Goal: Transaction & Acquisition: Purchase product/service

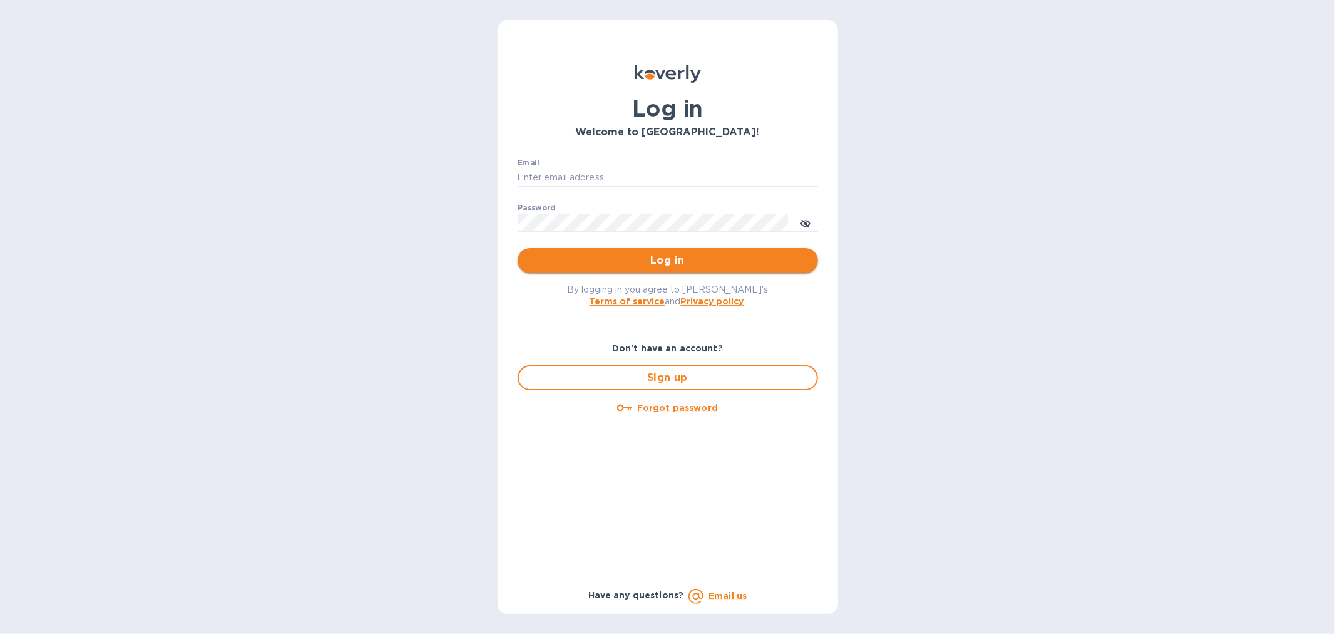
type input "[EMAIL_ADDRESS][DOMAIN_NAME]"
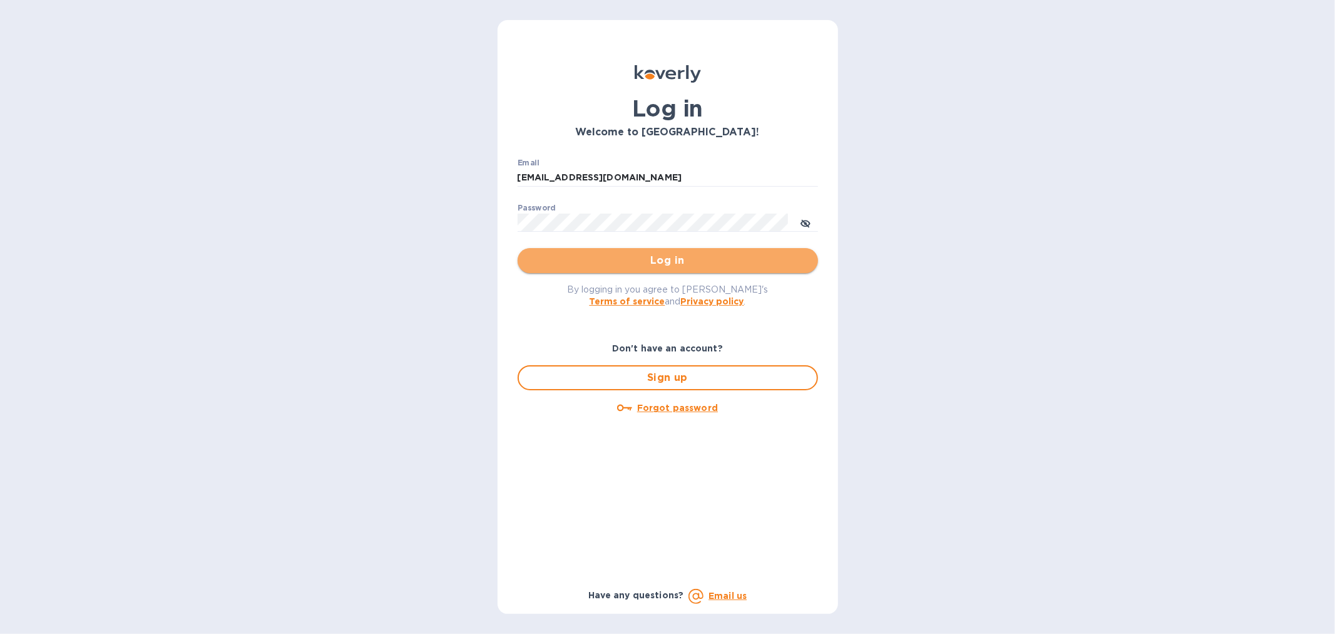
click at [634, 267] on span "Log in" at bounding box center [668, 260] width 280 height 15
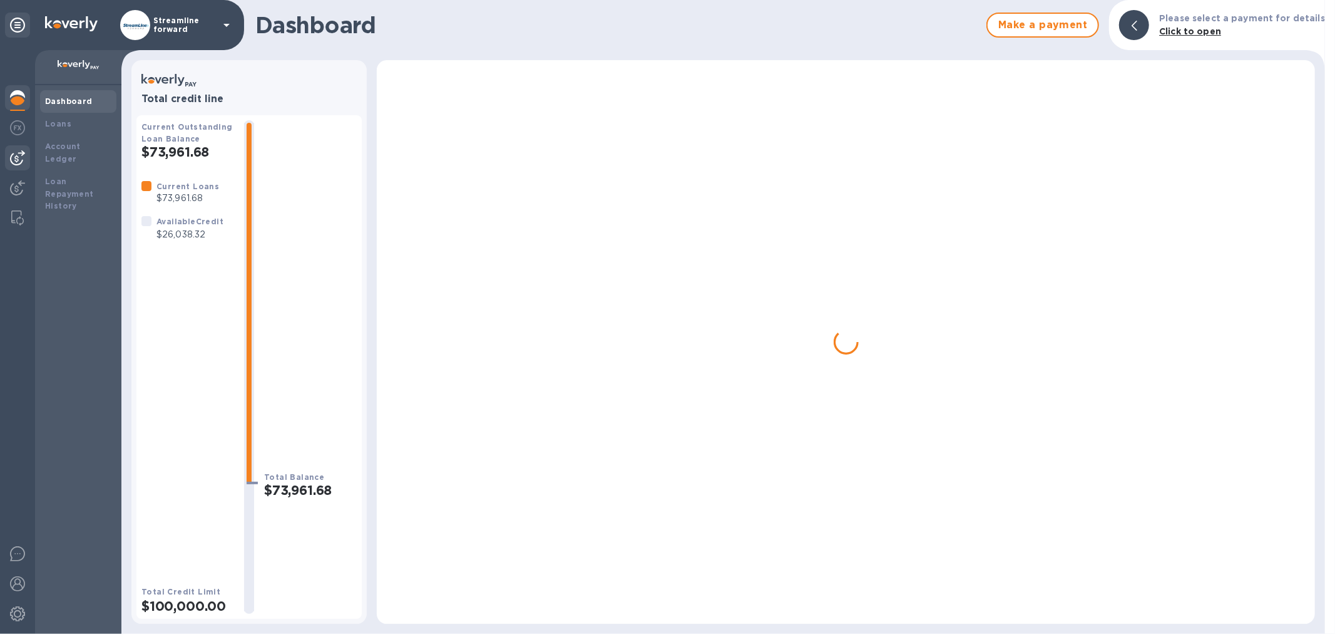
click at [16, 160] on img at bounding box center [17, 157] width 15 height 15
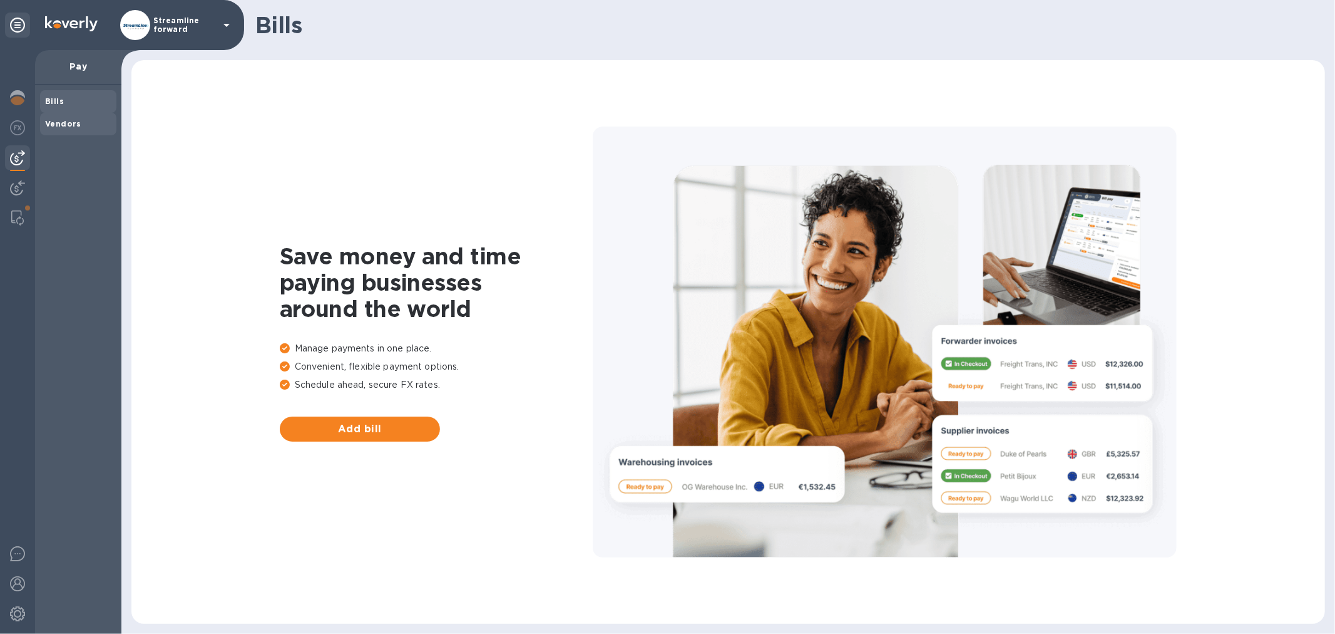
click at [59, 124] on b "Vendors" at bounding box center [63, 123] width 36 height 9
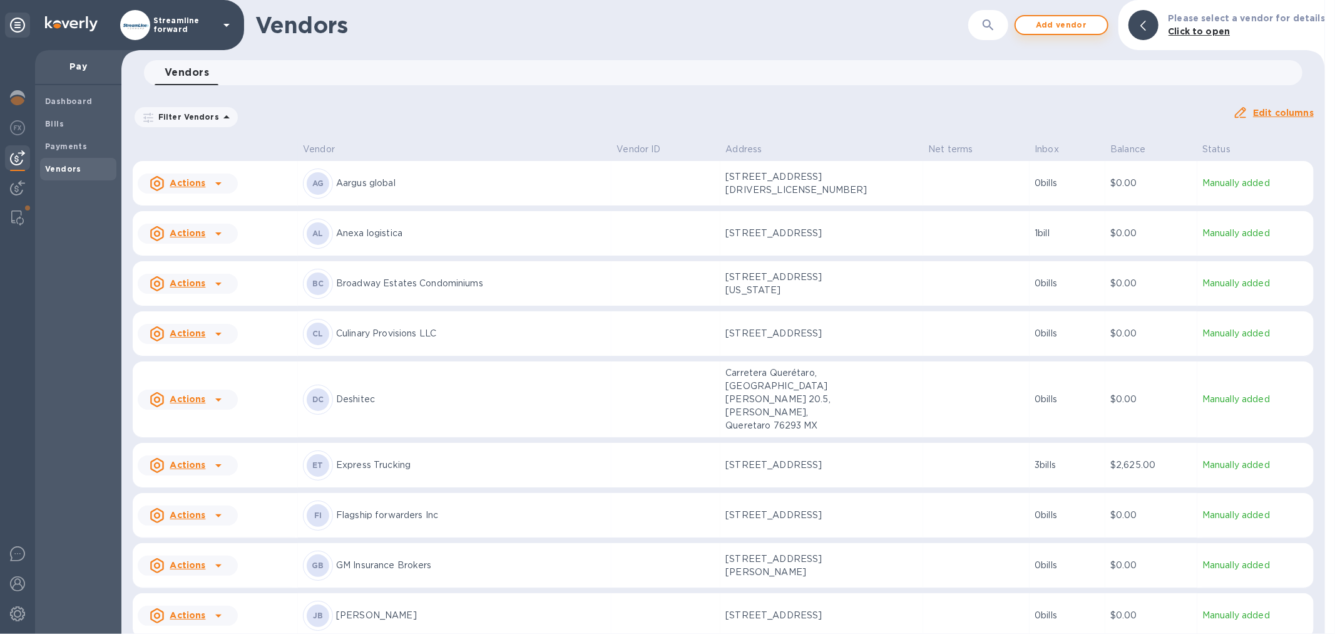
click at [1050, 15] on button "Add vendor" at bounding box center [1062, 25] width 94 height 20
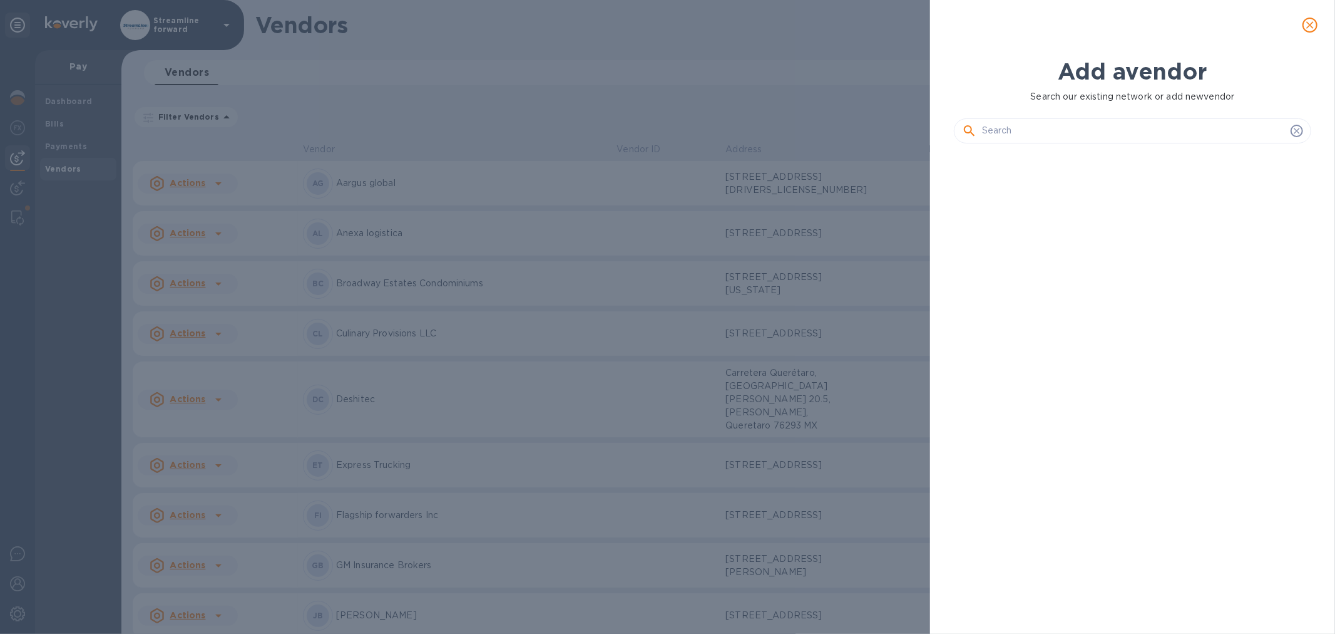
scroll to position [436, 363]
click at [1054, 131] on input "text" at bounding box center [1134, 130] width 304 height 19
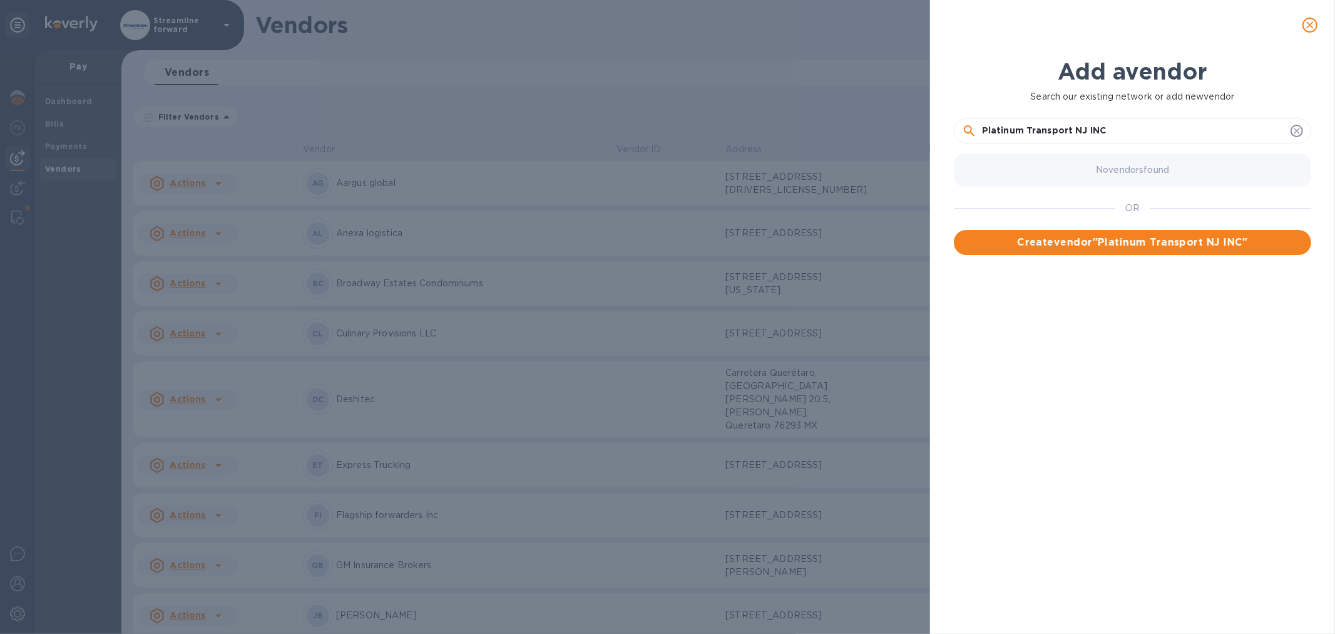
type input "Platinum Transport NJ INC"
click at [1124, 254] on div "No vendors found OR Create vendor " Platinum Transport NJ INC "" at bounding box center [1137, 371] width 367 height 447
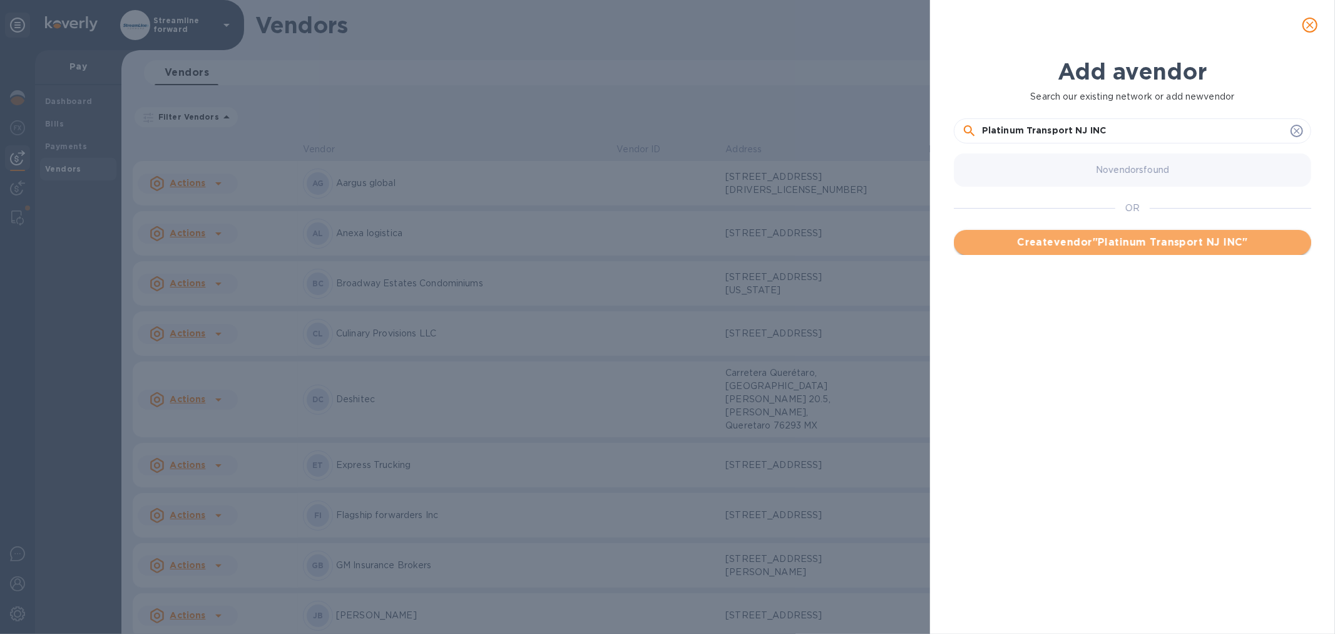
click at [1129, 249] on button "Create vendor " Platinum Transport NJ INC "" at bounding box center [1132, 242] width 357 height 25
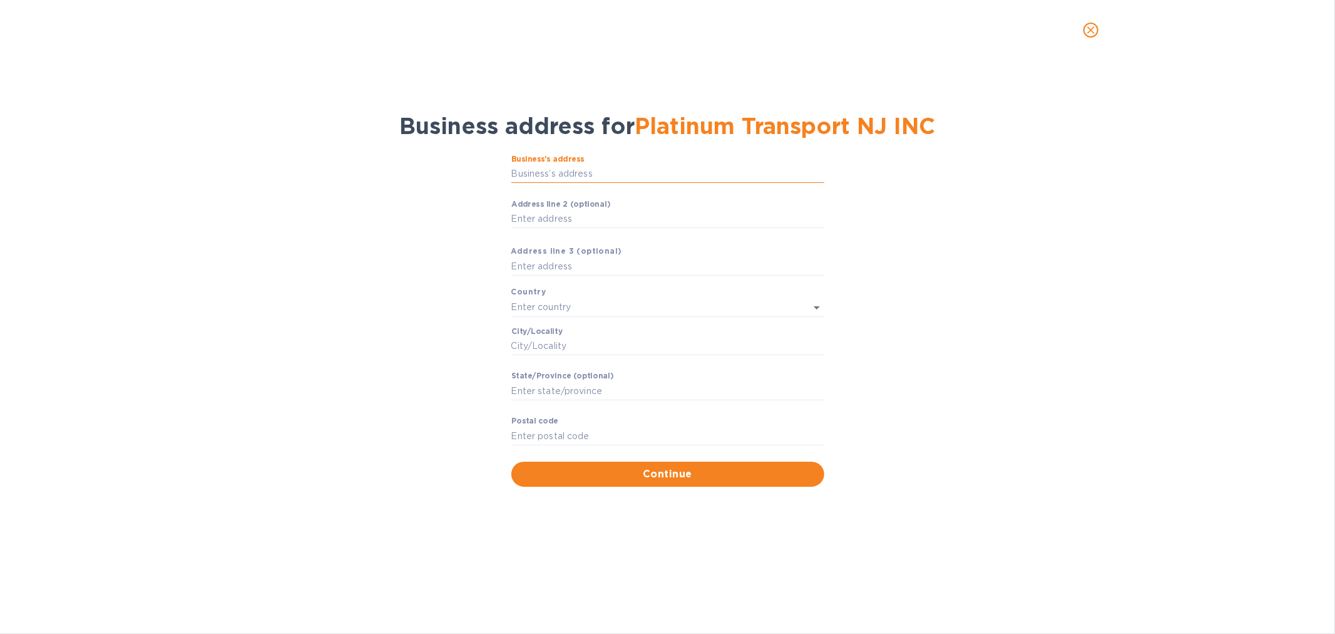
click at [639, 170] on input "Business’s аddress" at bounding box center [667, 174] width 313 height 19
click at [560, 166] on input "Business’s аddress" at bounding box center [667, 174] width 313 height 19
paste input "[STREET_ADDRESS]"
type input "[STREET_ADDRESS]"
click at [426, 230] on div "Business’s аddress [STREET_ADDRESS] ​ Аddress line 2 (optional) ​ Аddress line …" at bounding box center [667, 320] width 1303 height 347
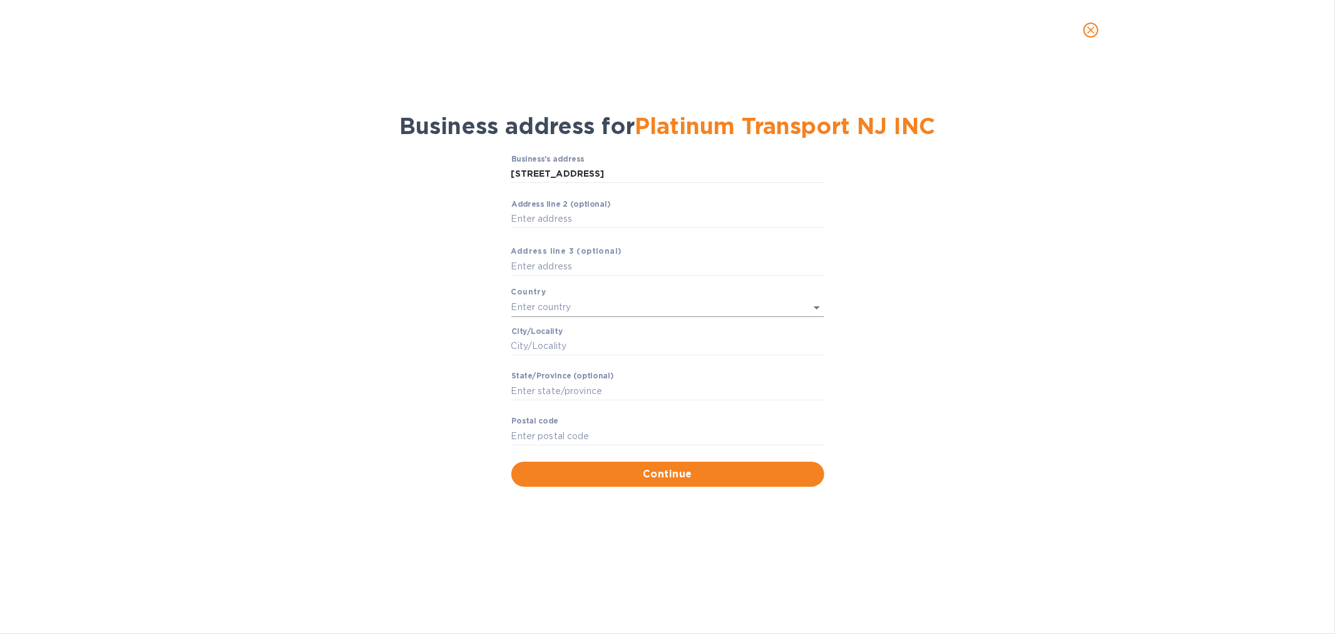
click at [572, 308] on input "text" at bounding box center [650, 307] width 278 height 18
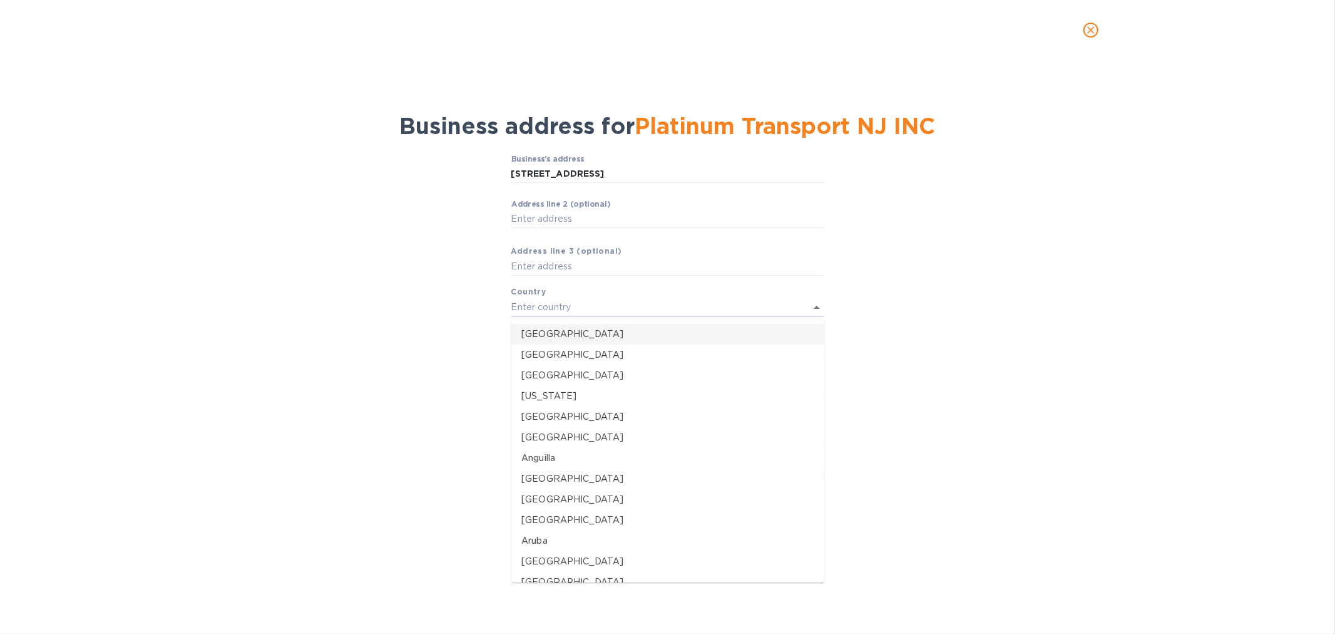
click at [549, 332] on p "[GEOGRAPHIC_DATA]" at bounding box center [667, 333] width 293 height 13
type input "[GEOGRAPHIC_DATA]"
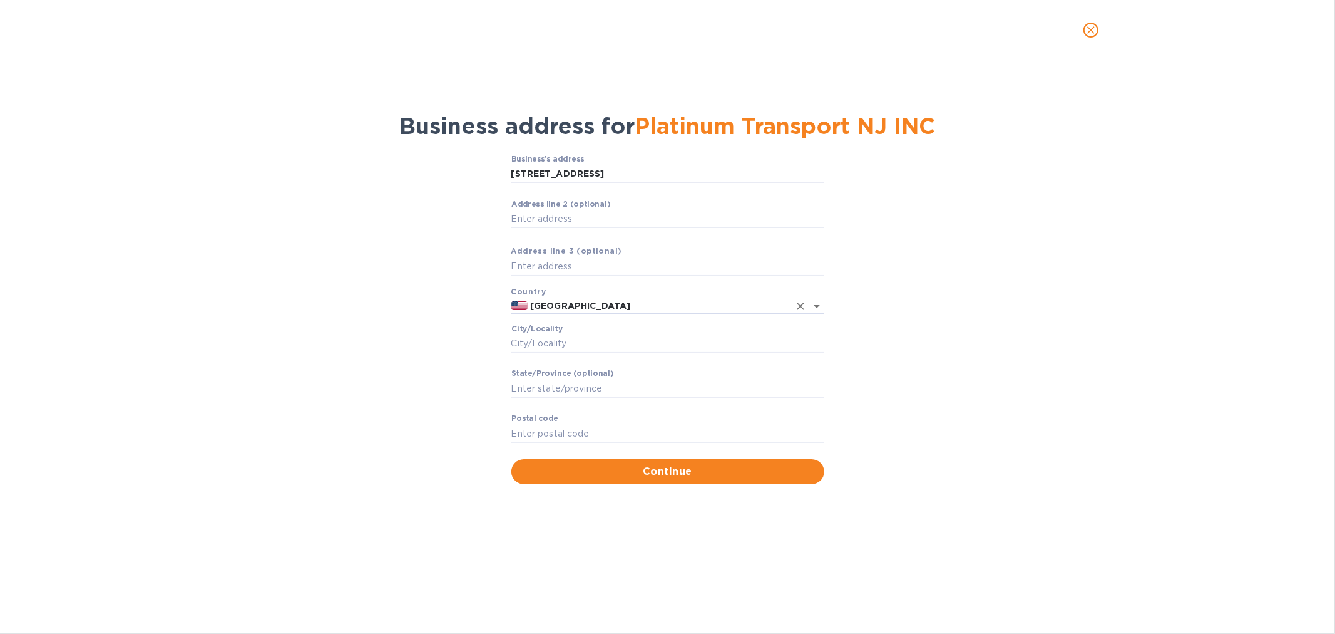
drag, startPoint x: 953, startPoint y: 332, endPoint x: 931, endPoint y: 339, distance: 23.2
click at [935, 338] on div "Business’s аddress [STREET_ADDRESS] ​ Аddress line 2 (optional) ​ Аddress line …" at bounding box center [667, 319] width 1303 height 344
click at [547, 347] on input "Сity/Locаlity" at bounding box center [667, 343] width 313 height 19
type input "[GEOGRAPHIC_DATA]"
type input "NY"
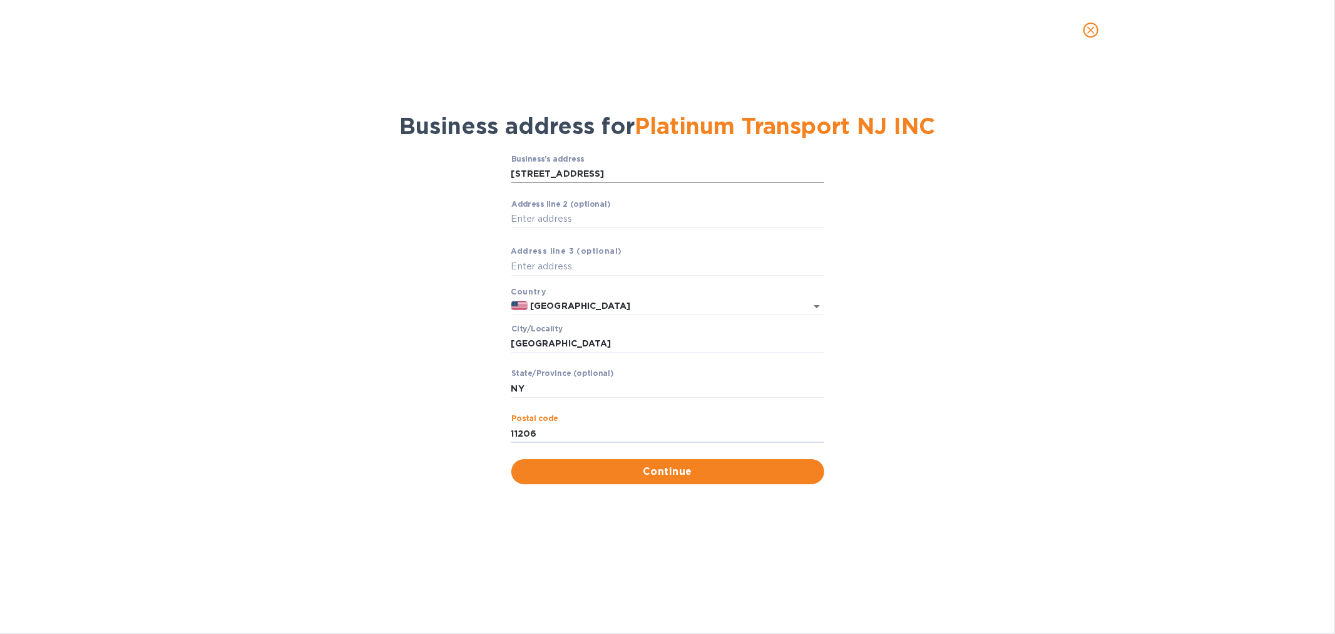
type input "11206"
drag, startPoint x: 673, startPoint y: 173, endPoint x: 582, endPoint y: 173, distance: 90.8
click at [582, 173] on input "[STREET_ADDRESS]" at bounding box center [667, 174] width 313 height 19
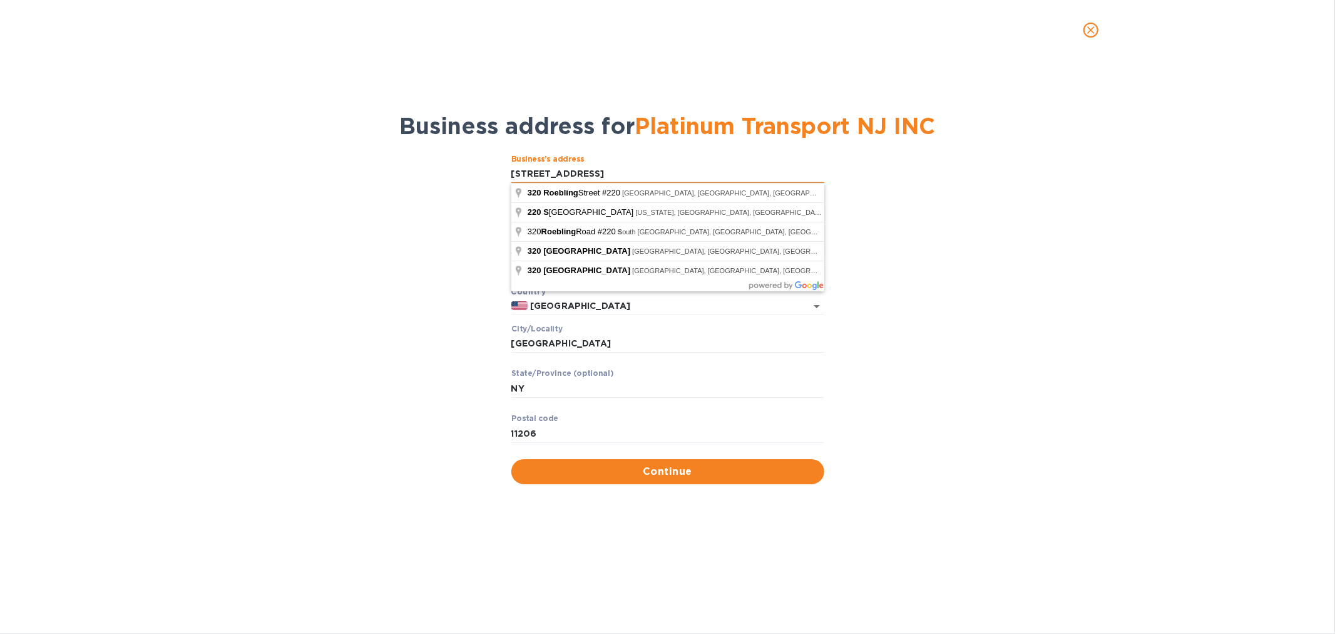
drag, startPoint x: 605, startPoint y: 172, endPoint x: 583, endPoint y: 169, distance: 22.1
click at [583, 169] on input "[STREET_ADDRESS]" at bounding box center [667, 174] width 313 height 19
type input "320 Roebling S"
click at [444, 278] on div "Business’s аddress 320 Roebling S ​ Аddress line 2 (optional) ​ Аddress line 3 …" at bounding box center [667, 319] width 1303 height 344
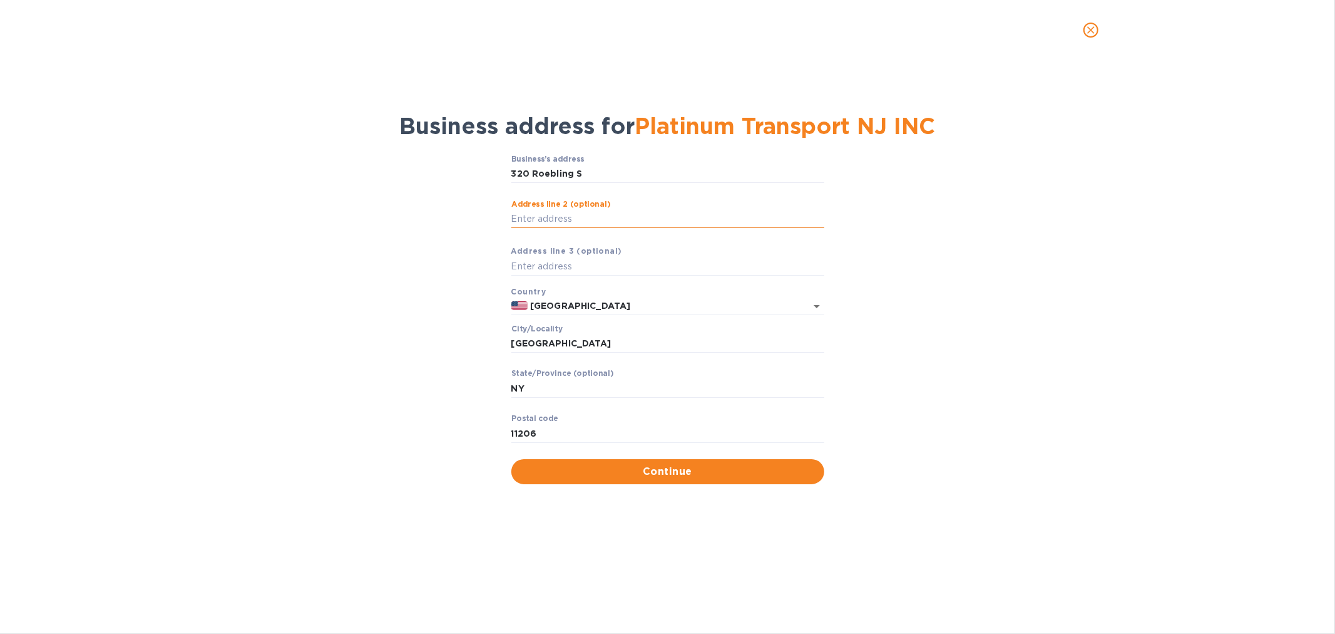
click at [557, 221] on input "Аddress line 2 (optional)" at bounding box center [667, 219] width 313 height 19
paste input "#220"
type input "#220"
click at [597, 176] on input "320 Roebling S" at bounding box center [667, 174] width 313 height 19
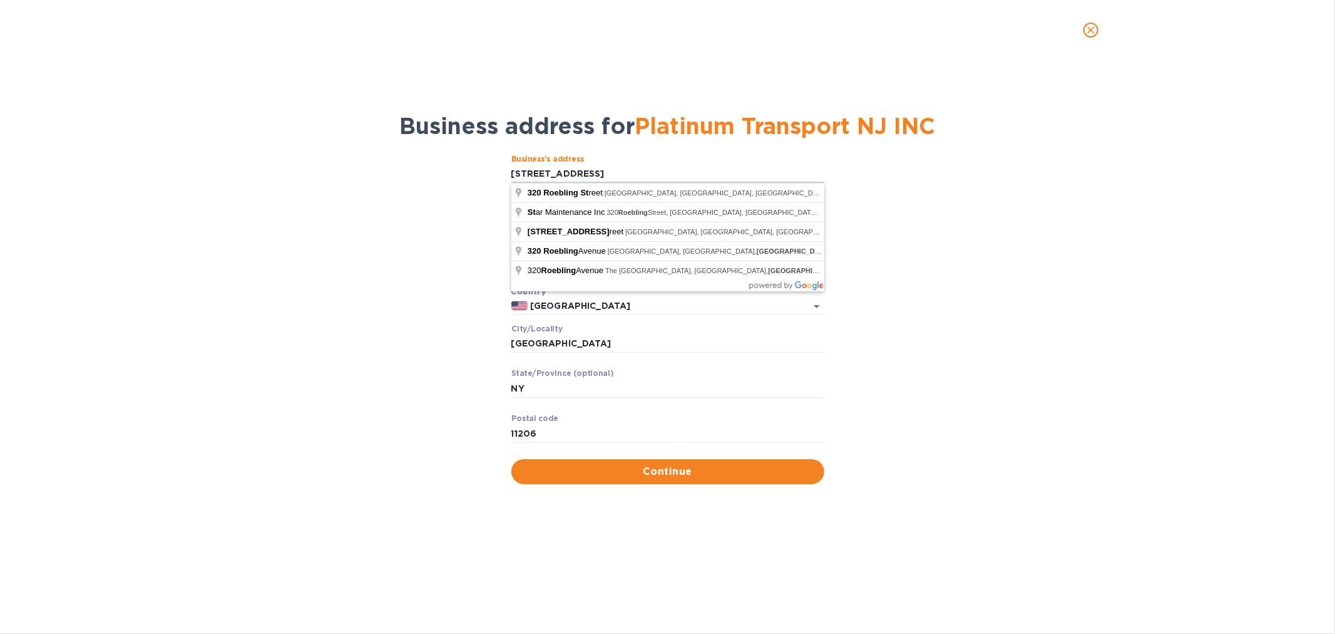
drag, startPoint x: 365, startPoint y: 223, endPoint x: 514, endPoint y: 190, distance: 152.8
click at [373, 220] on div "Business’s аddress 320 Roebling ST ​ Аddress line 2 (optional) #220 ​ Аddress l…" at bounding box center [667, 319] width 1303 height 344
click at [593, 165] on input "[STREET_ADDRESS]" at bounding box center [667, 174] width 313 height 19
type input "[STREET_ADDRESS]"
click at [1009, 246] on div "Business’s аddress [STREET_ADDRESS] ​ Аddress line 2 (optional) #220 ​ Аddress …" at bounding box center [667, 319] width 1303 height 344
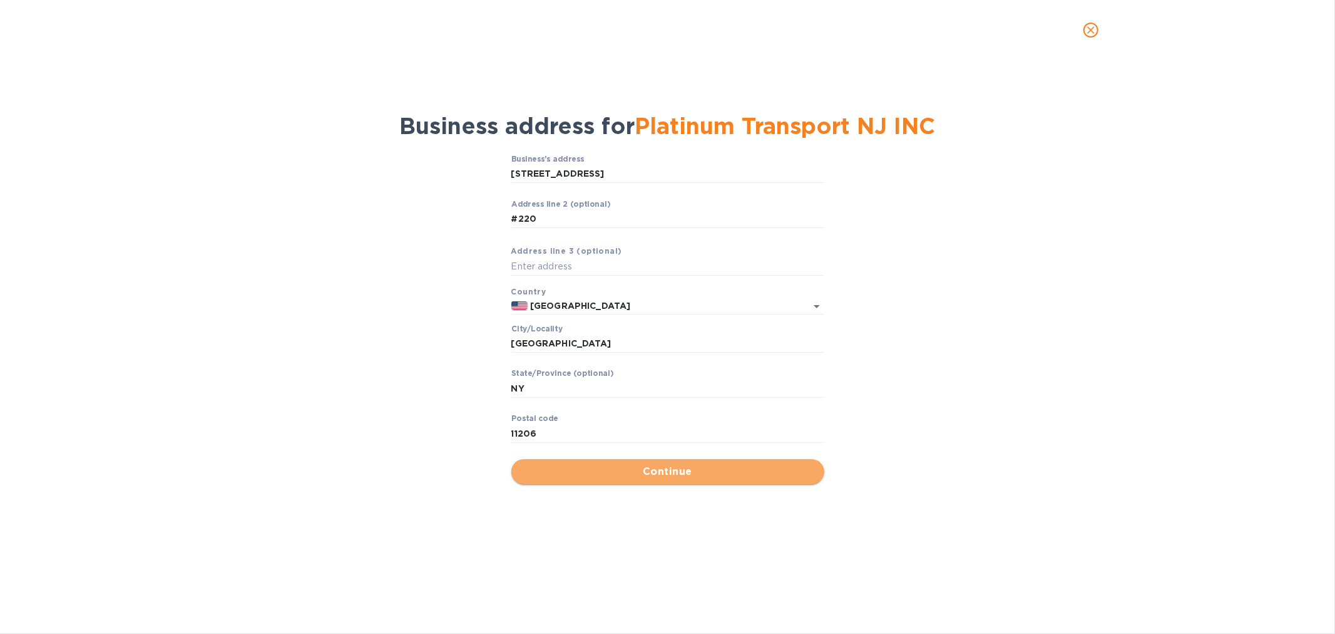
click at [613, 466] on span "Continue" at bounding box center [667, 471] width 293 height 15
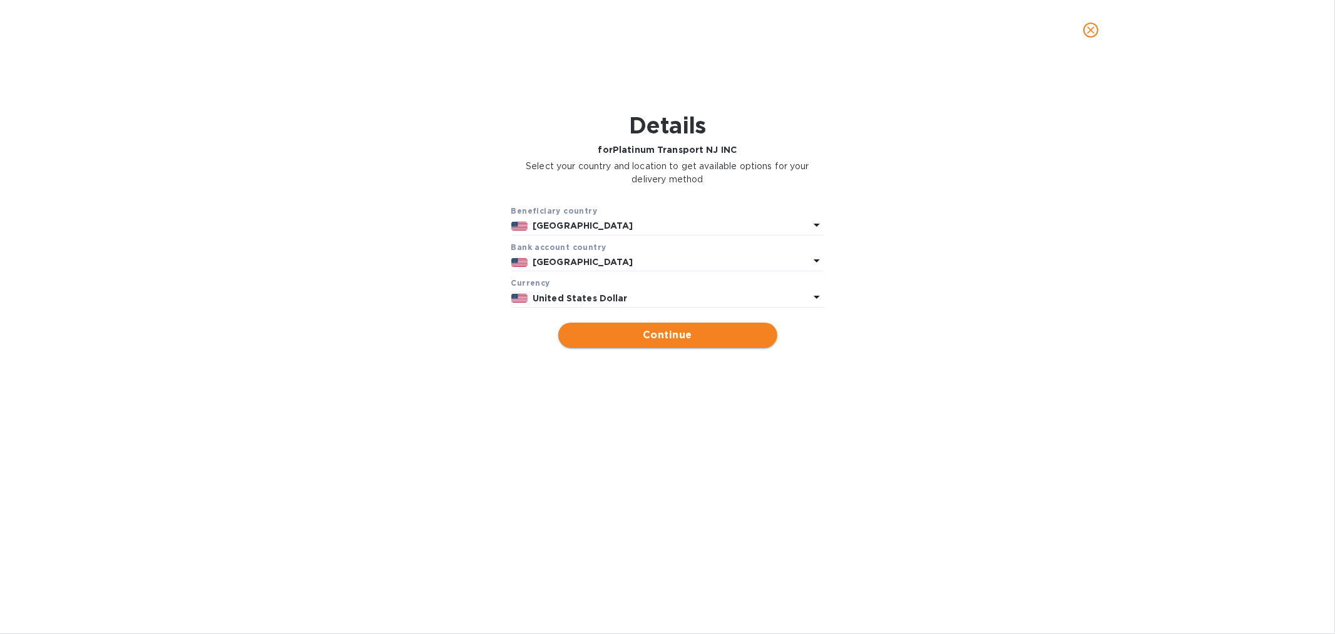
click at [660, 334] on span "Continue" at bounding box center [667, 334] width 199 height 15
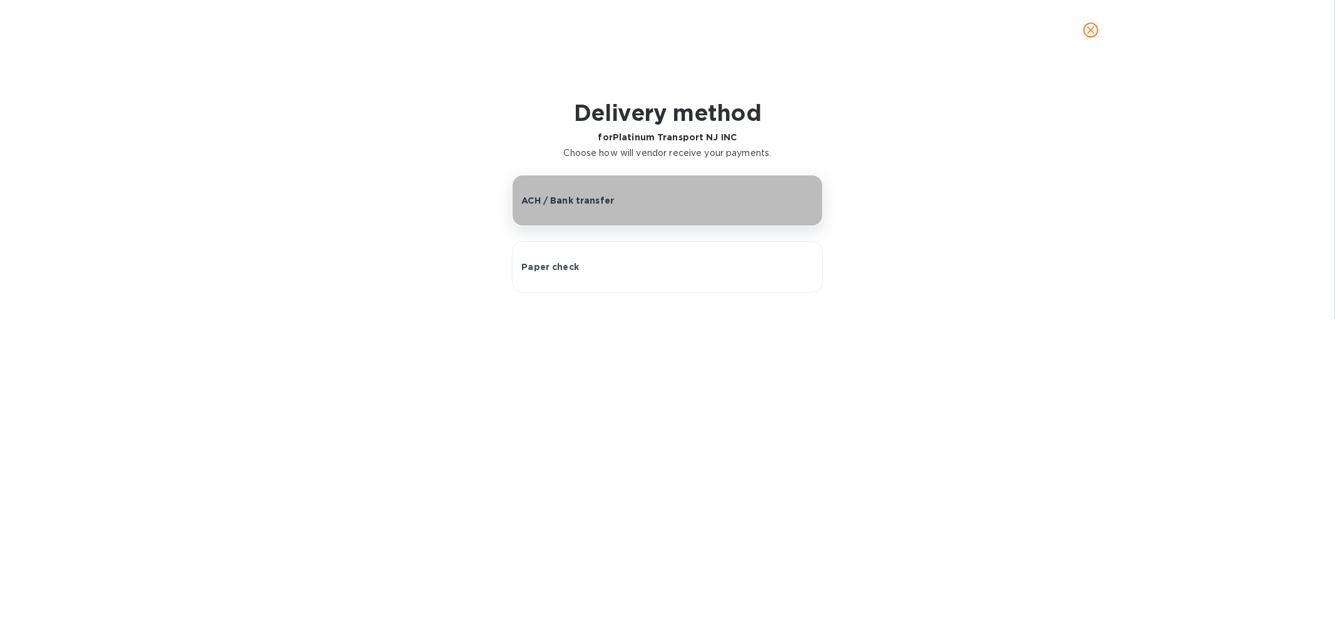
click at [613, 186] on button "ACH / Bank transfer" at bounding box center [667, 200] width 310 height 51
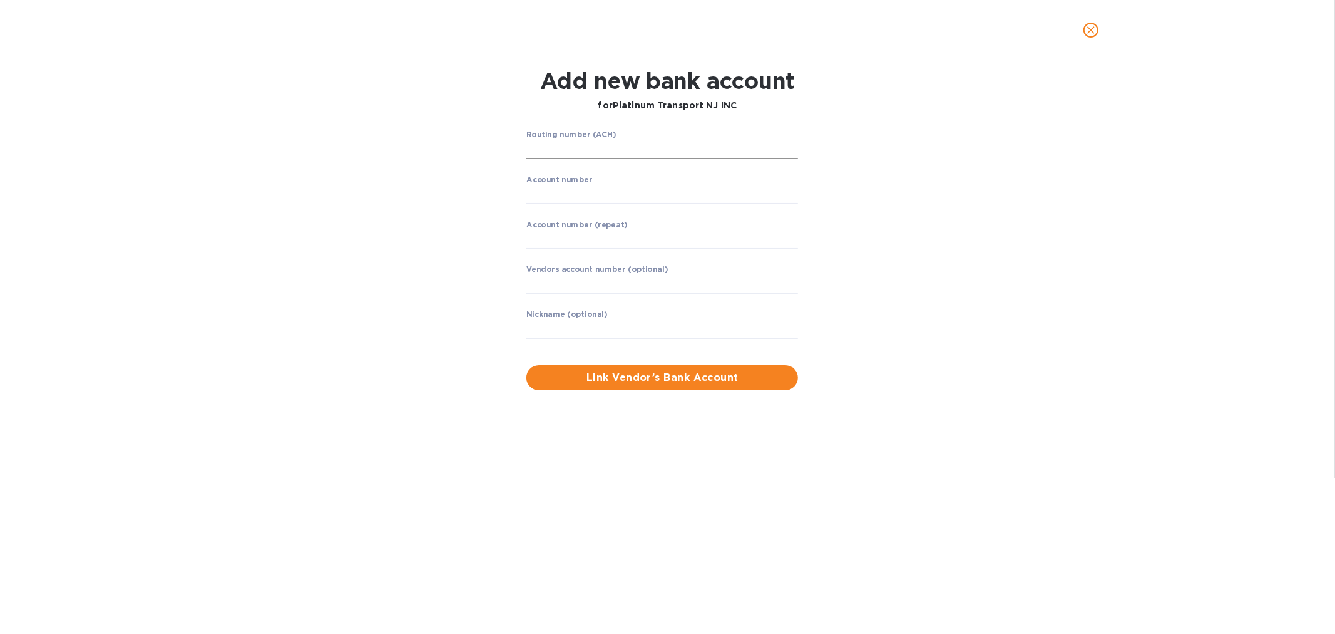
click at [639, 155] on input "string" at bounding box center [662, 149] width 272 height 19
click at [571, 148] on input "string" at bounding box center [662, 149] width 272 height 19
click at [577, 144] on input "string" at bounding box center [662, 149] width 272 height 19
type input "021000021"
click at [572, 192] on input "string" at bounding box center [662, 194] width 272 height 19
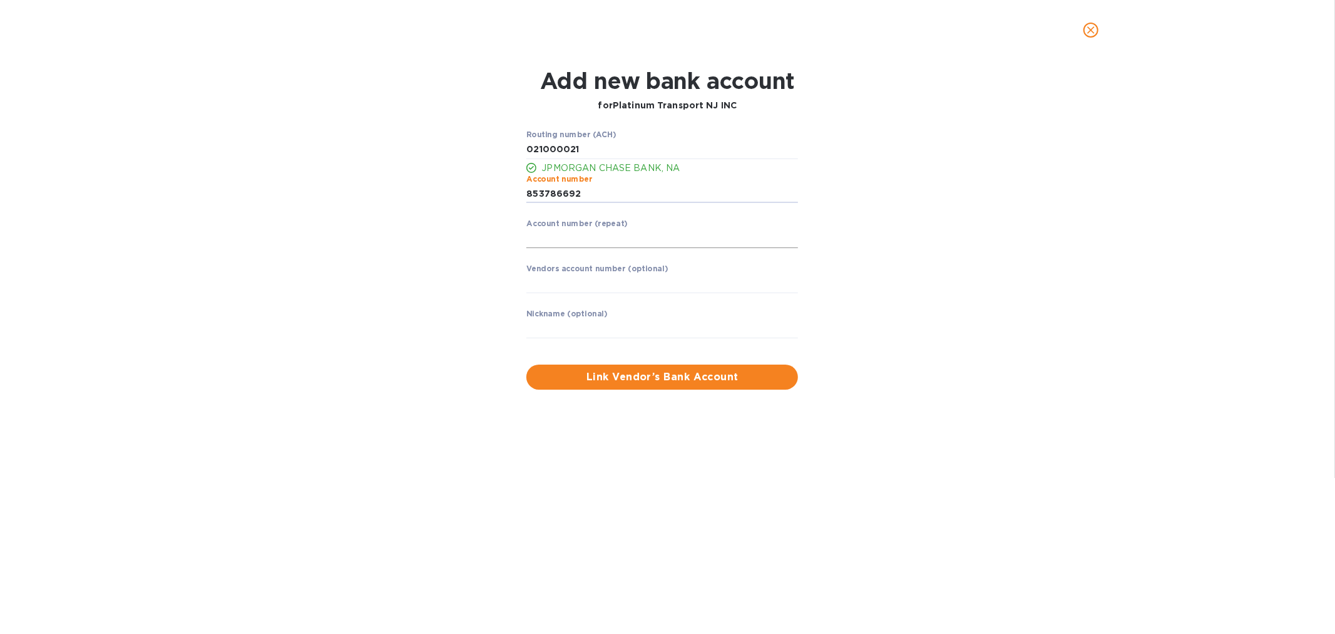
type input "853786692"
click at [599, 232] on input "string" at bounding box center [662, 238] width 272 height 19
type input "853786692"
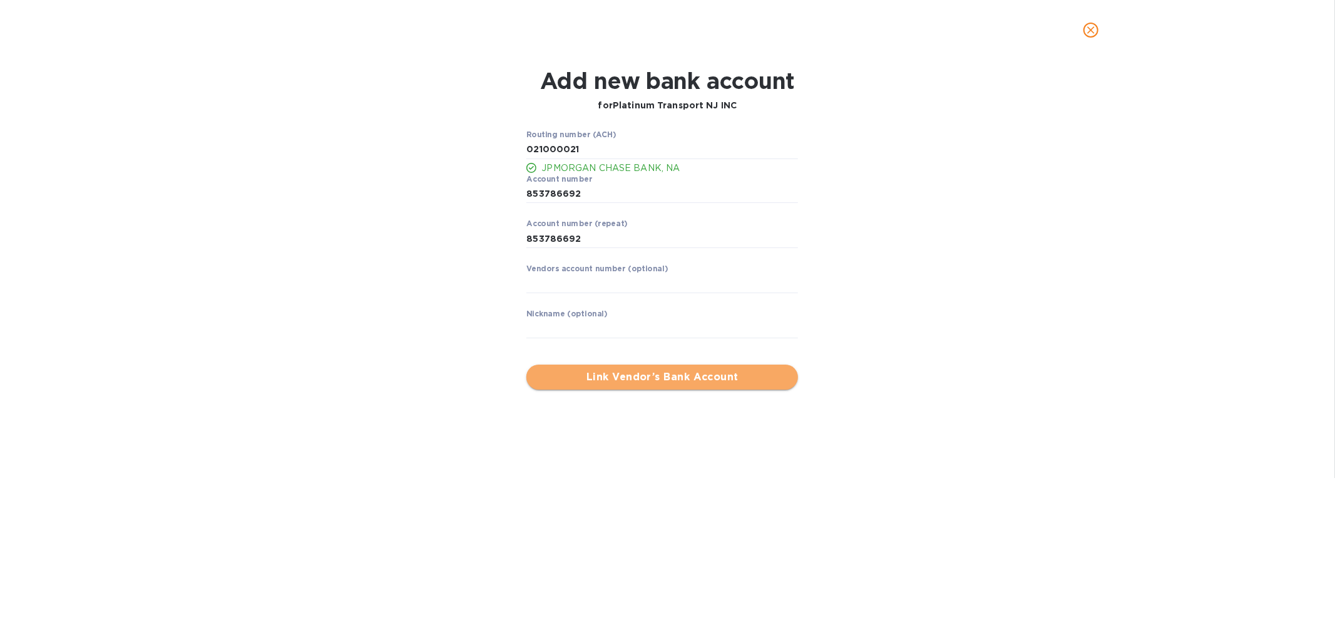
click at [592, 374] on span "Link Vendor’s Bank Account" at bounding box center [662, 376] width 252 height 15
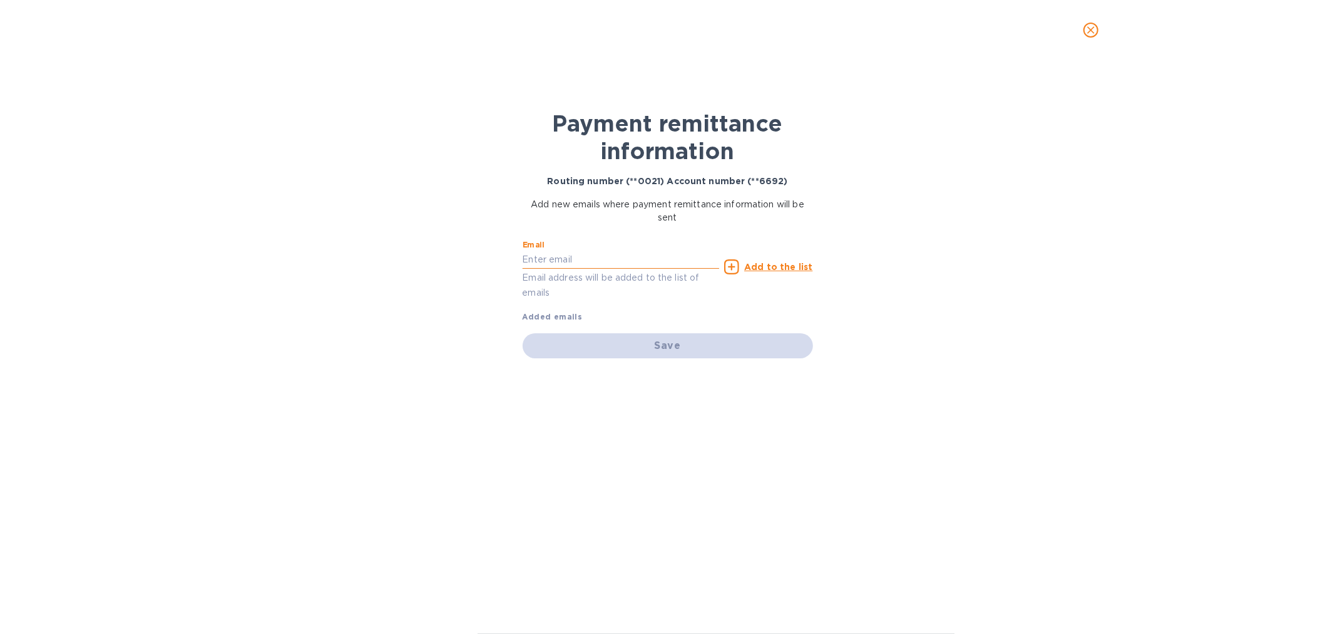
click at [636, 266] on input "text" at bounding box center [621, 259] width 197 height 19
click at [598, 257] on input "text" at bounding box center [621, 259] width 197 height 19
paste input "[EMAIL_ADDRESS][DOMAIN_NAME]"
type input "[EMAIL_ADDRESS][DOMAIN_NAME]"
click at [779, 264] on u "Add to the list" at bounding box center [778, 267] width 68 height 10
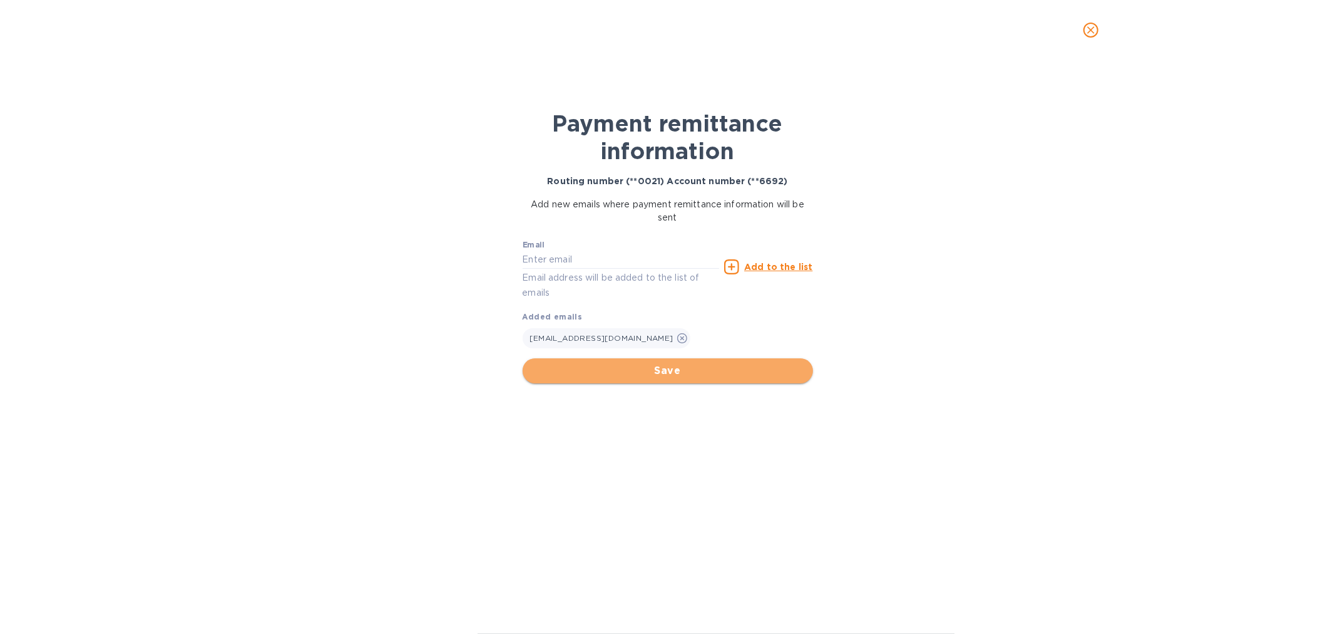
drag, startPoint x: 627, startPoint y: 371, endPoint x: 633, endPoint y: 367, distance: 6.4
click at [629, 370] on span "Save" at bounding box center [668, 370] width 270 height 15
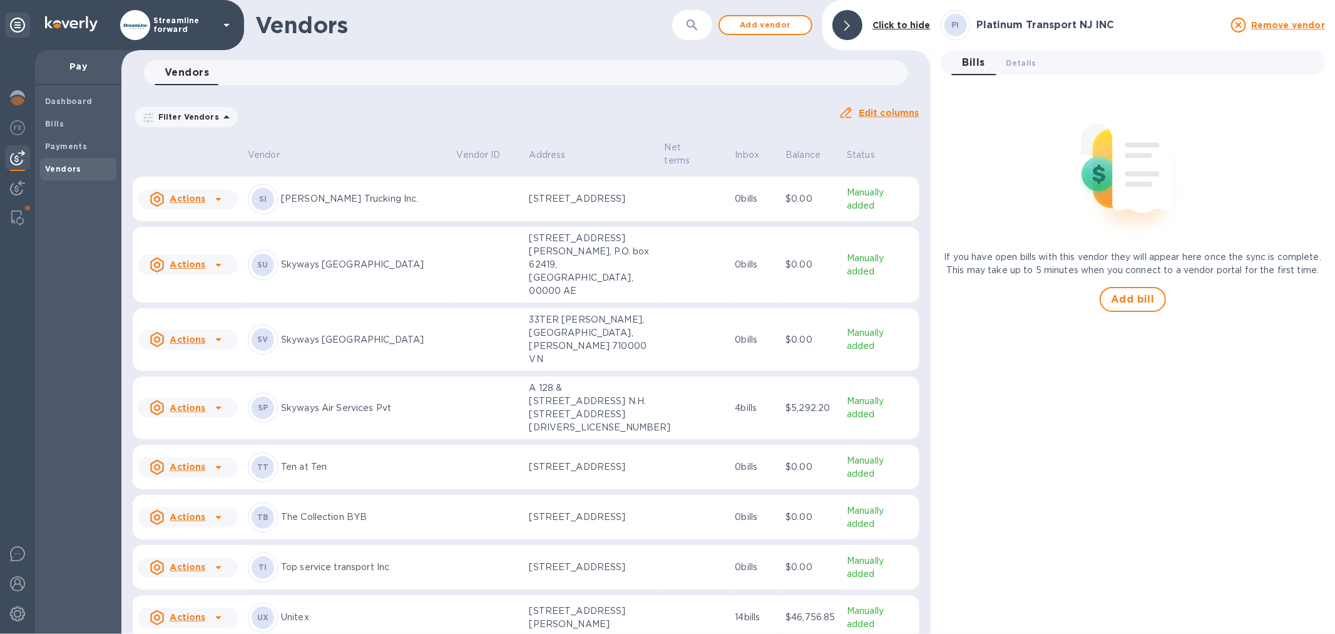
scroll to position [626, 0]
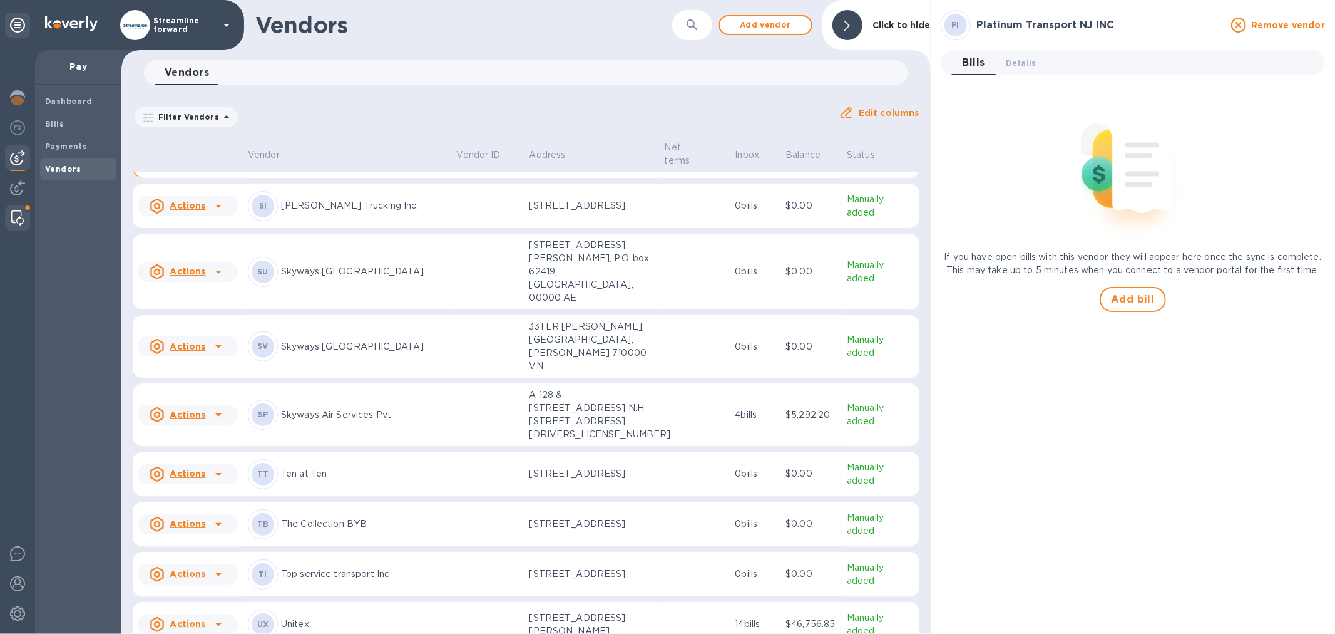
click at [19, 219] on img at bounding box center [17, 217] width 13 height 15
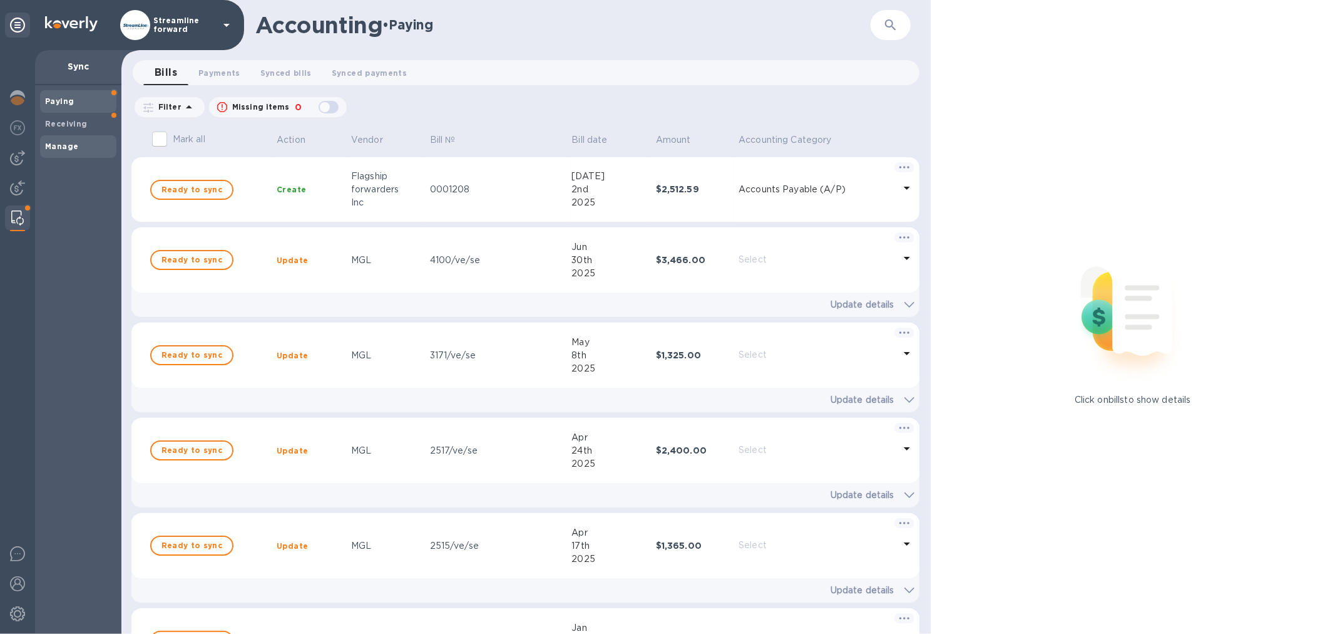
click at [64, 140] on span "Manage" at bounding box center [61, 146] width 33 height 13
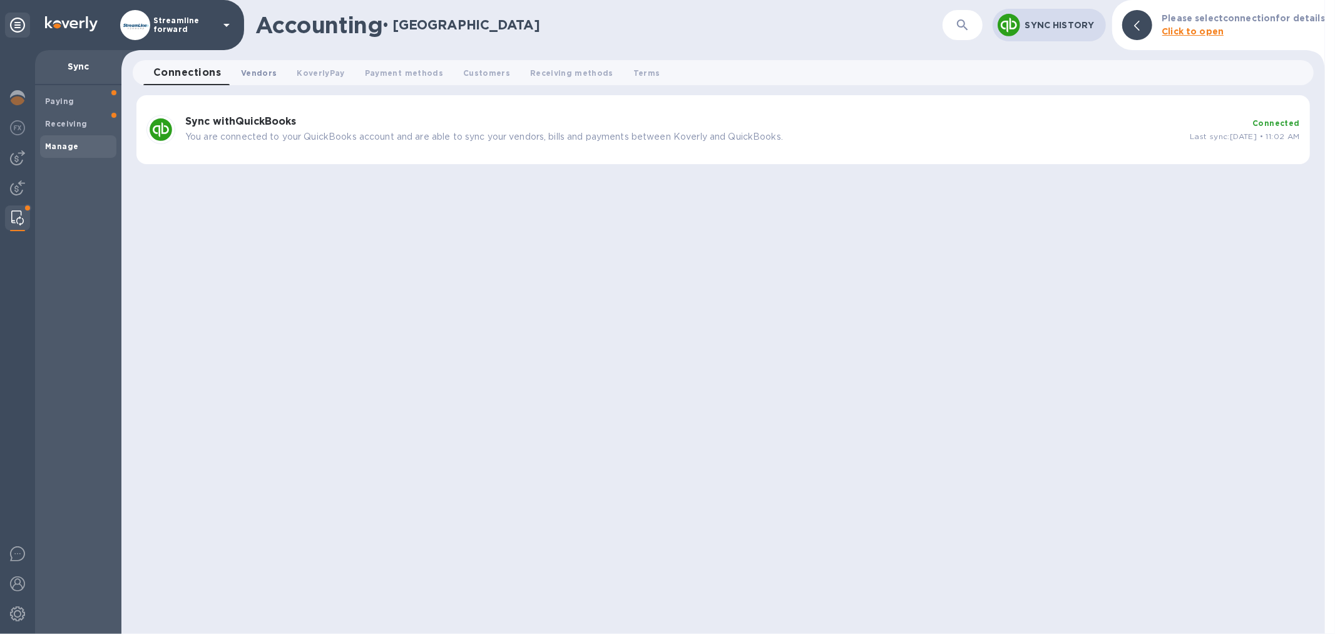
click at [259, 78] on span "Vendors 0" at bounding box center [259, 72] width 36 height 13
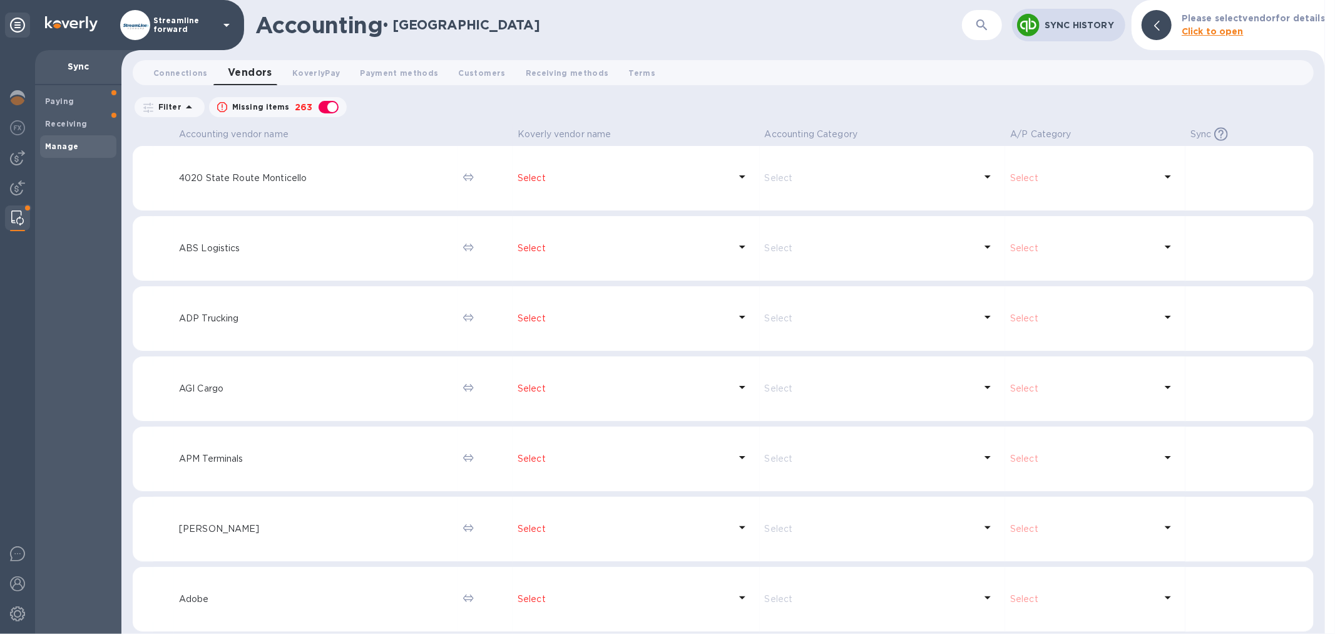
click at [16, 220] on img at bounding box center [17, 217] width 13 height 15
drag, startPoint x: 185, startPoint y: 53, endPoint x: 177, endPoint y: 64, distance: 13.8
click at [182, 59] on div "Accounting • Manage ​ Sync History Please select vendor for details Click to op…" at bounding box center [723, 317] width 1204 height 634
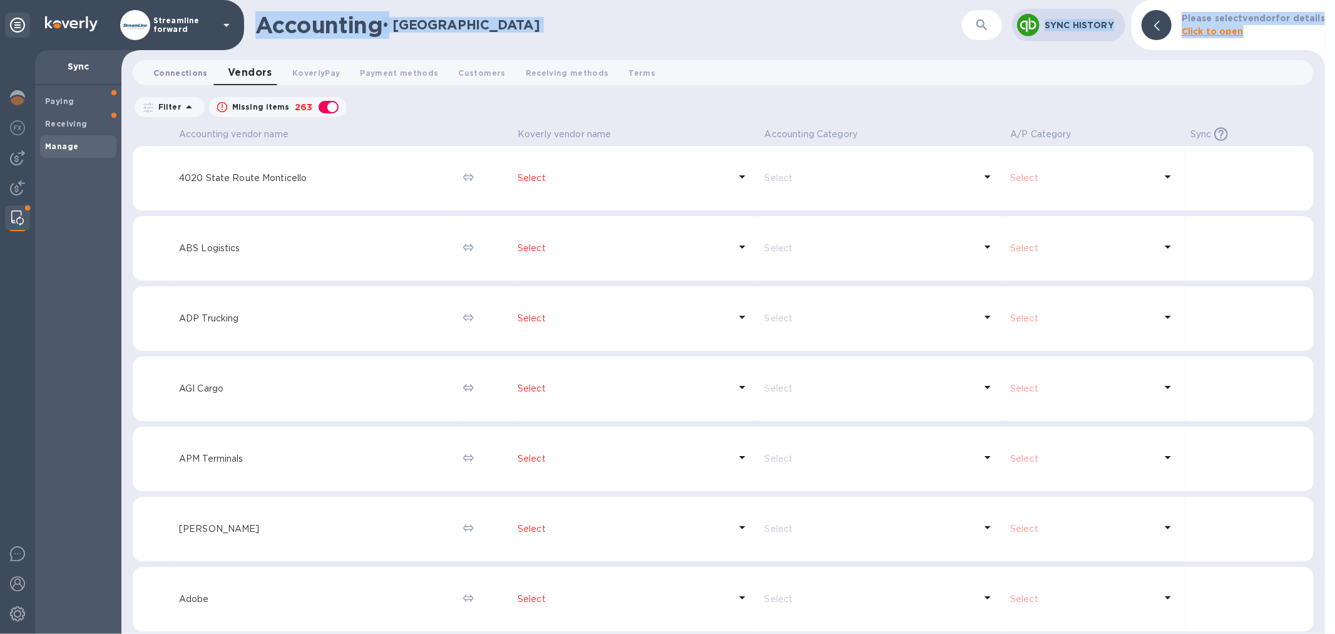
click at [173, 66] on span "Connections 0" at bounding box center [180, 72] width 54 height 13
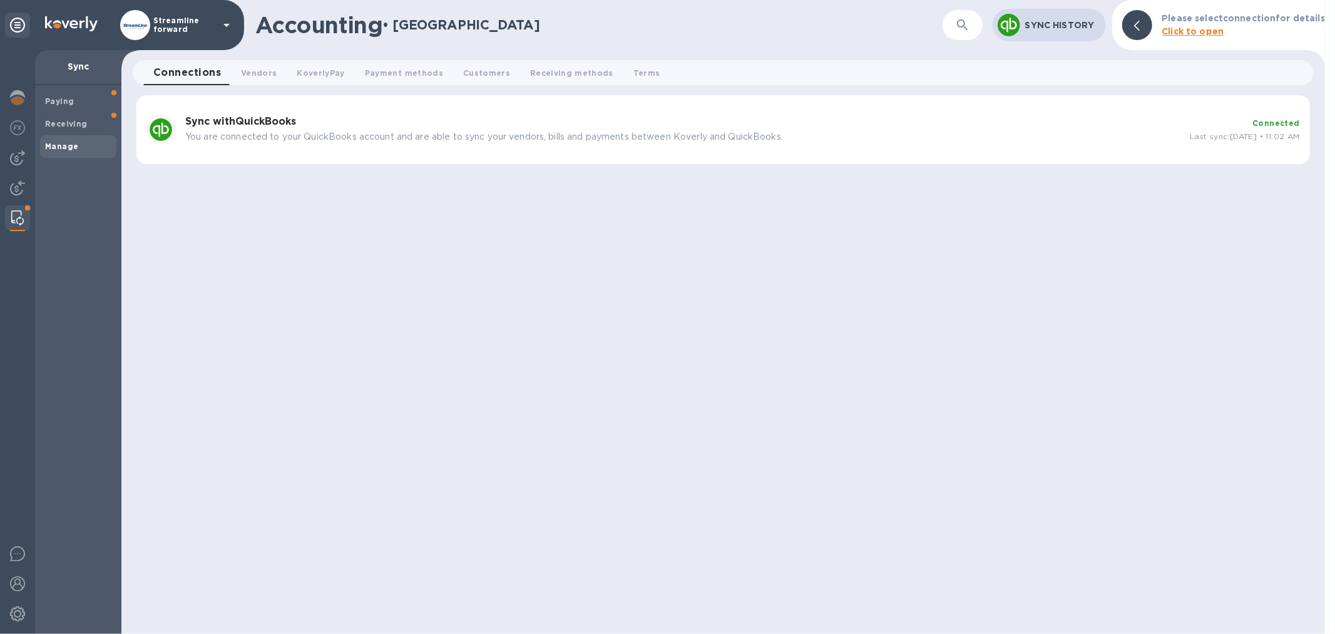
click at [364, 146] on div "Sync with QuickBooks You are connected to your QuickBooks account and are able …" at bounding box center [682, 130] width 1005 height 38
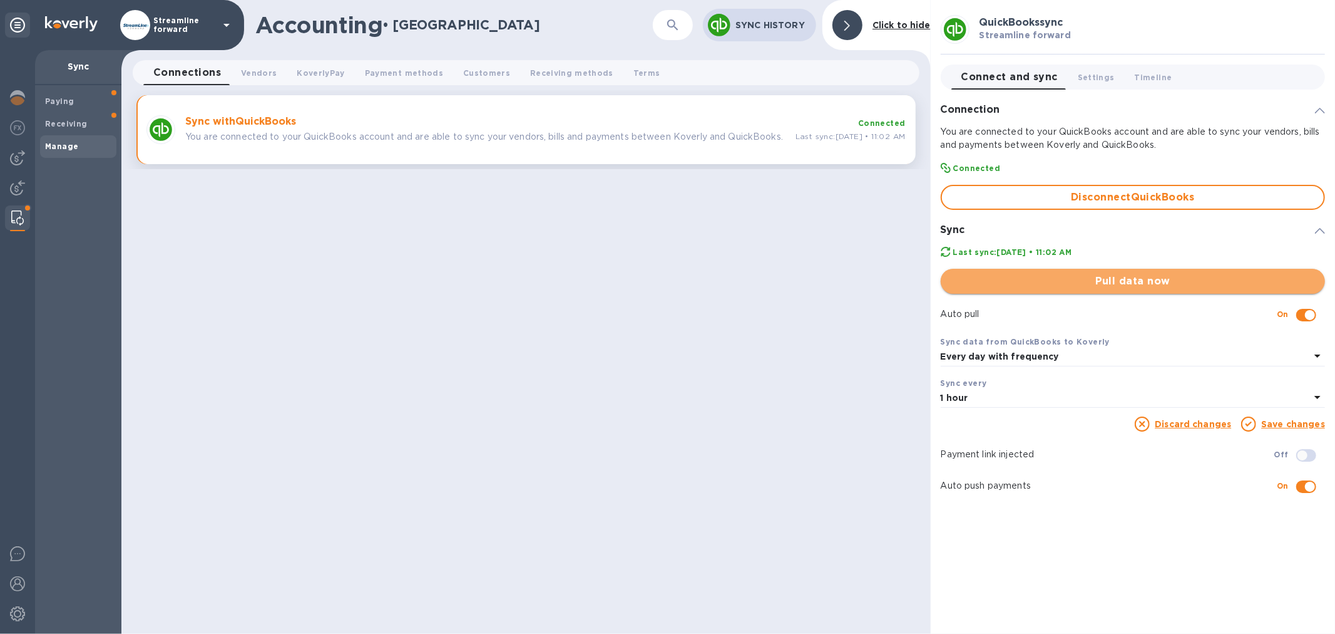
click at [1044, 277] on span "Pull data now" at bounding box center [1133, 281] width 364 height 15
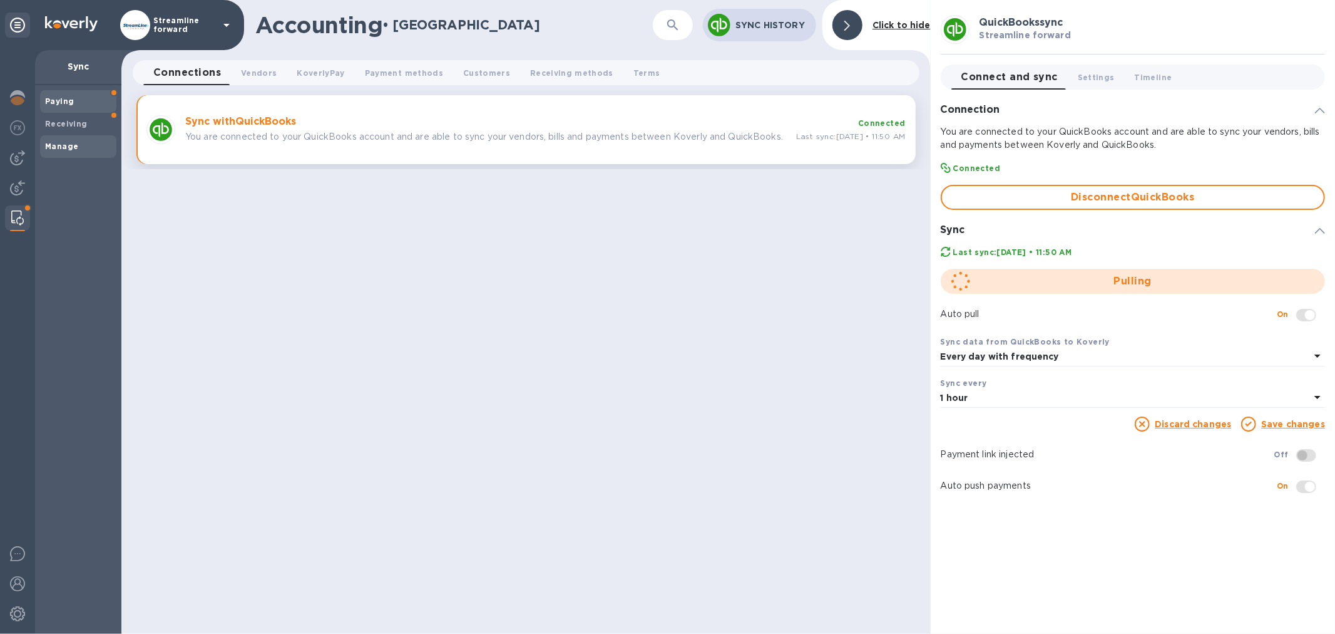
click at [79, 105] on span "Paying" at bounding box center [78, 101] width 66 height 13
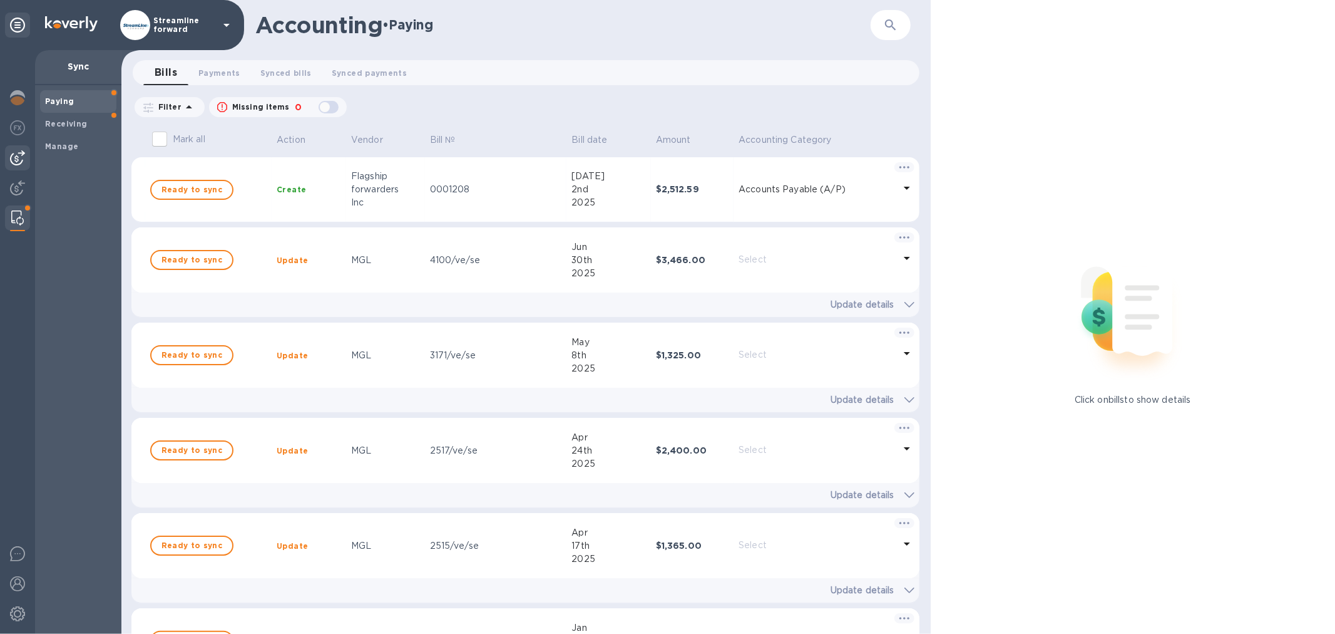
click at [17, 157] on img at bounding box center [17, 157] width 15 height 15
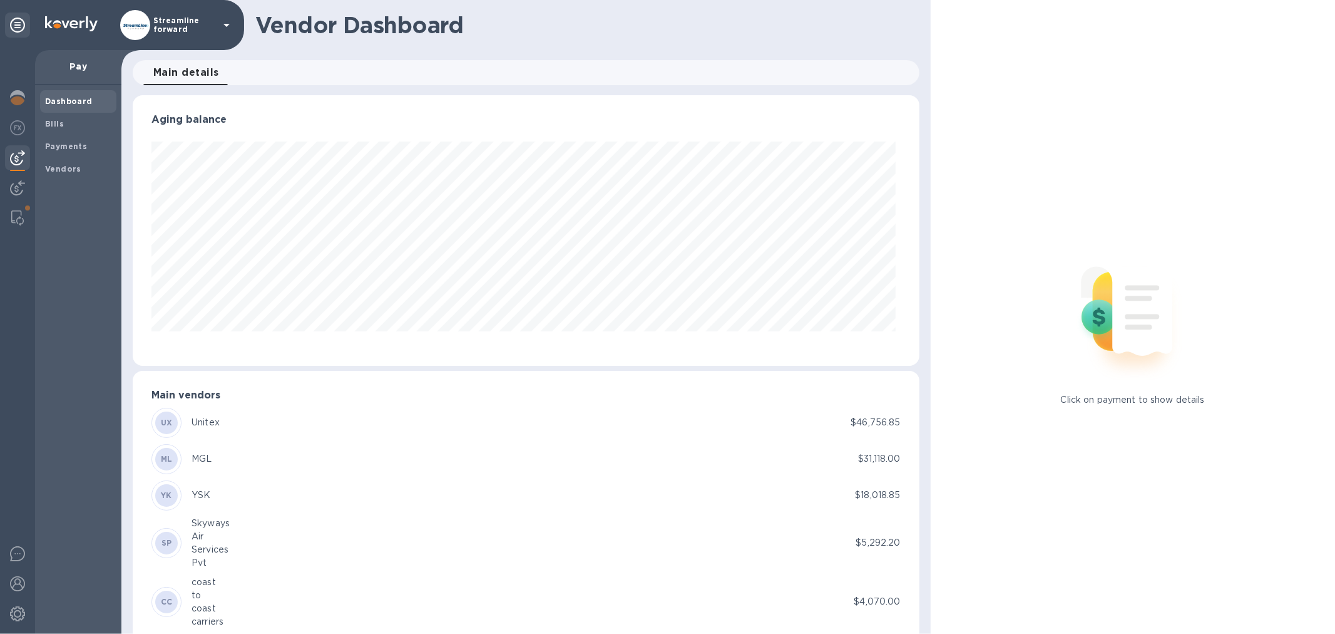
scroll to position [270, 781]
click at [69, 140] on span "Payments" at bounding box center [66, 146] width 42 height 13
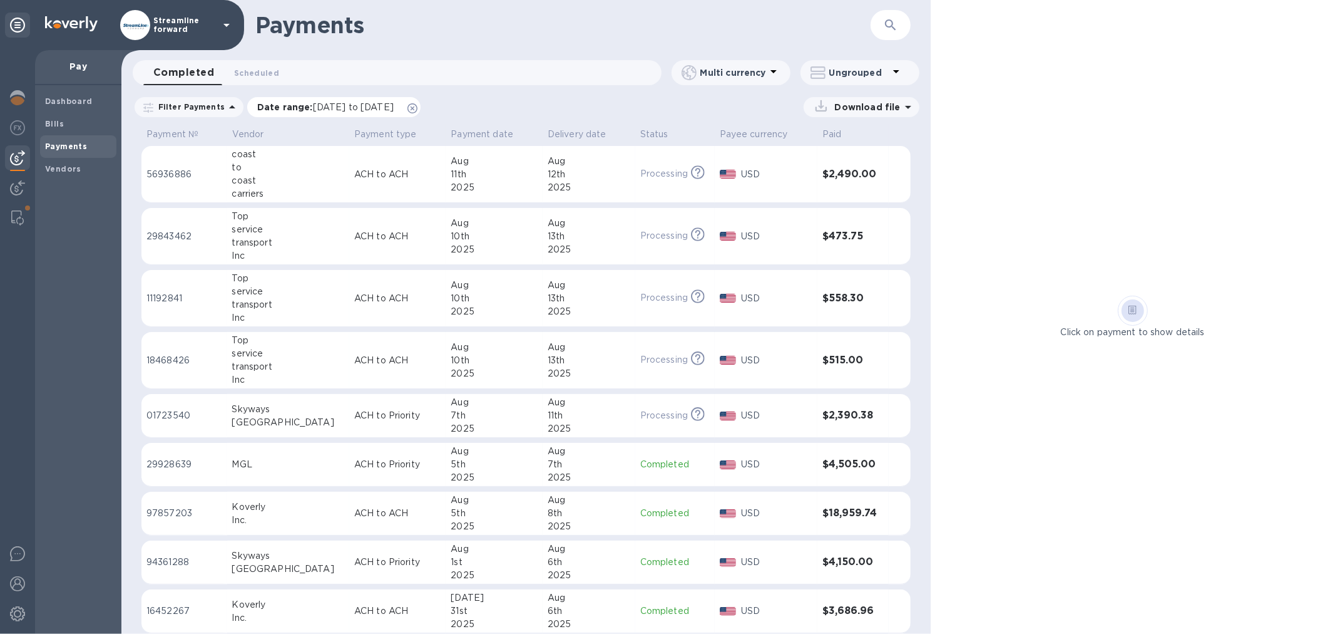
click at [418, 109] on icon at bounding box center [413, 108] width 10 height 10
click at [57, 170] on b "Vendors" at bounding box center [63, 168] width 36 height 9
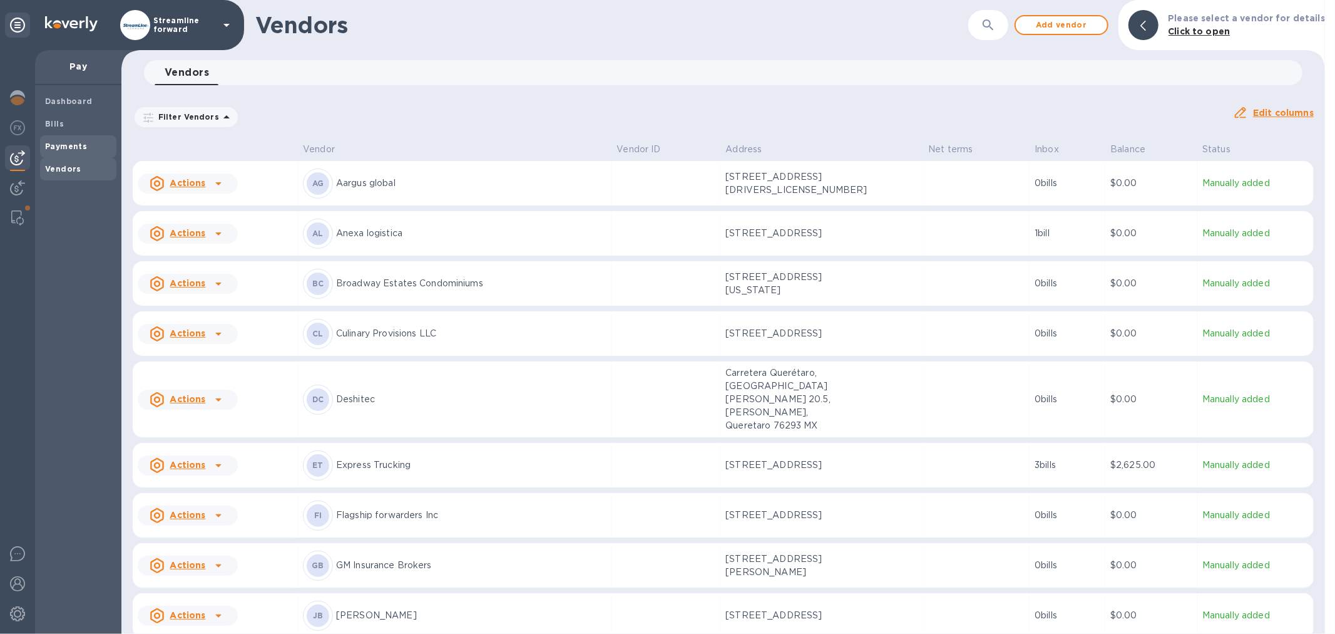
click at [82, 148] on b "Payments" at bounding box center [66, 145] width 42 height 9
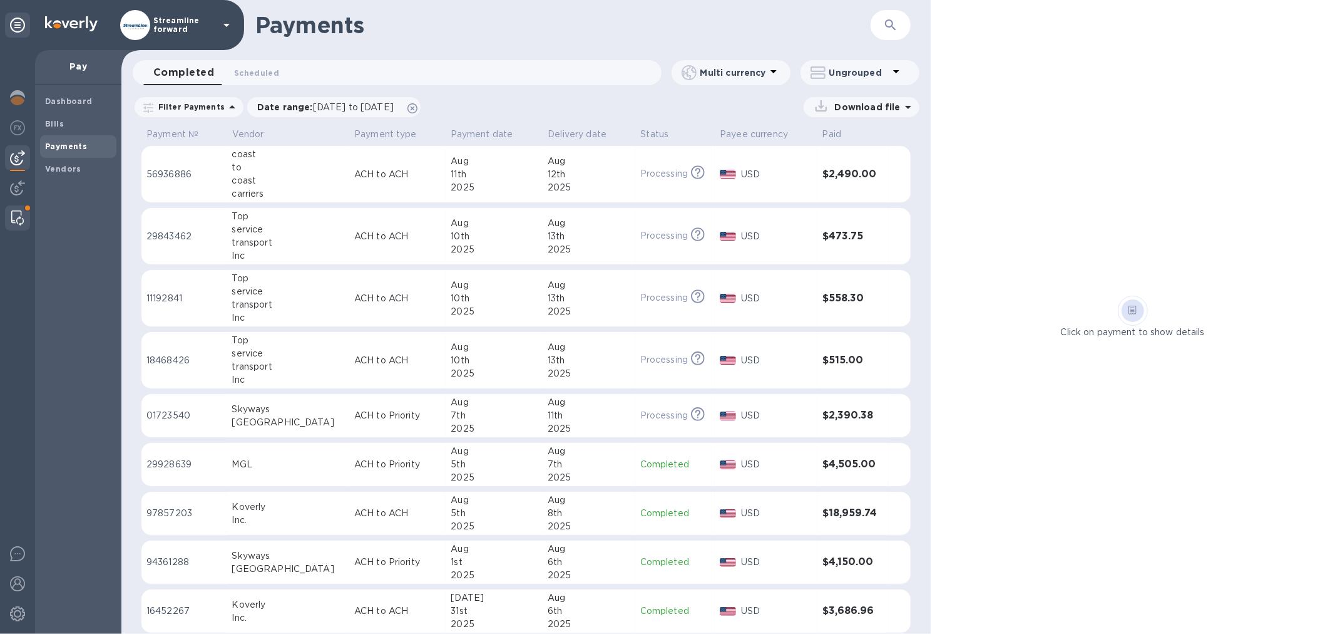
click at [14, 213] on img at bounding box center [17, 217] width 13 height 15
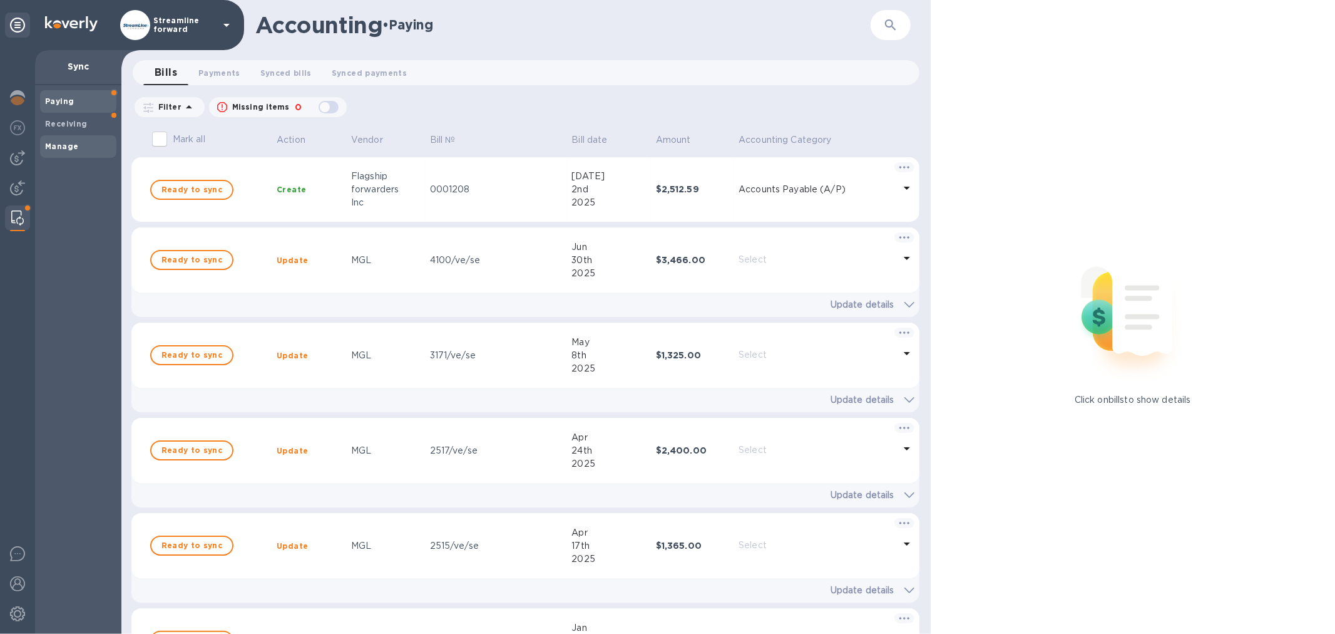
click at [71, 144] on b "Manage" at bounding box center [61, 145] width 33 height 9
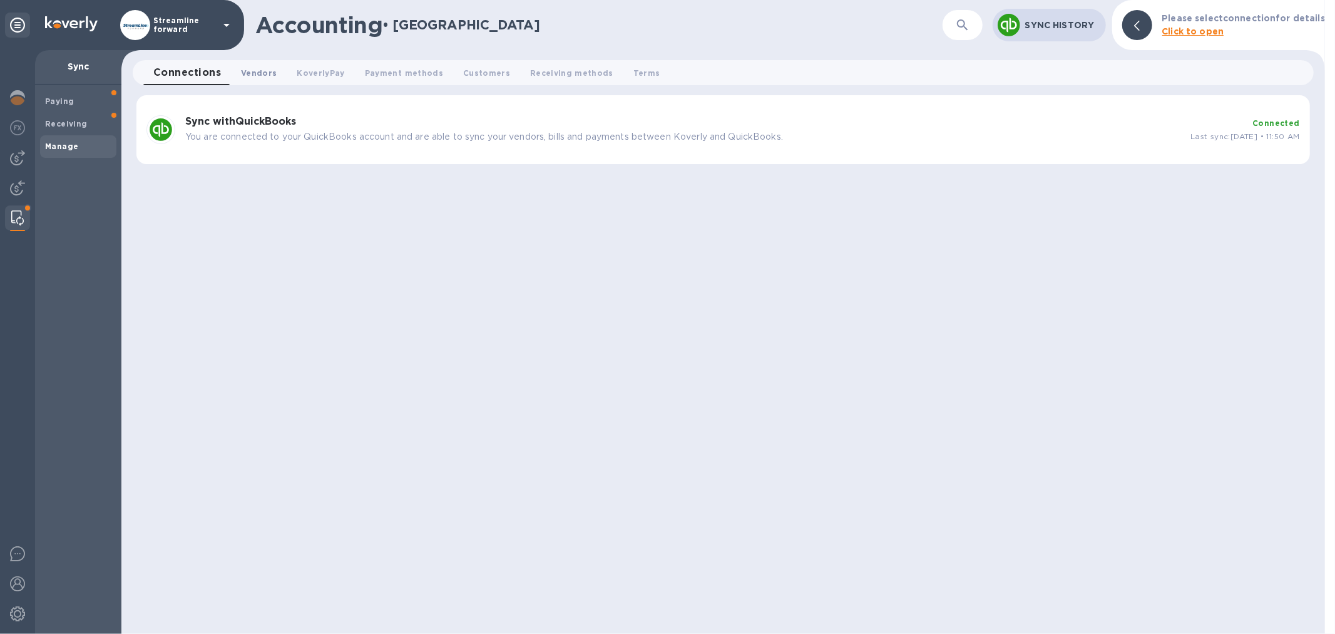
click at [255, 67] on span "Vendors 0" at bounding box center [259, 72] width 36 height 13
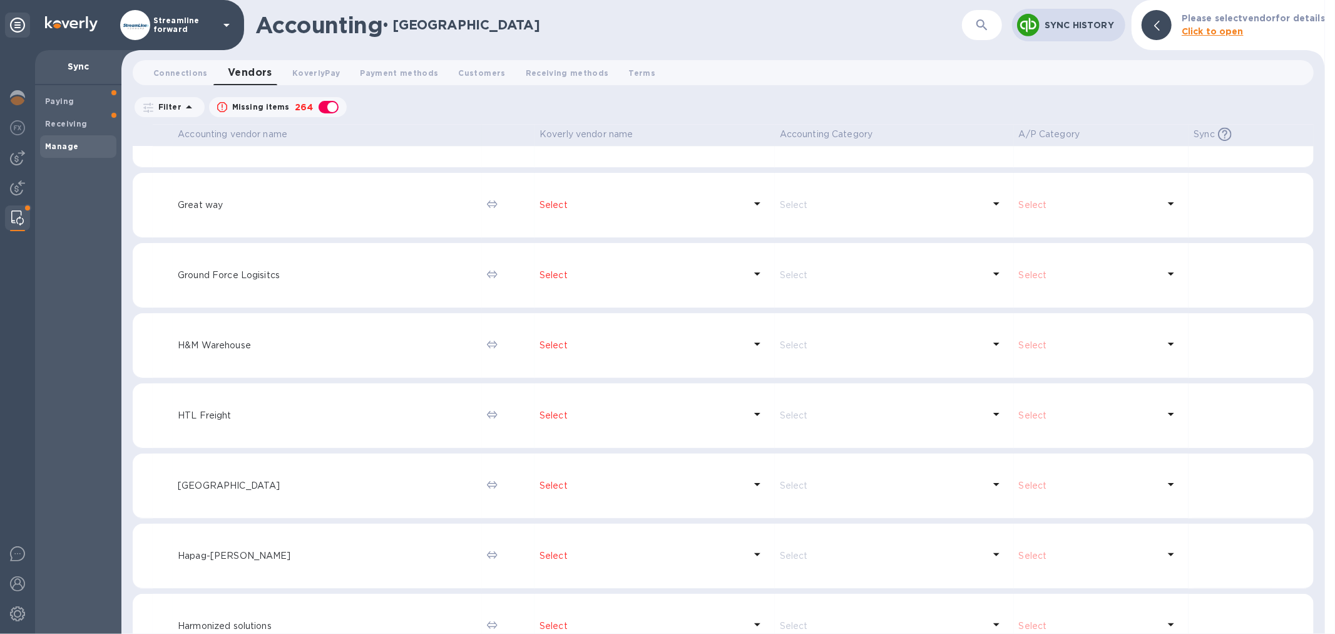
scroll to position [6523, 0]
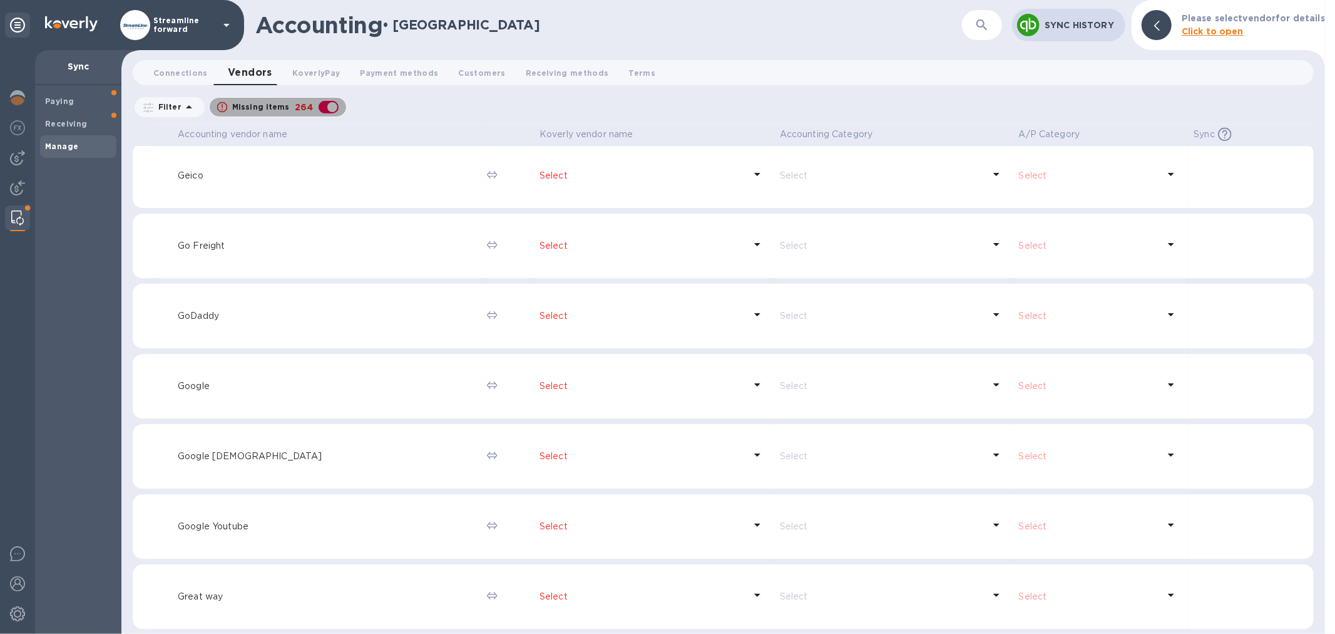
click at [324, 106] on div "button" at bounding box center [328, 107] width 25 height 18
checkbox input "false"
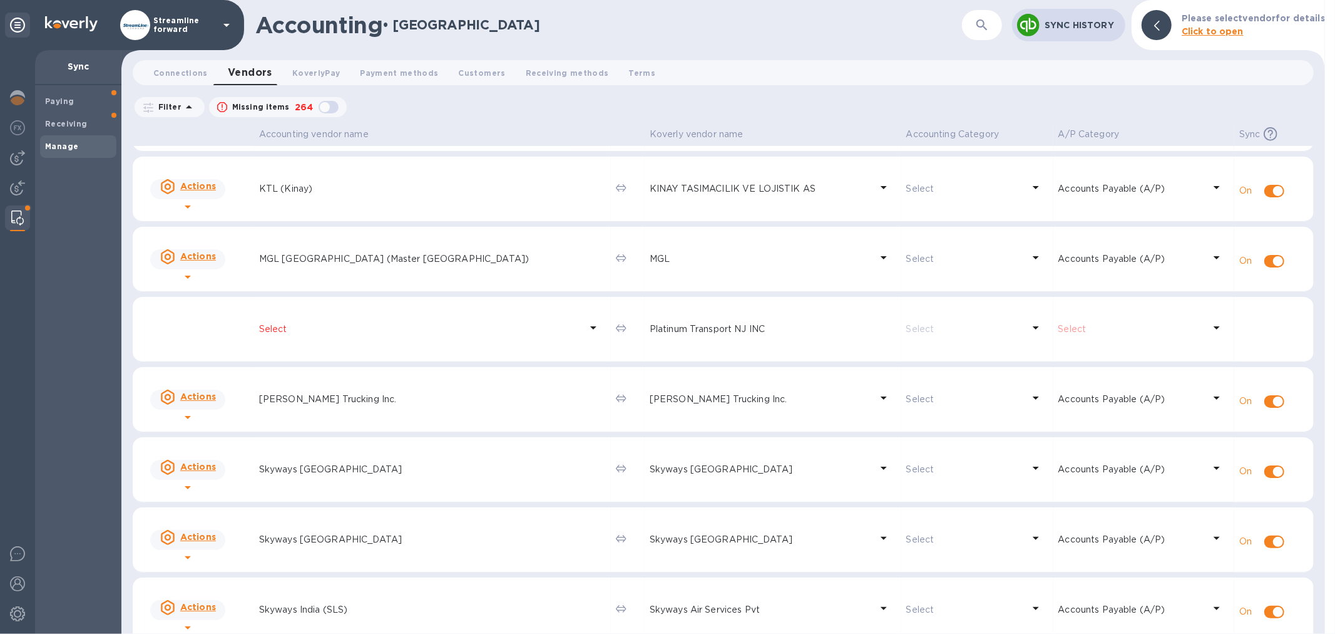
scroll to position [563, 0]
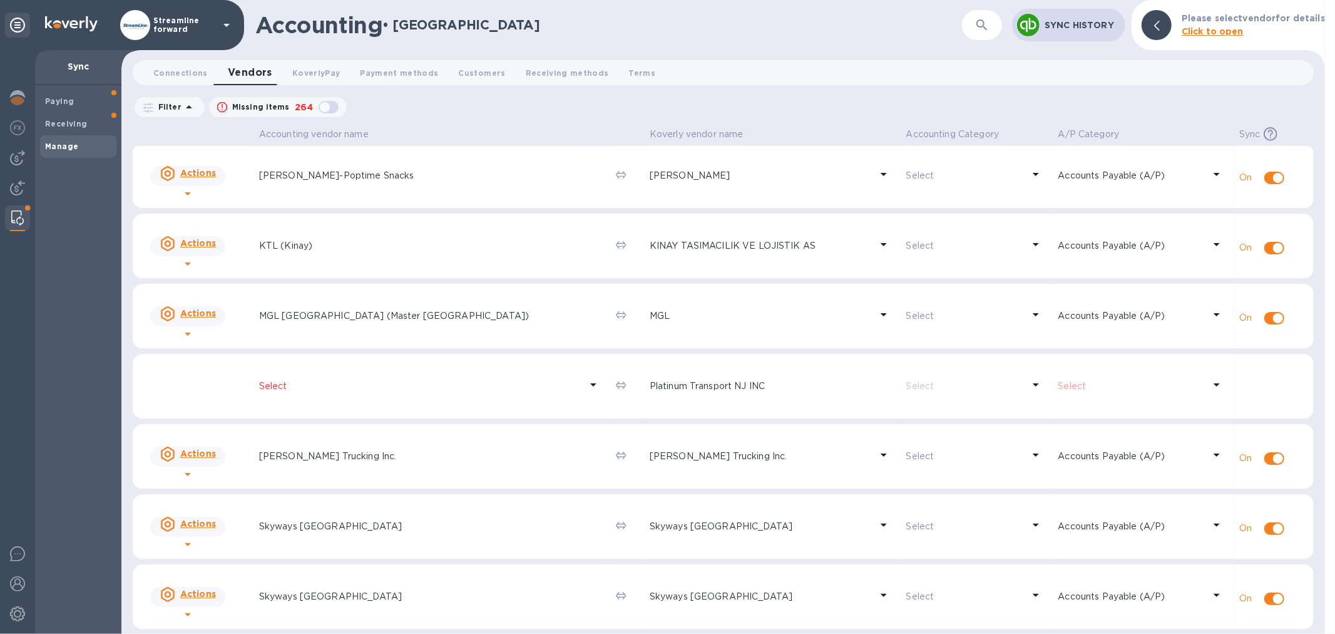
click at [586, 380] on icon at bounding box center [593, 384] width 15 height 15
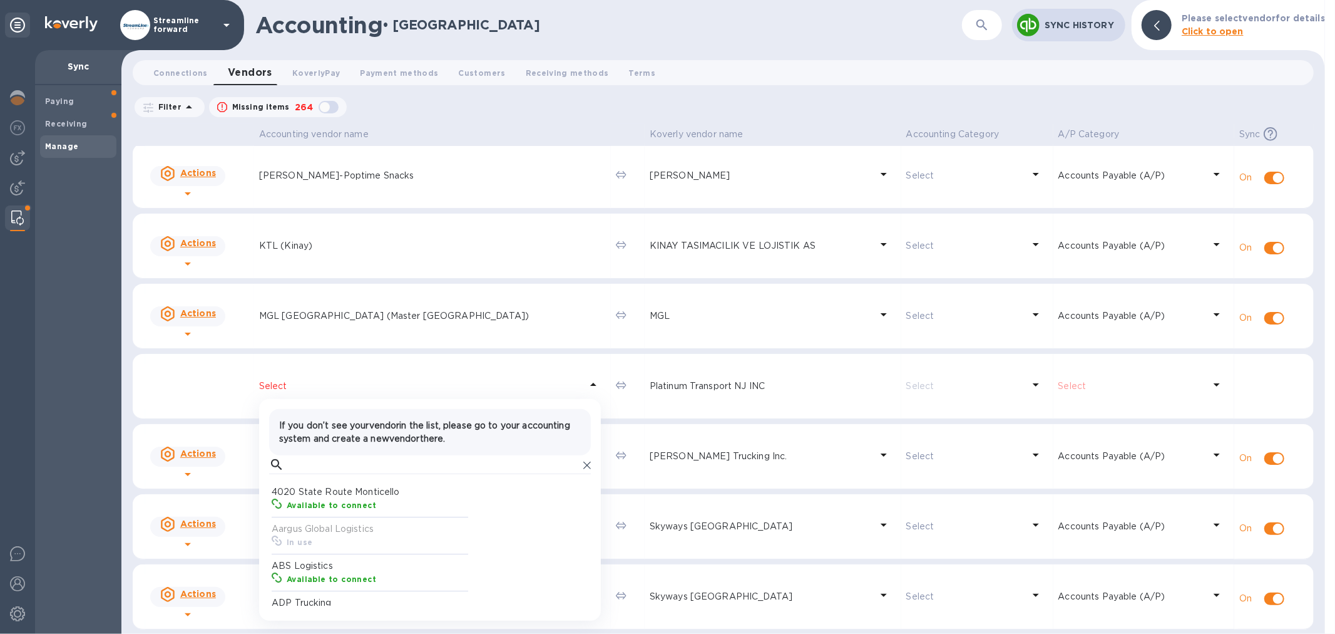
scroll to position [115, 194]
click at [348, 474] on input "text" at bounding box center [434, 464] width 290 height 19
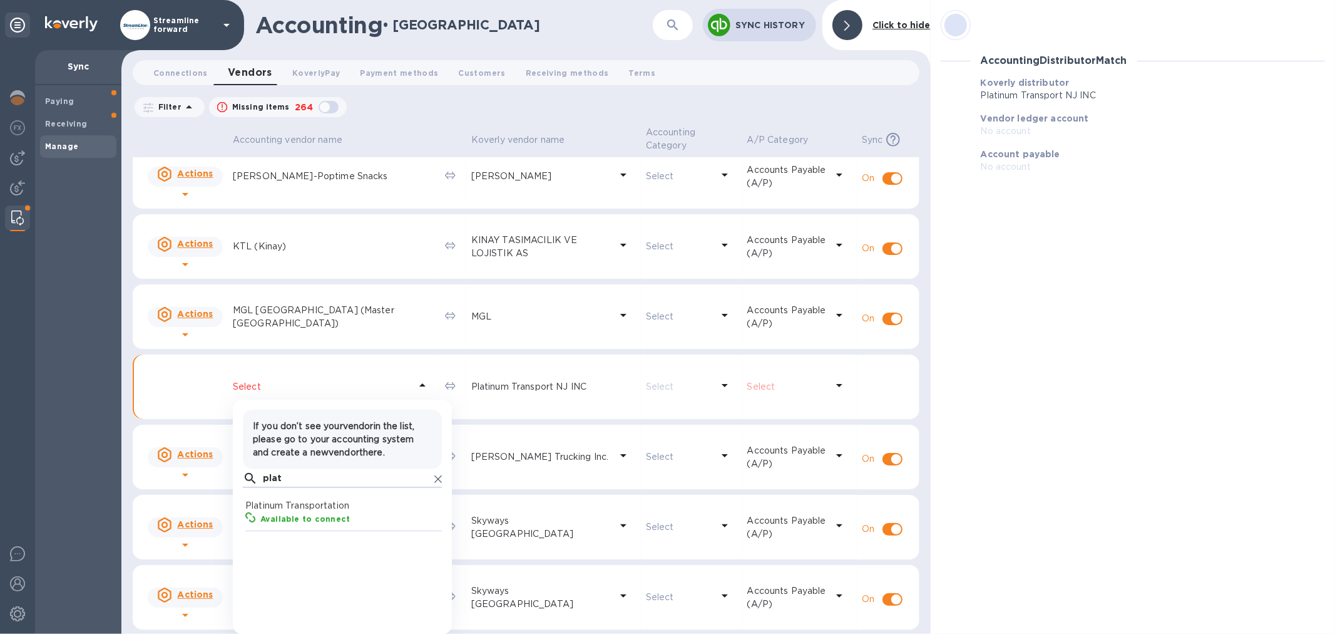
scroll to position [115, 194]
type input "plat"
click at [303, 508] on p "Platinum Transportation" at bounding box center [344, 505] width 199 height 13
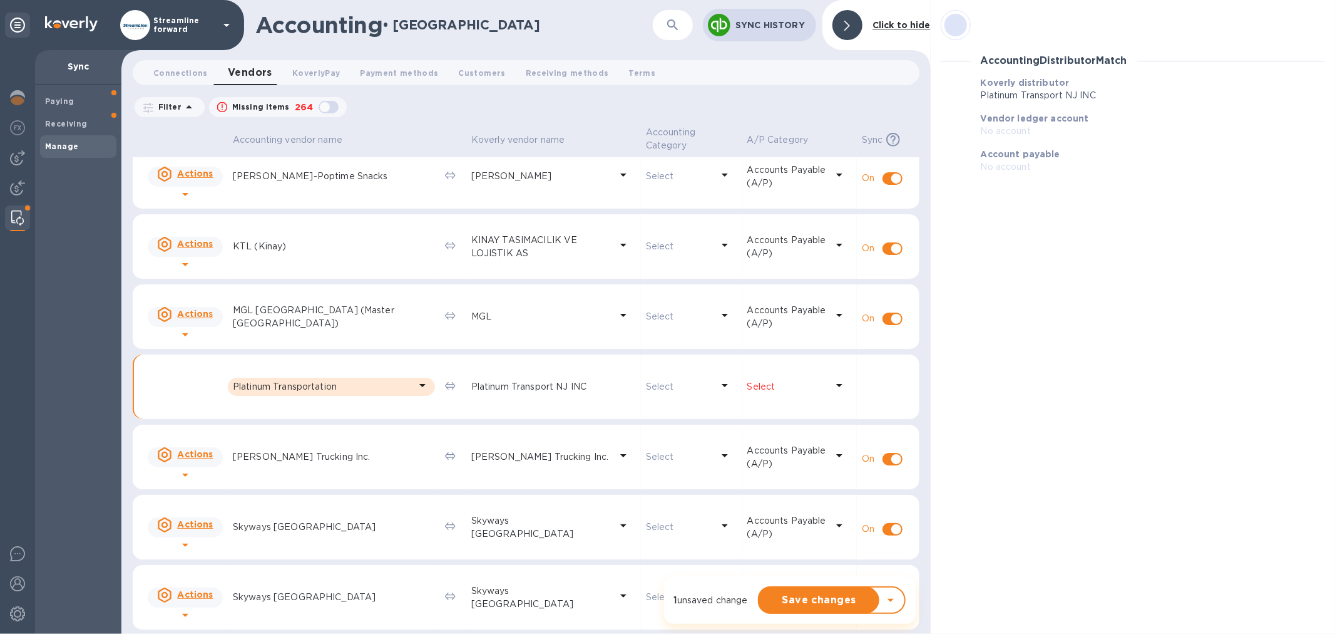
click at [836, 379] on icon at bounding box center [839, 384] width 15 height 15
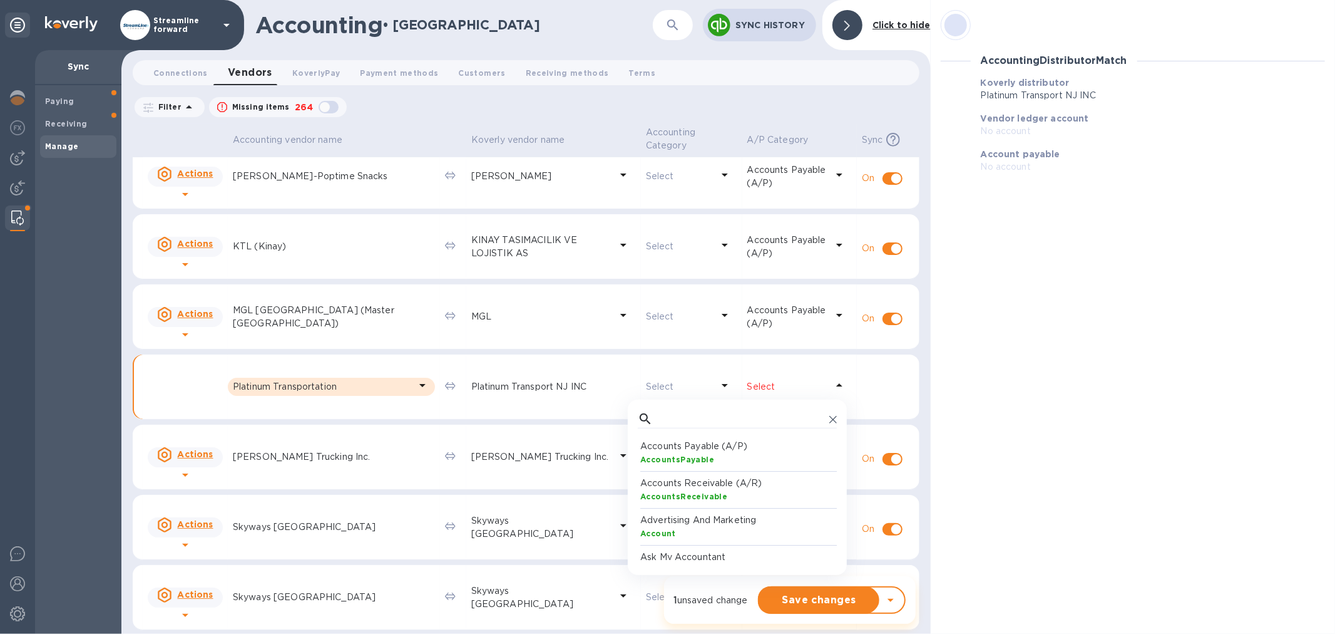
click at [677, 448] on p "Accounts Payable (A/P)" at bounding box center [739, 445] width 199 height 13
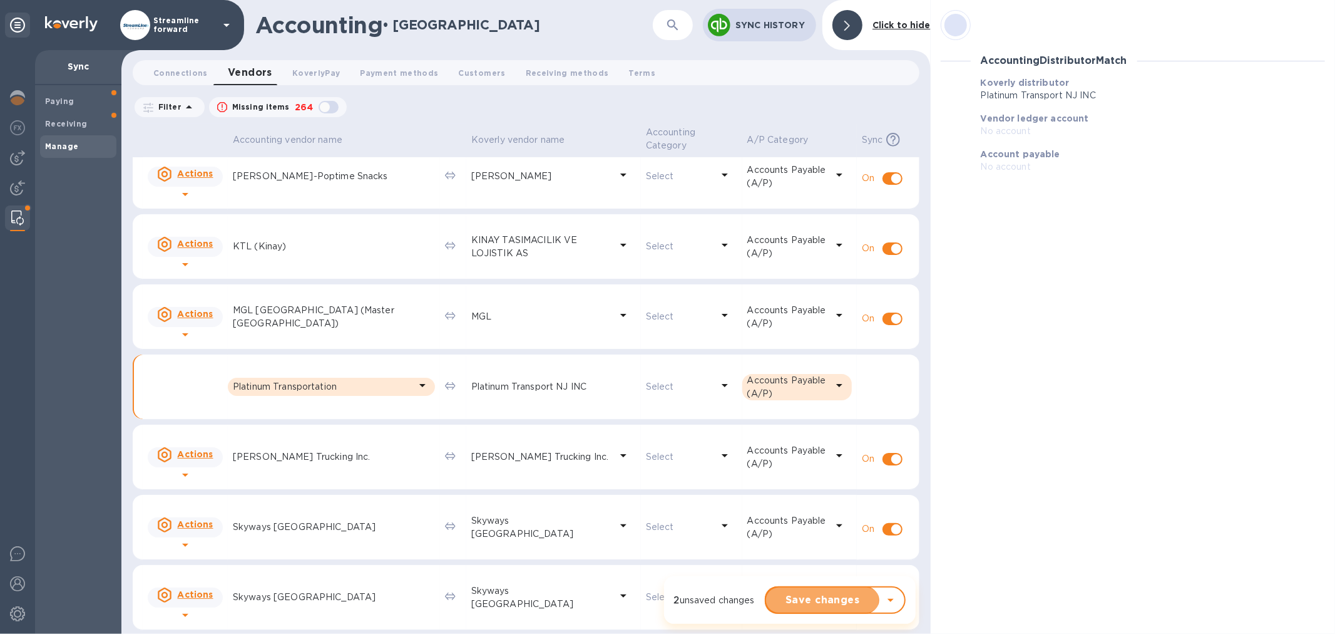
click at [804, 602] on span "Save changes" at bounding box center [822, 599] width 93 height 15
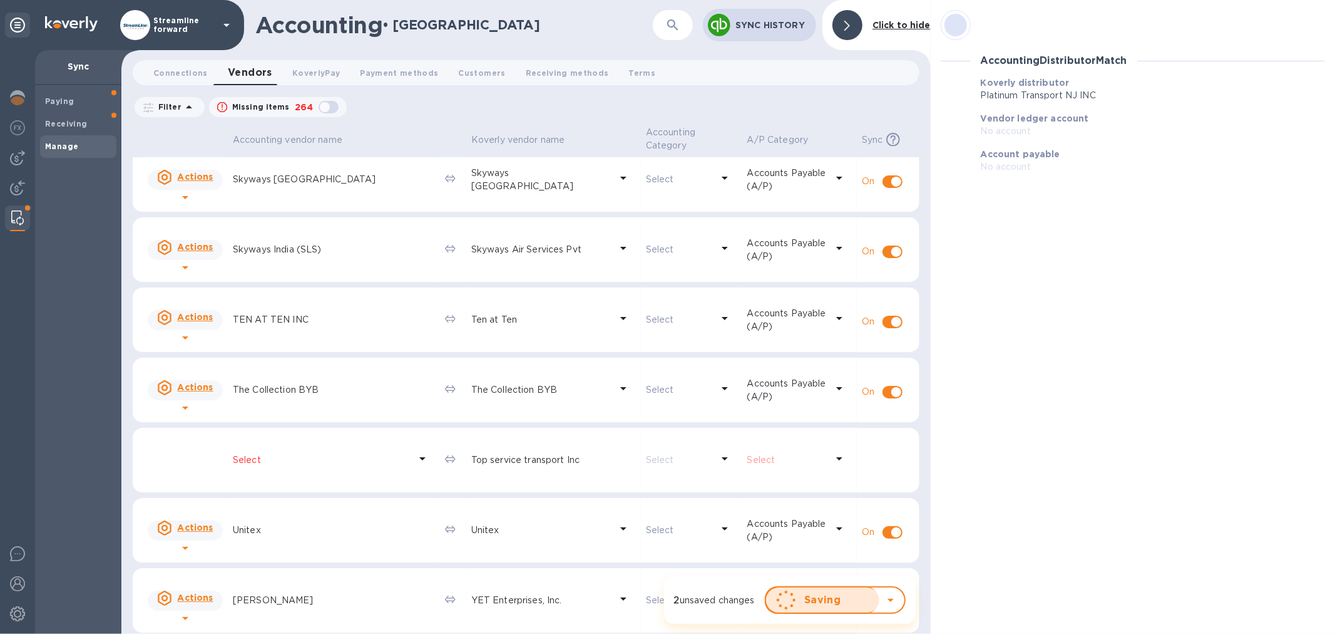
scroll to position [0, 0]
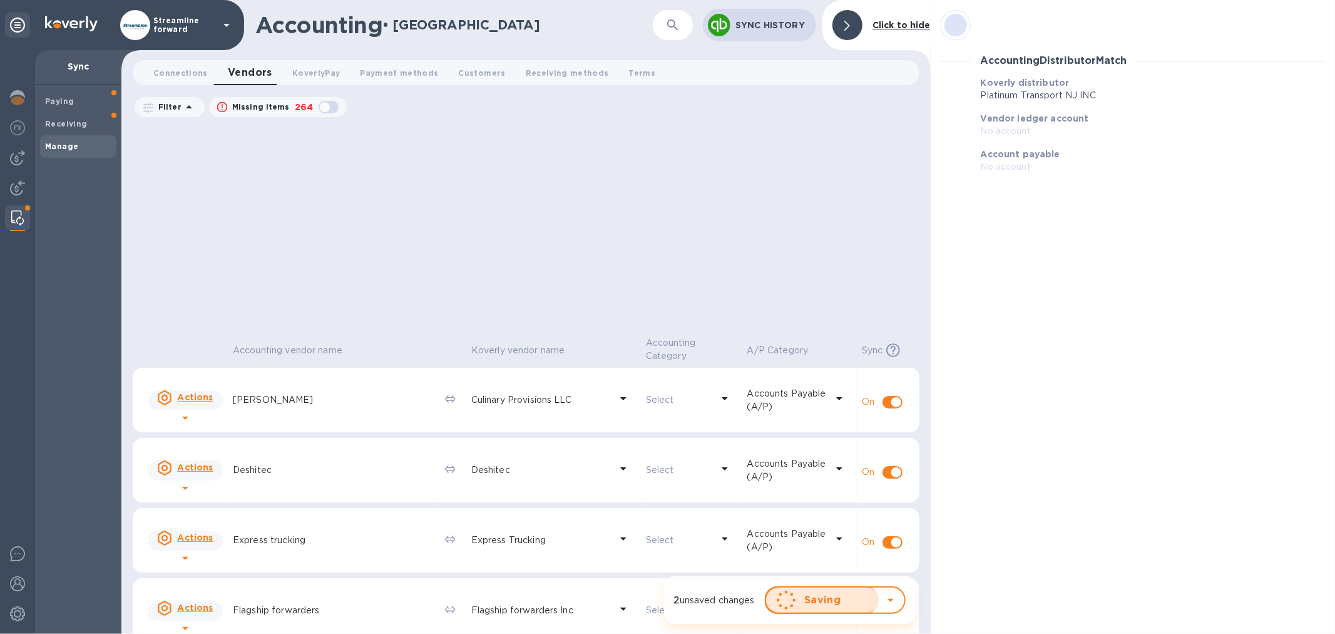
click at [345, 458] on div "Accounting vendor name [PERSON_NAME] vendor name Accounting Category A/P Catego…" at bounding box center [526, 379] width 787 height 510
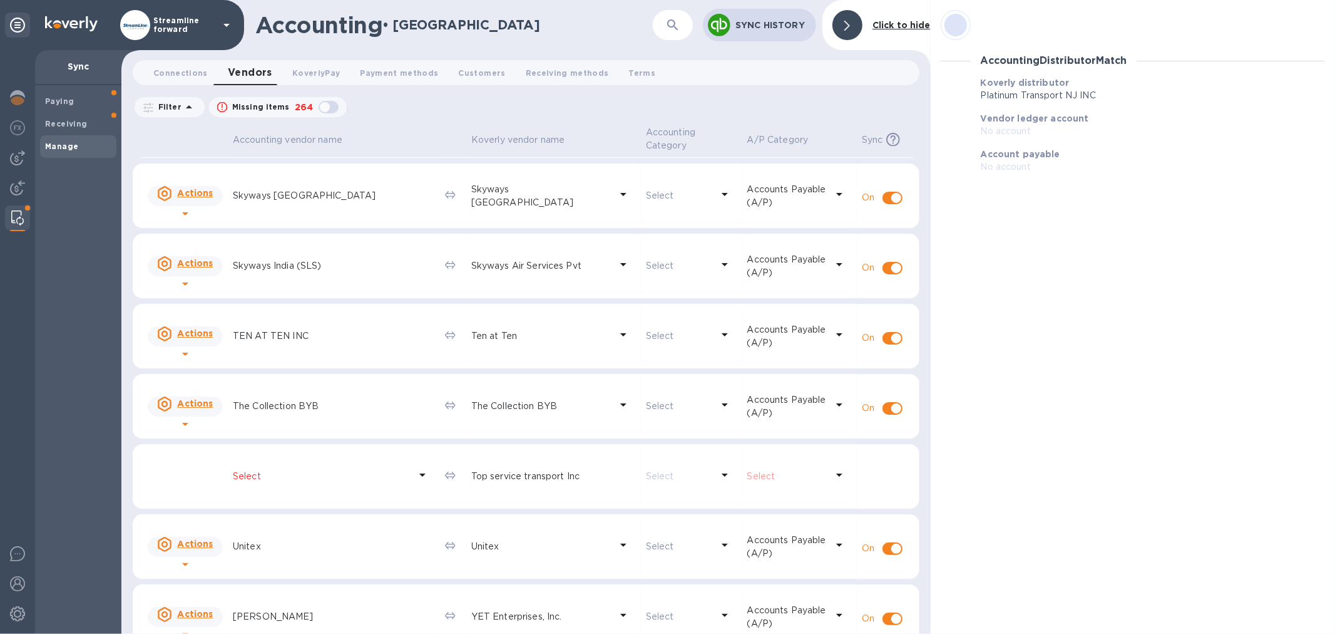
scroll to position [1043, 0]
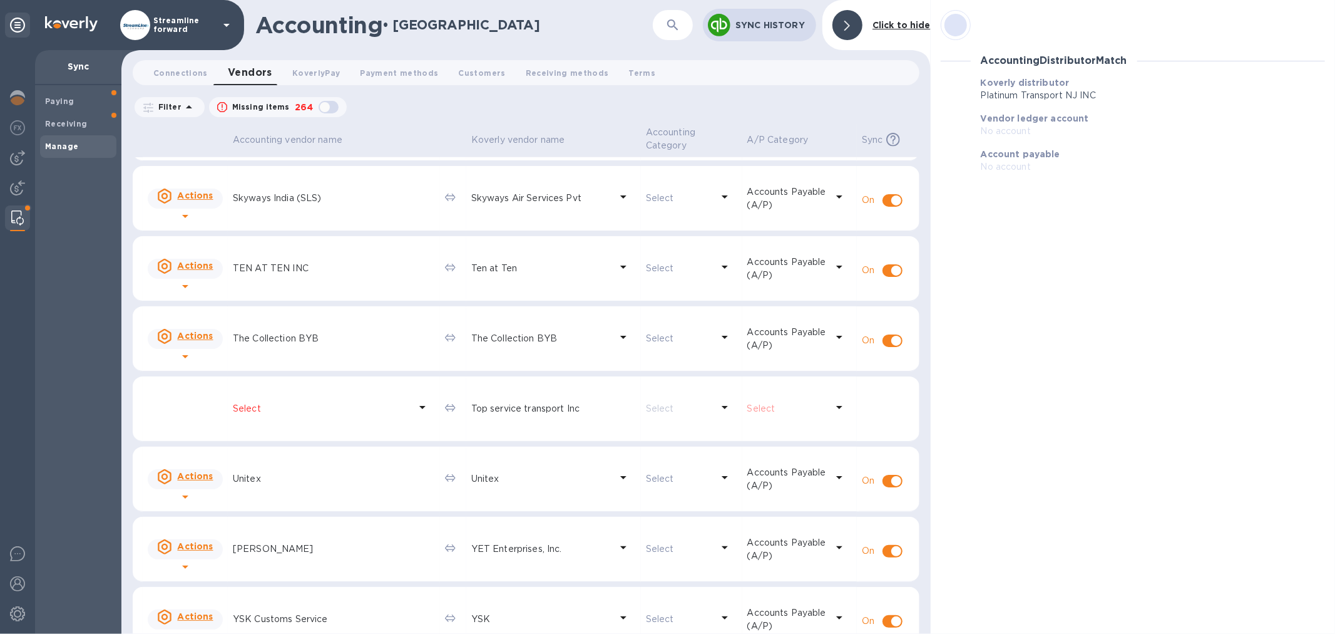
click at [415, 409] on icon at bounding box center [422, 406] width 15 height 15
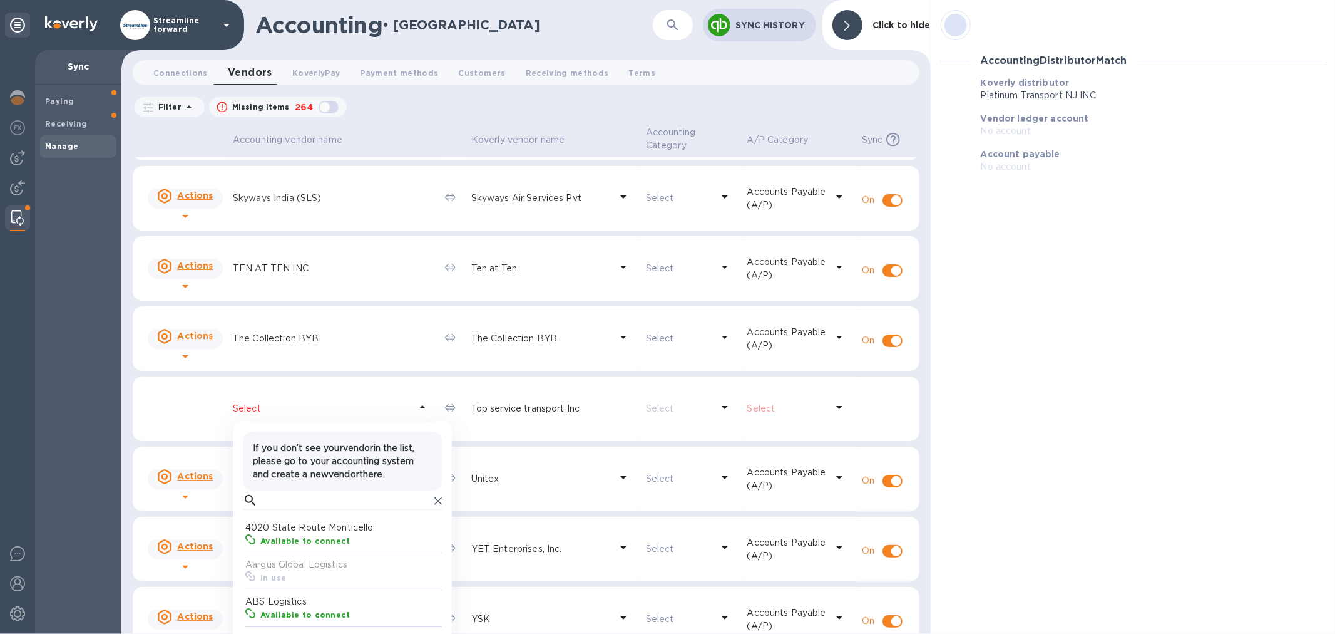
scroll to position [115, 194]
click at [354, 499] on input "text" at bounding box center [346, 500] width 167 height 19
type input "top"
click at [321, 528] on p "Top service transport" at bounding box center [344, 527] width 199 height 13
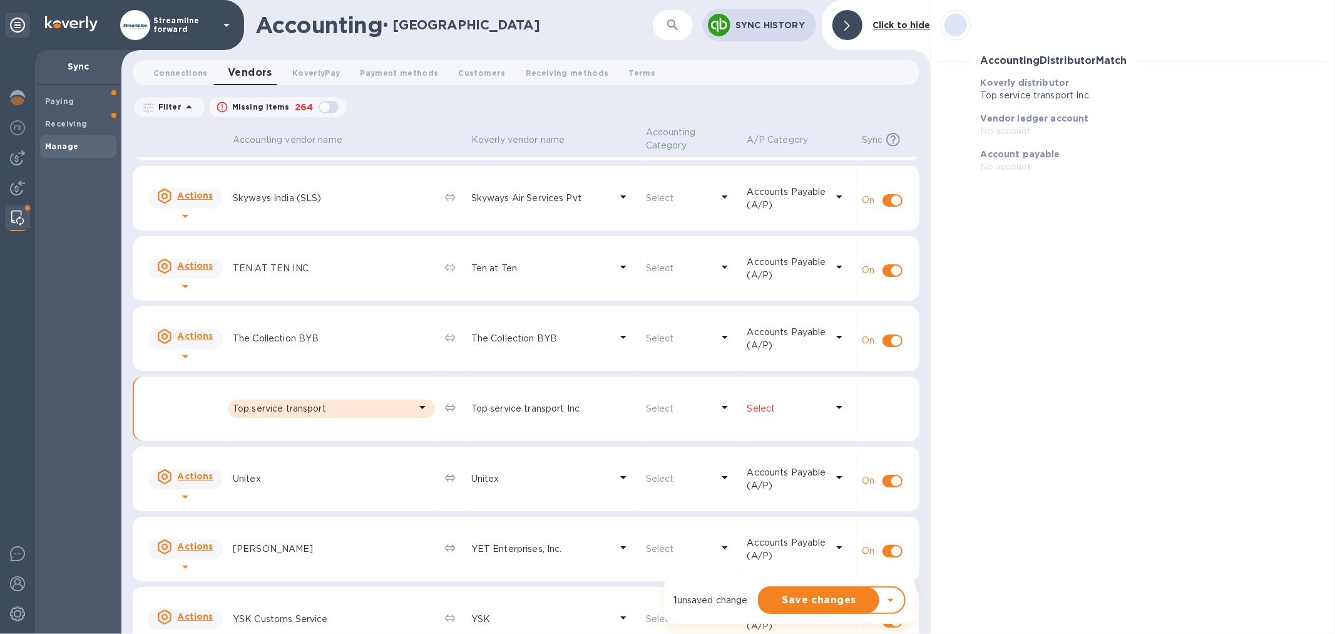
click at [832, 403] on icon at bounding box center [839, 406] width 15 height 15
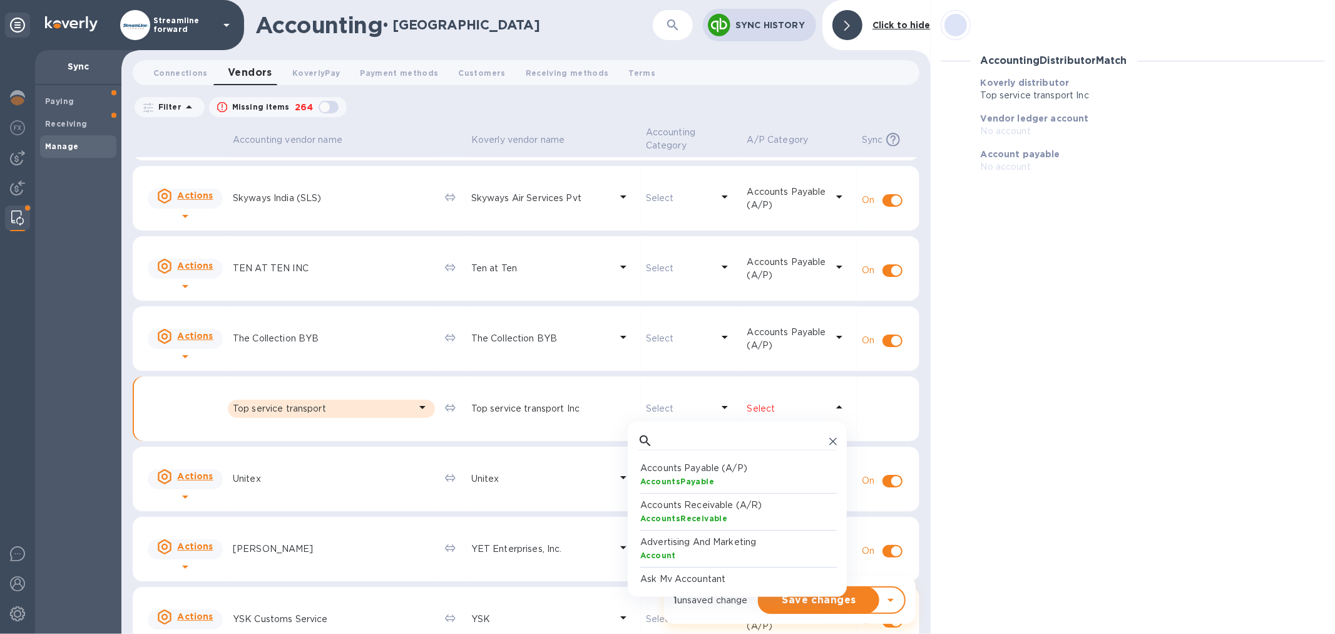
click at [731, 476] on div "AccountsPayable" at bounding box center [739, 481] width 199 height 13
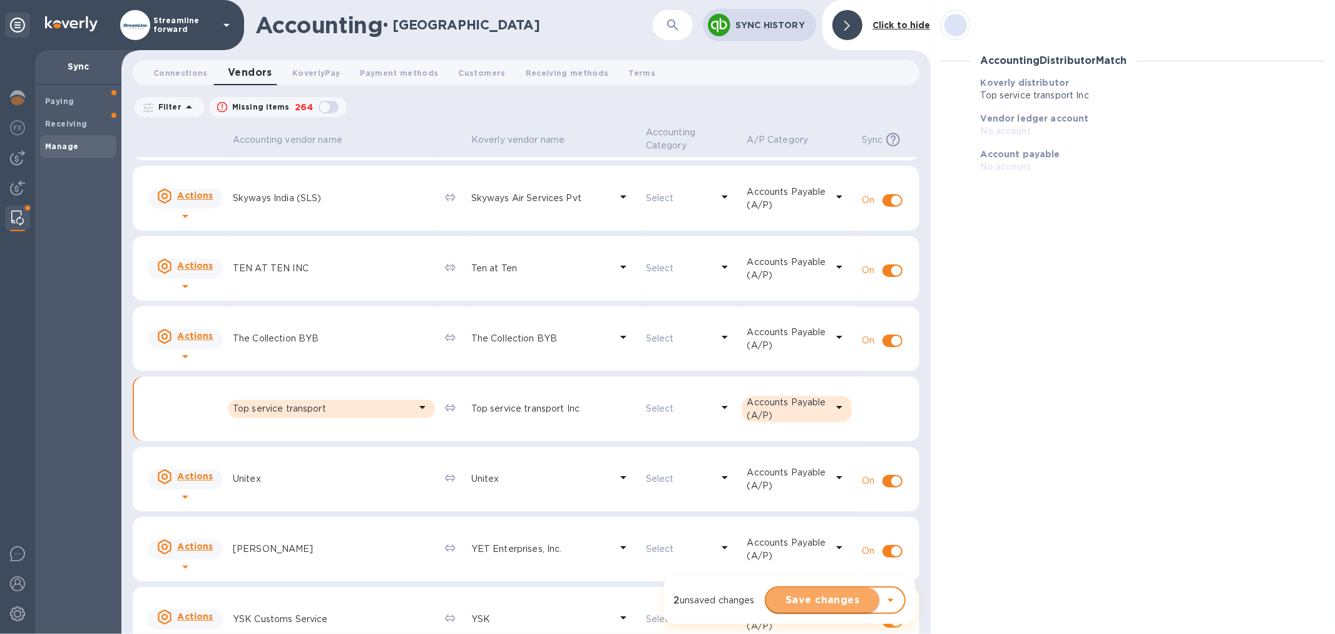
click at [813, 596] on span "Save changes" at bounding box center [822, 599] width 93 height 15
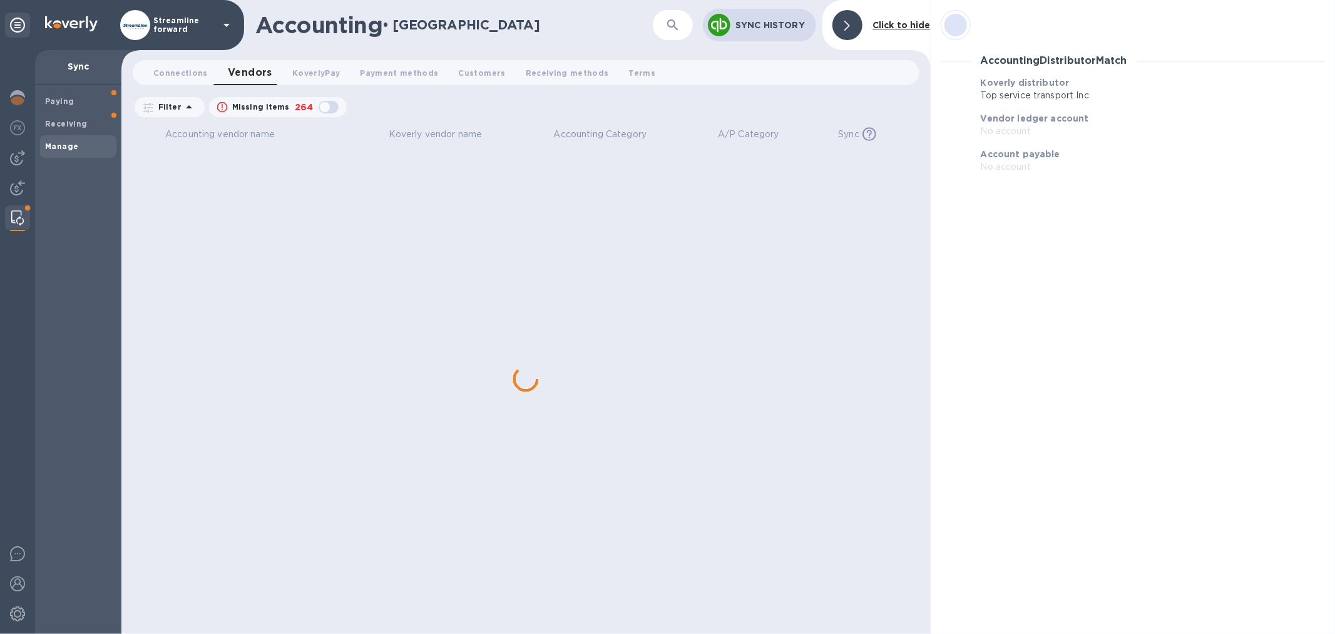
click at [917, 452] on div "Accounting vendor name [PERSON_NAME] vendor name Accounting Category A/P Catego…" at bounding box center [526, 379] width 787 height 510
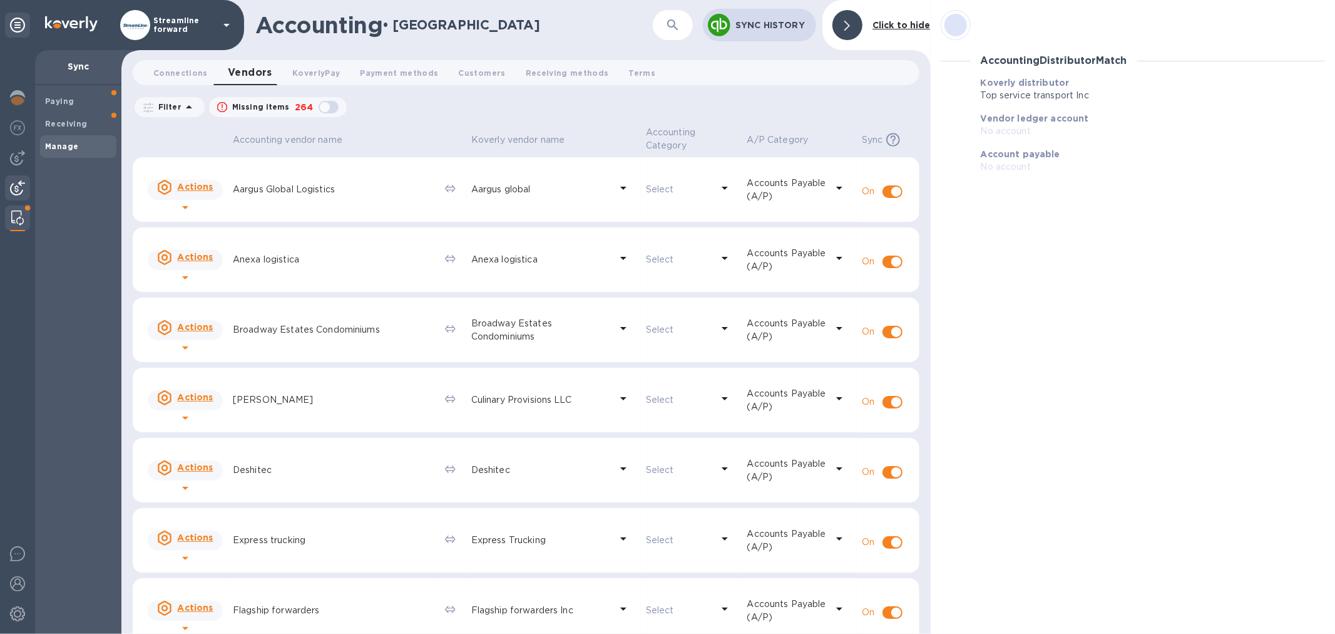
click at [16, 183] on img at bounding box center [17, 187] width 15 height 15
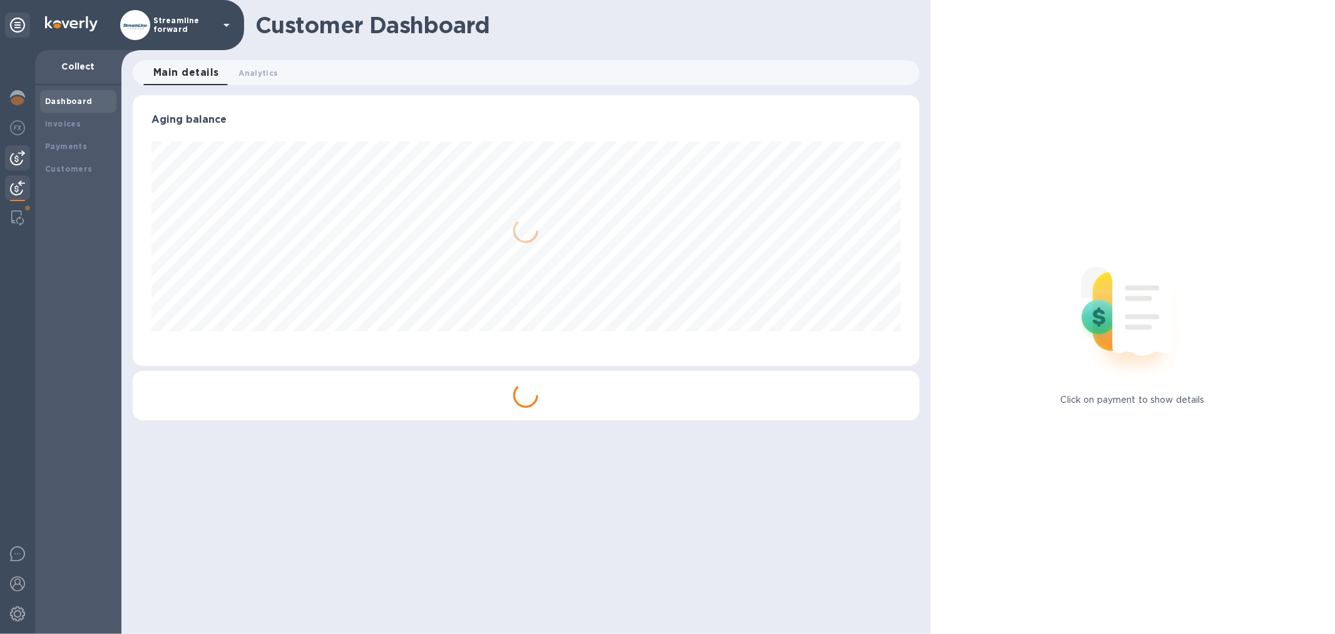
scroll to position [270, 786]
click at [16, 153] on img at bounding box center [17, 157] width 15 height 15
click at [13, 217] on img at bounding box center [17, 217] width 13 height 15
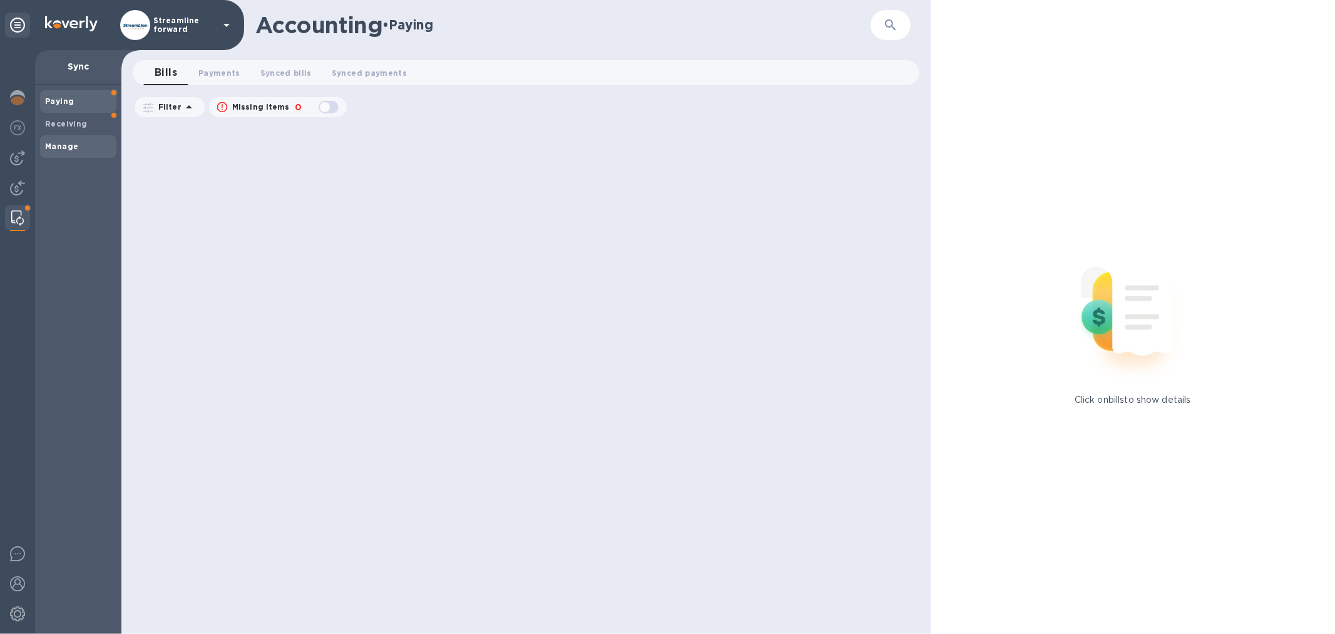
click at [72, 145] on b "Manage" at bounding box center [61, 145] width 33 height 9
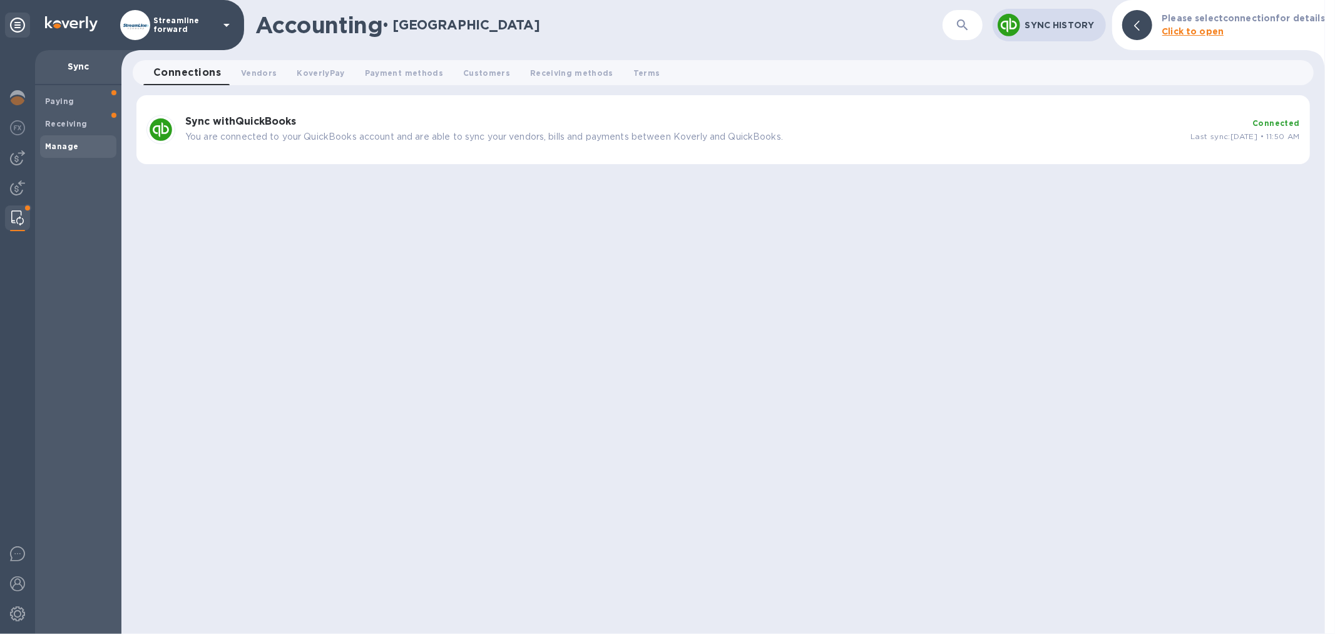
click at [299, 144] on div "Sync with QuickBooks You are connected to your QuickBooks account and are able …" at bounding box center [682, 130] width 1005 height 38
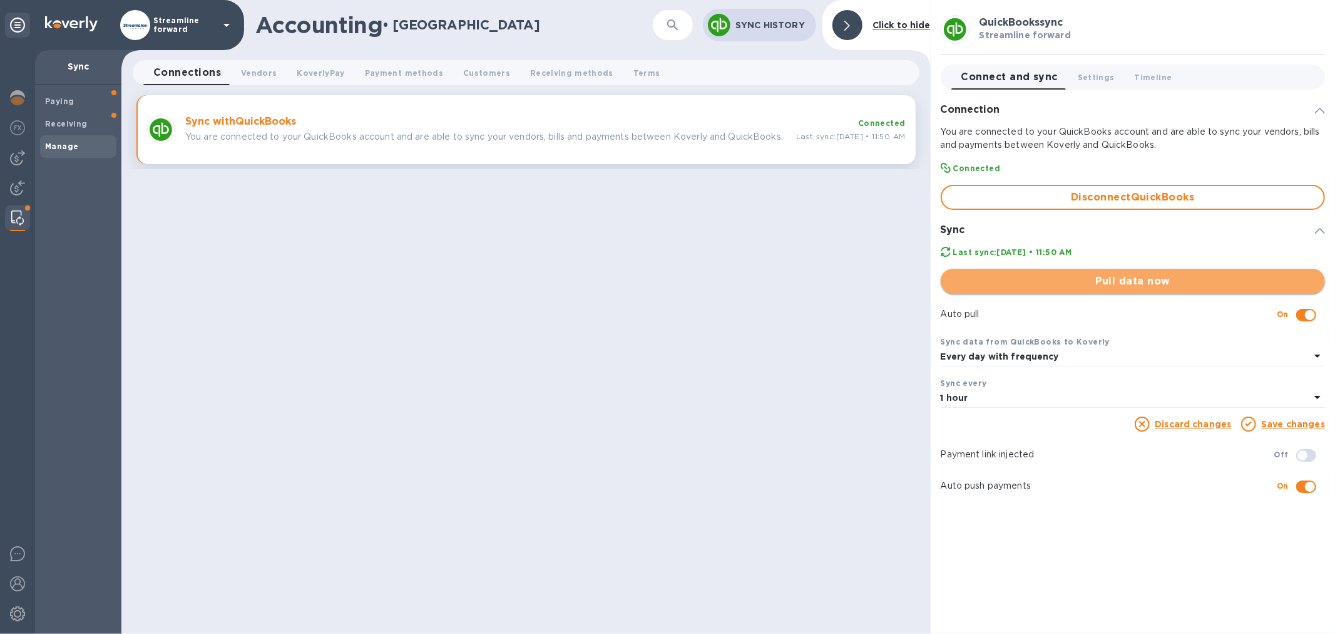
click at [1121, 289] on span "Pull data now" at bounding box center [1133, 281] width 364 height 15
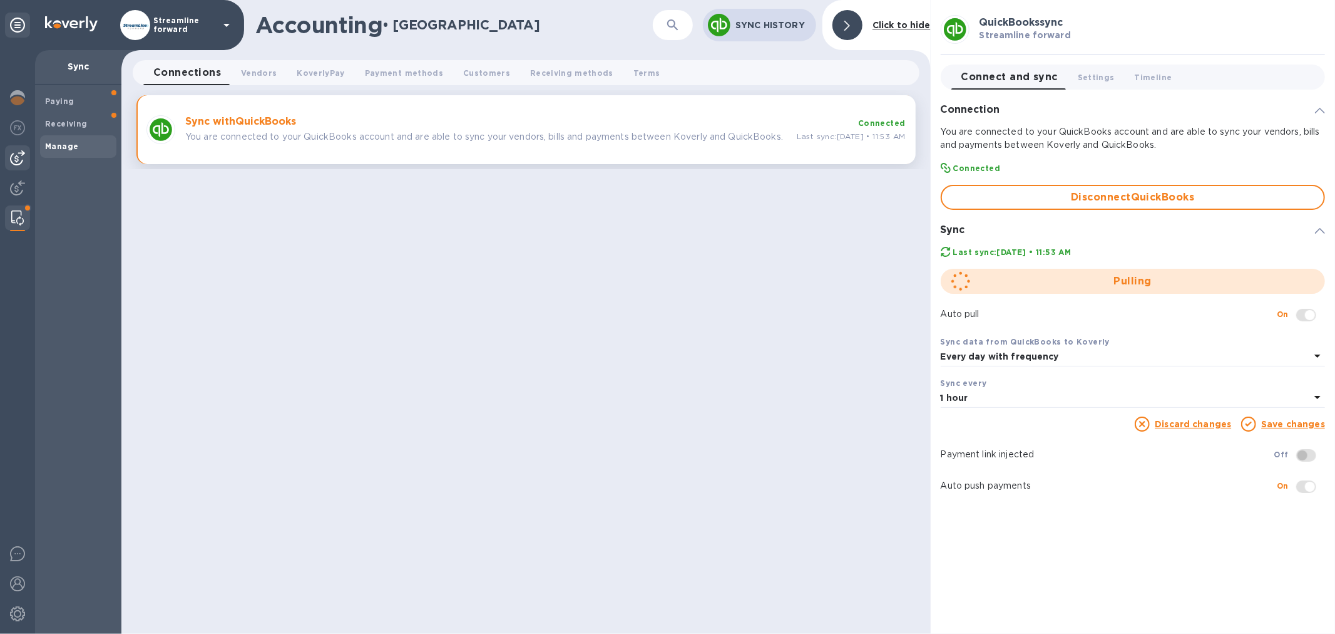
click at [19, 157] on img at bounding box center [17, 157] width 15 height 15
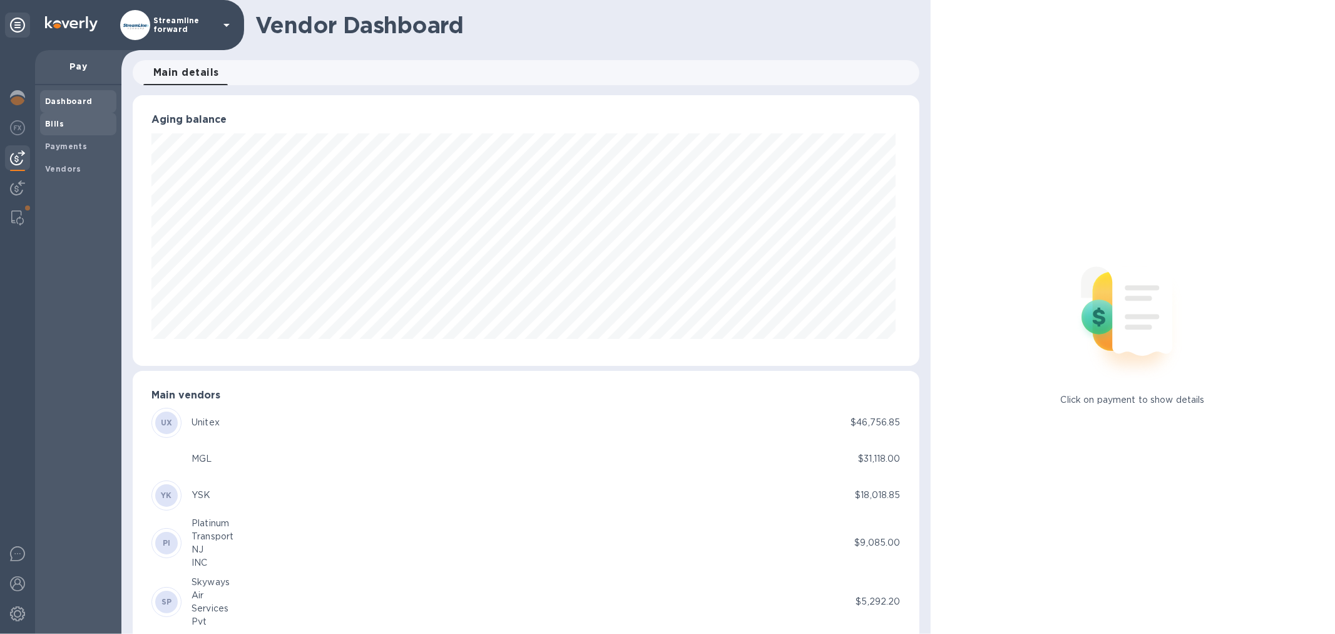
scroll to position [270, 781]
click at [71, 123] on span "Bills" at bounding box center [78, 124] width 66 height 13
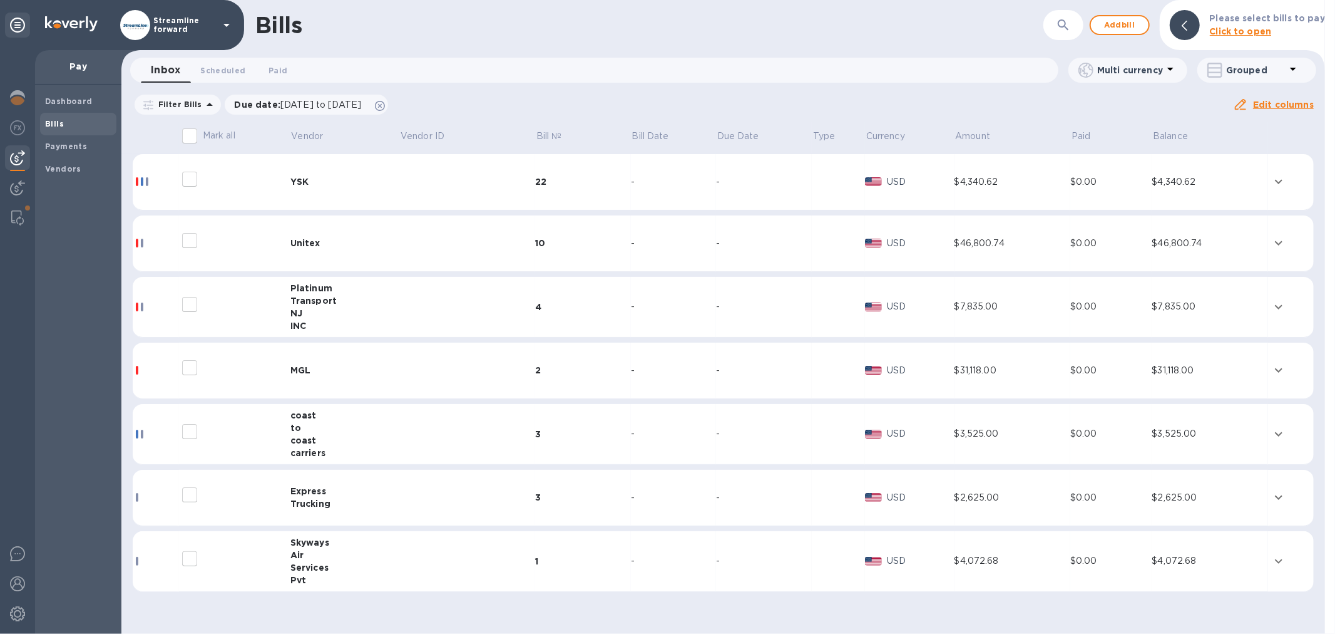
click at [359, 295] on div "Transport" at bounding box center [345, 300] width 110 height 13
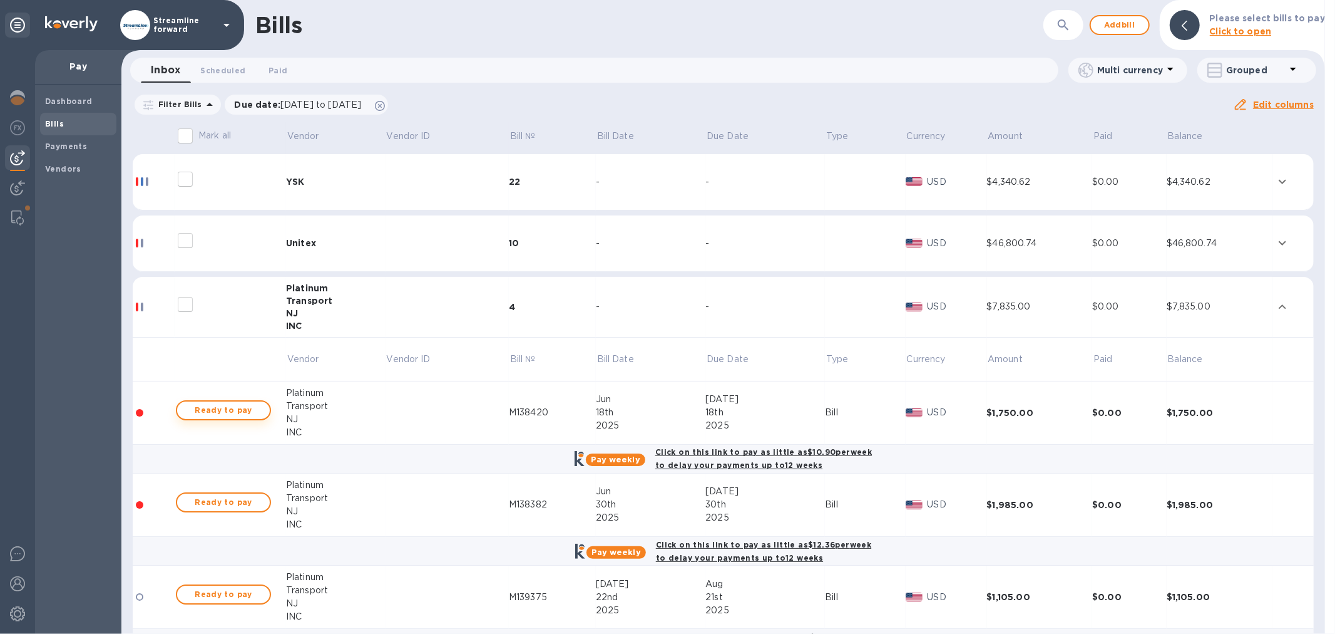
click at [203, 406] on span "Ready to pay" at bounding box center [223, 410] width 73 height 15
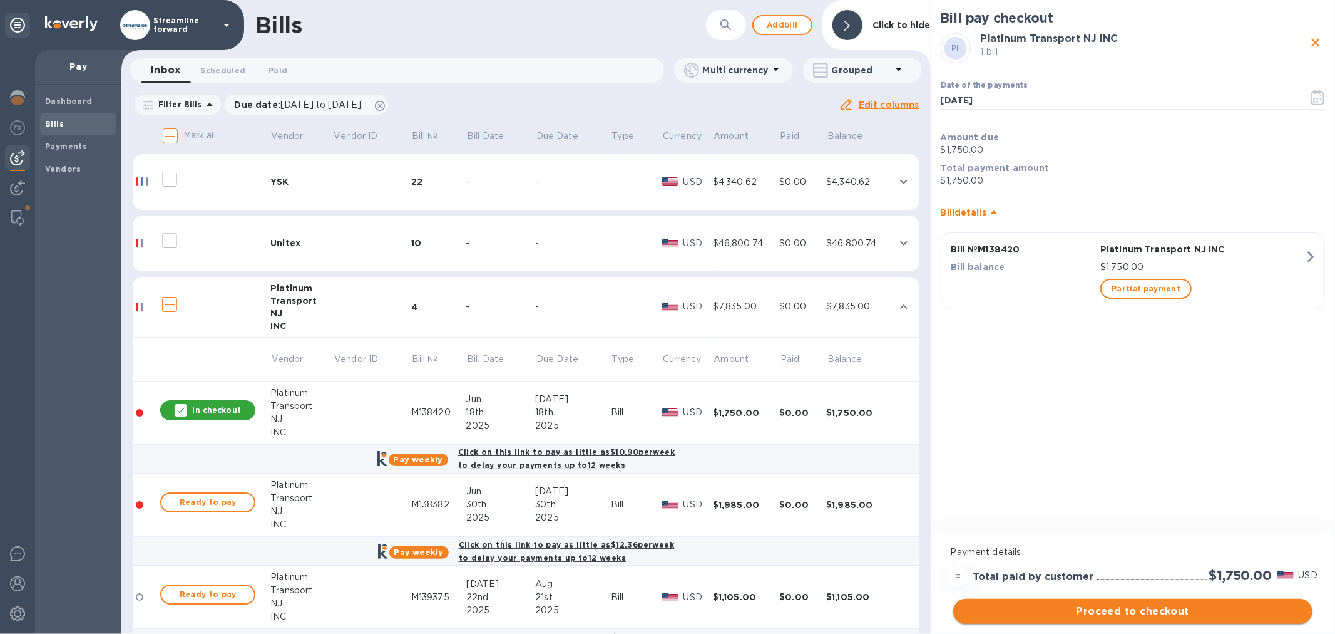
click at [1187, 612] on span "Proceed to checkout" at bounding box center [1132, 610] width 339 height 15
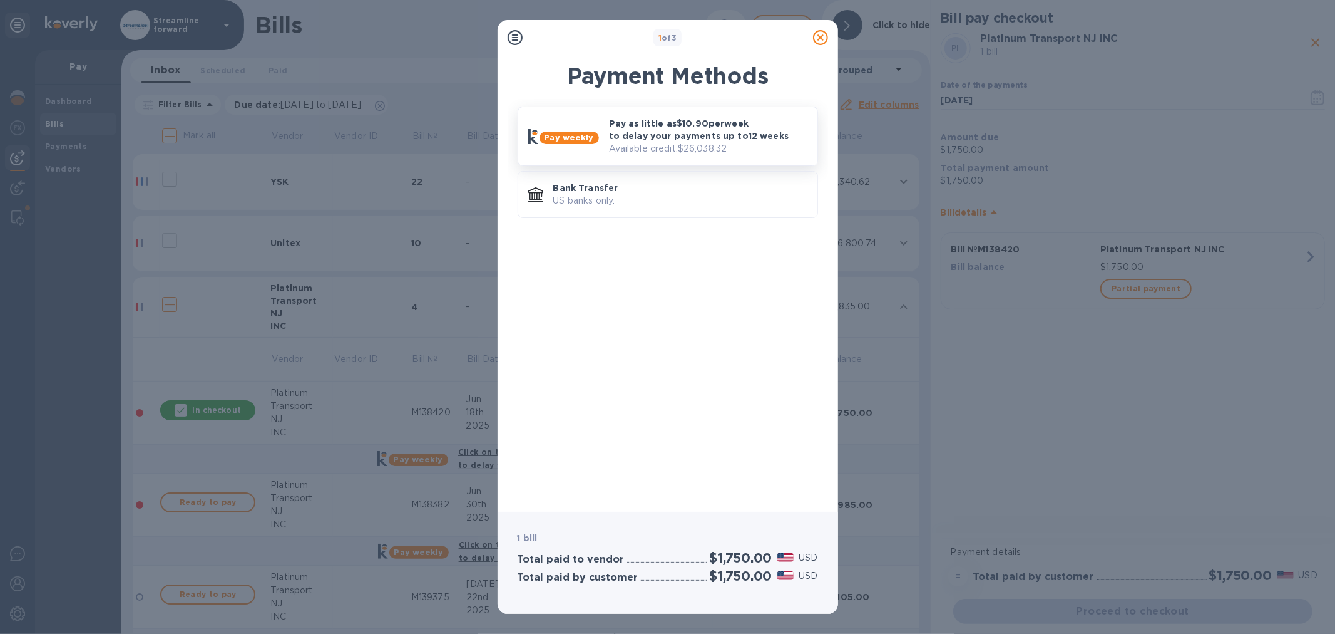
click at [604, 124] on div "Pay as little as $10.90 per week to delay your payments up to 12 weeks Availabl…" at bounding box center [708, 136] width 208 height 48
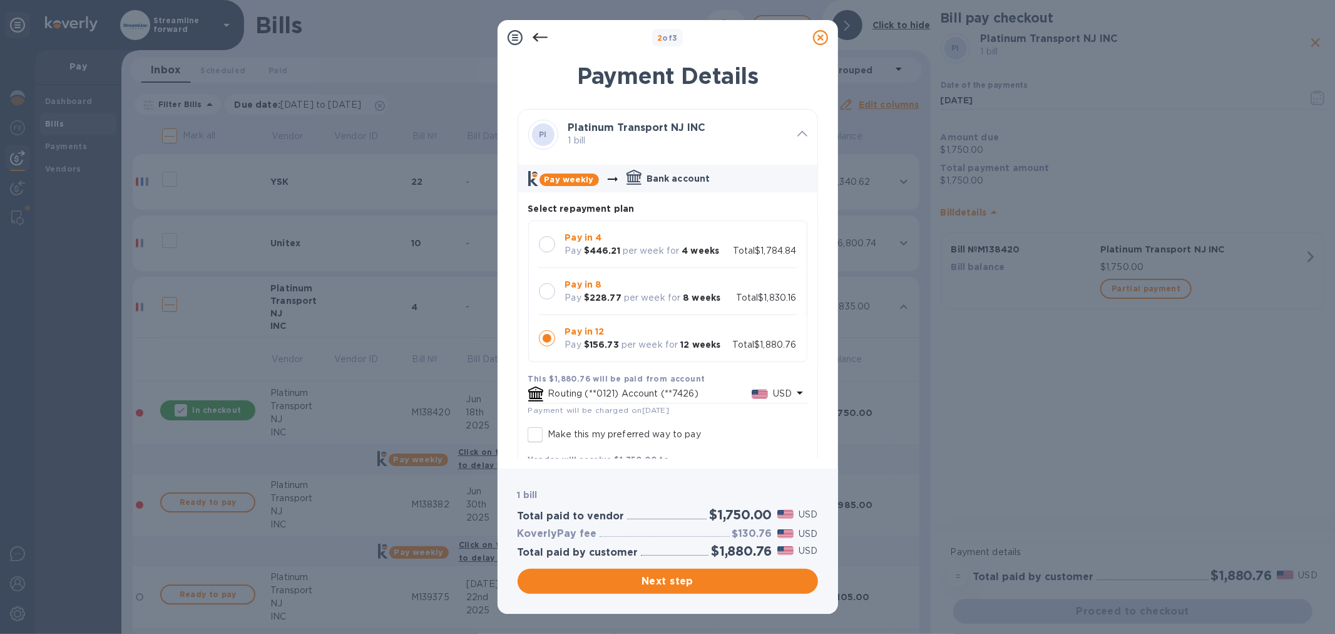
click at [545, 243] on div at bounding box center [547, 244] width 16 height 16
click at [695, 578] on span "Next step" at bounding box center [668, 580] width 280 height 15
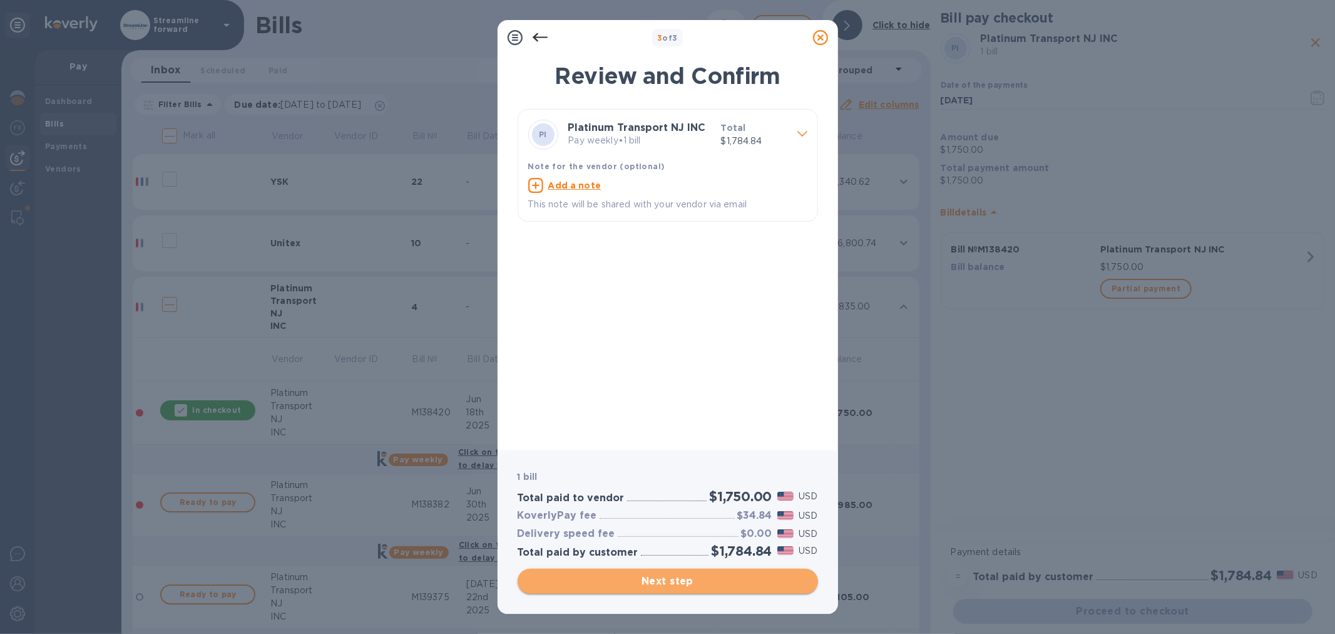
click at [689, 580] on span "Next step" at bounding box center [668, 580] width 280 height 15
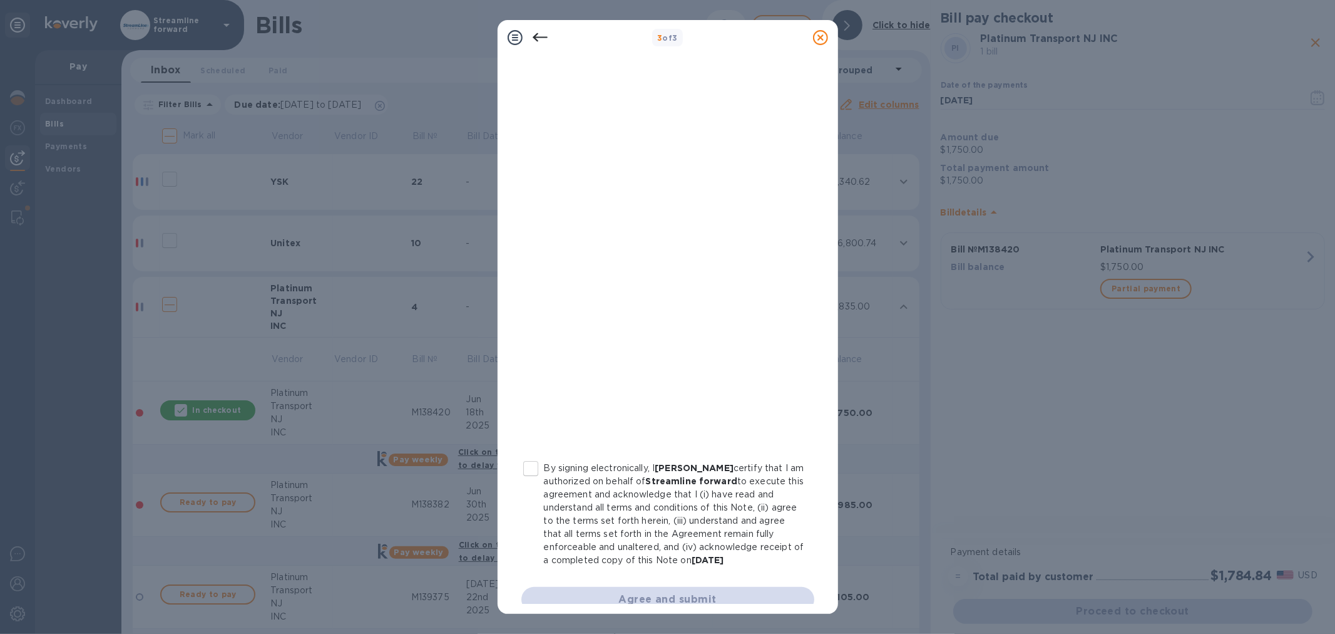
scroll to position [65, 0]
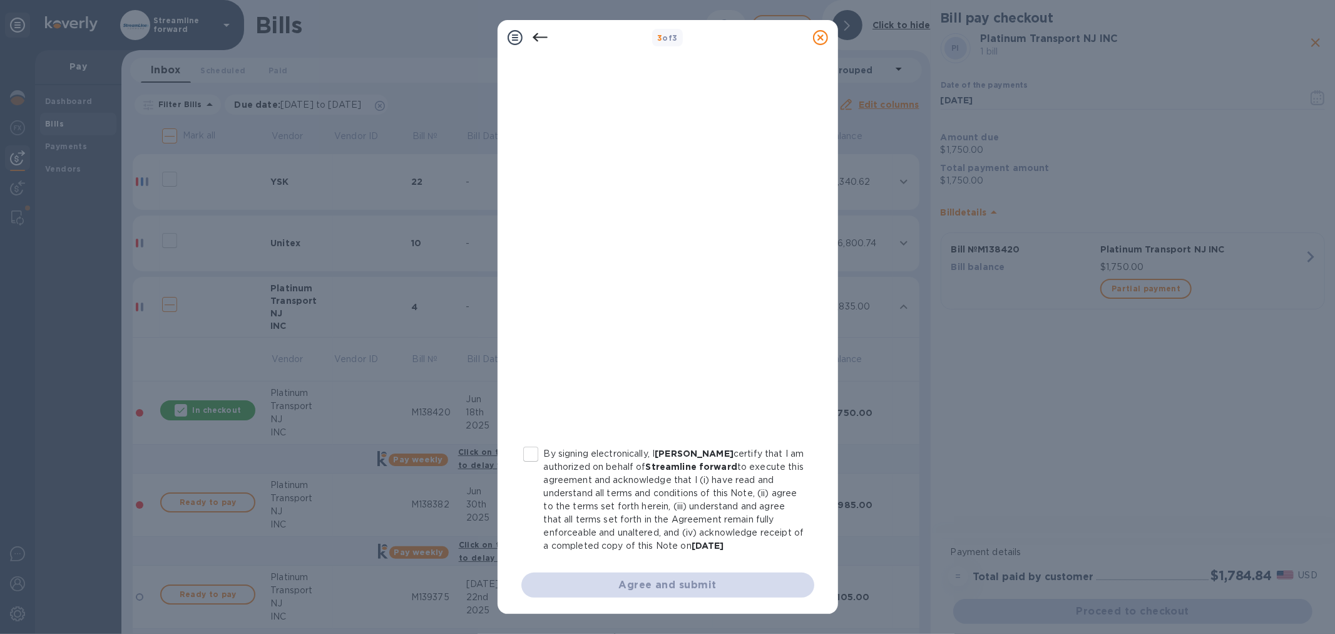
click at [533, 456] on input "By signing electronically, I [PERSON_NAME] certify that I am authorized on beha…" at bounding box center [531, 454] width 26 height 26
checkbox input "true"
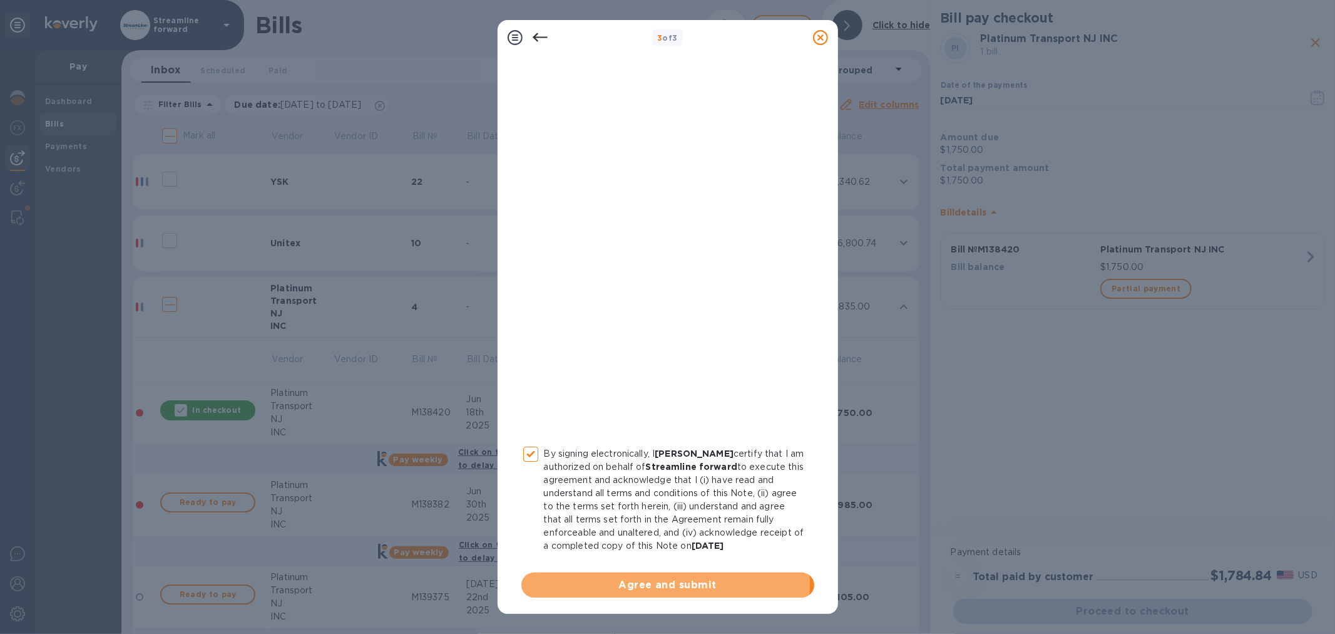
click at [632, 584] on span "Agree and submit" at bounding box center [667, 584] width 273 height 15
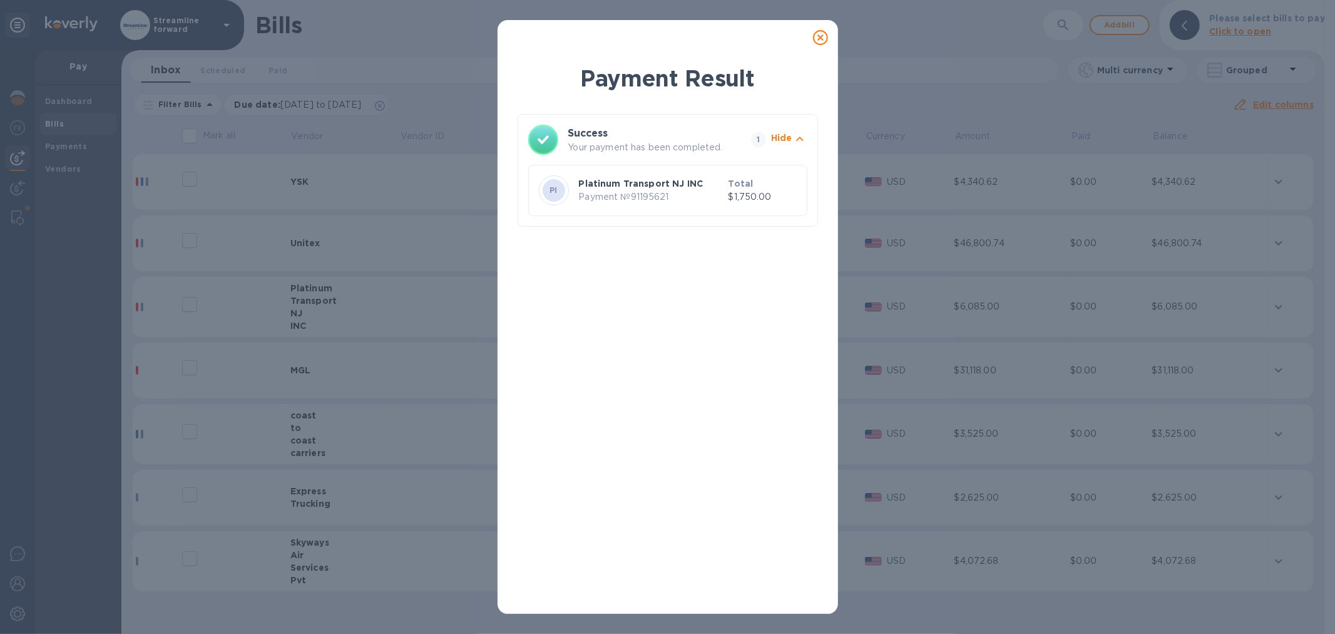
click at [813, 38] on icon at bounding box center [820, 37] width 15 height 15
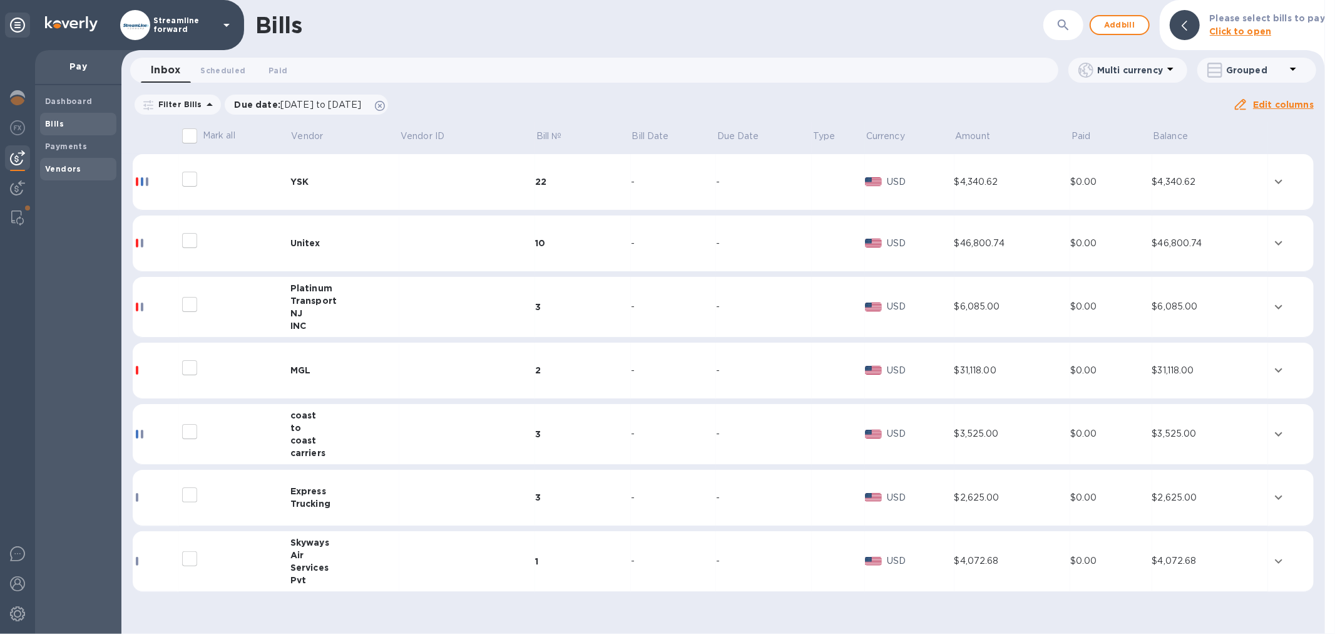
click at [51, 167] on b "Vendors" at bounding box center [63, 168] width 36 height 9
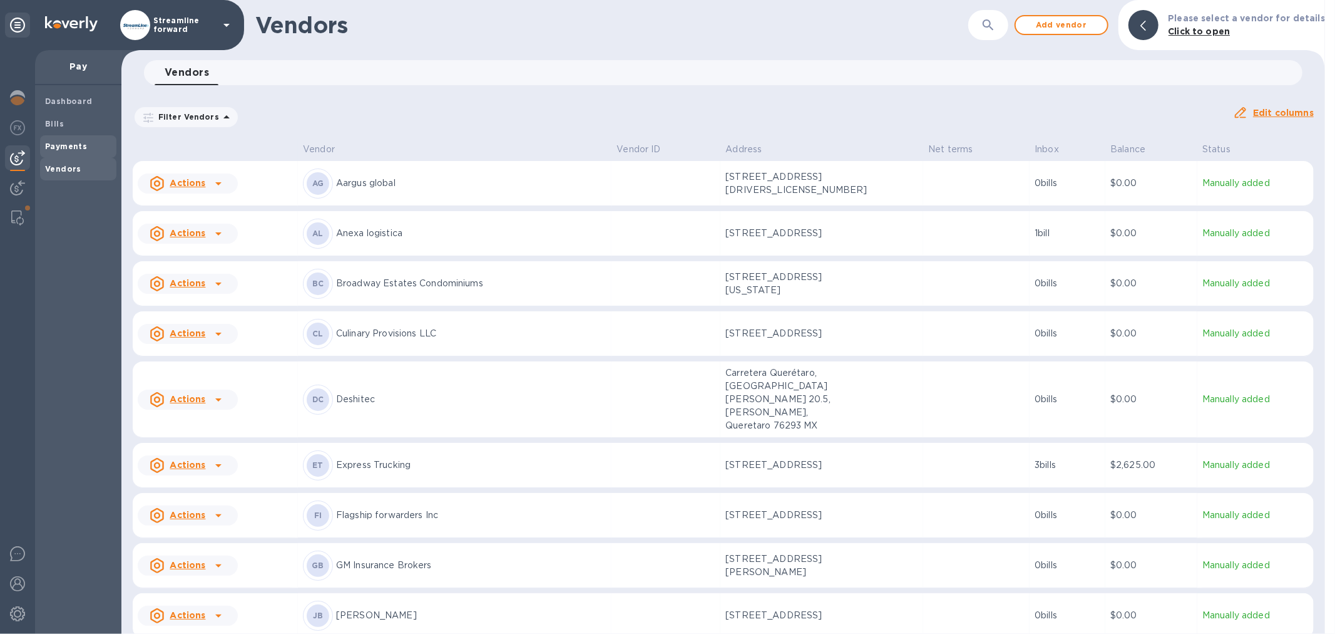
click at [54, 146] on b "Payments" at bounding box center [66, 145] width 42 height 9
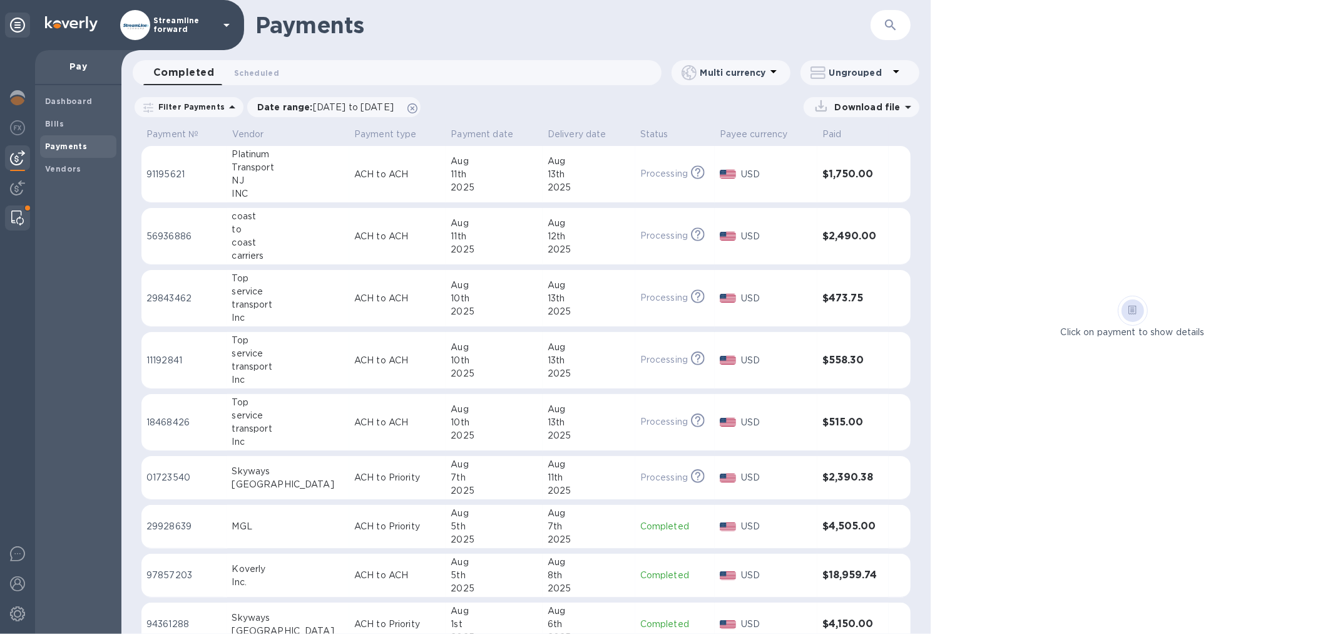
click at [15, 213] on img at bounding box center [17, 217] width 13 height 15
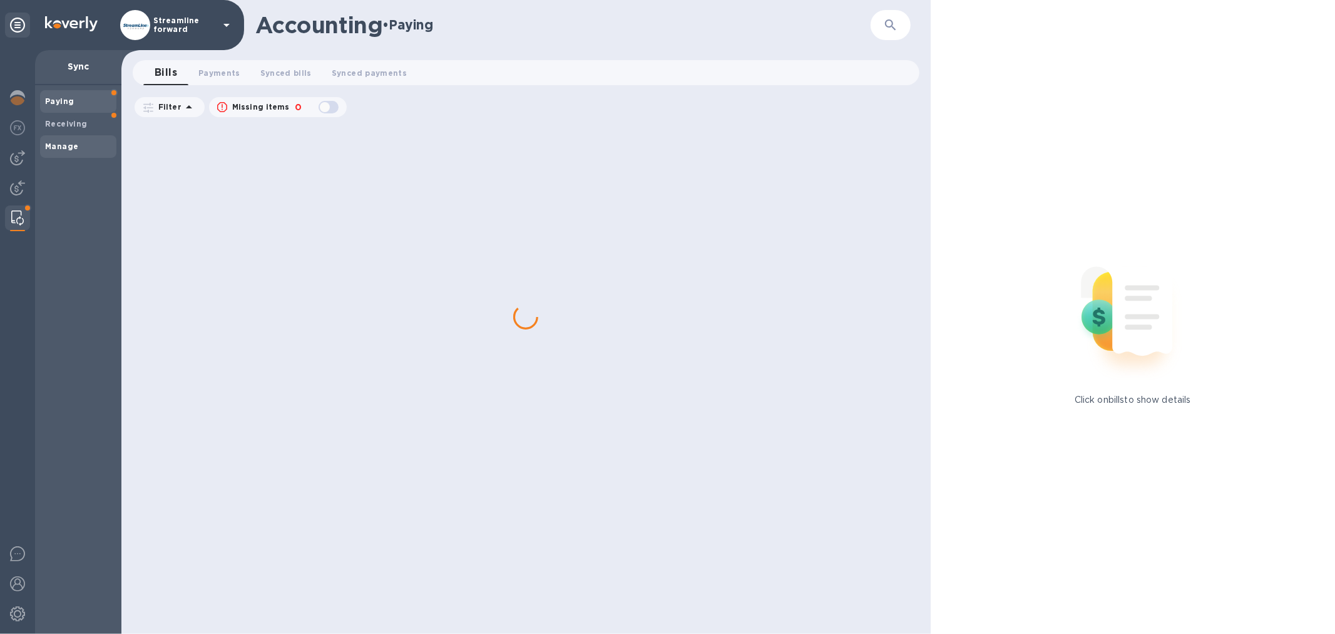
click at [69, 141] on b "Manage" at bounding box center [61, 145] width 33 height 9
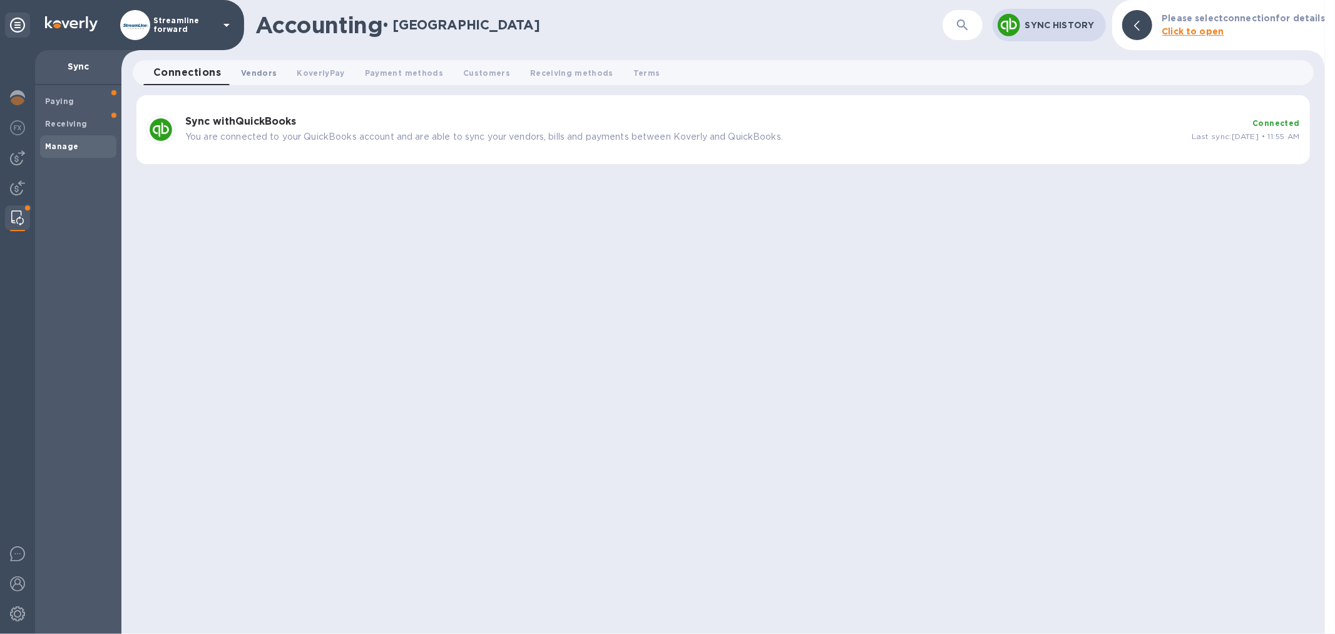
click at [262, 72] on span "Vendors 0" at bounding box center [259, 72] width 36 height 13
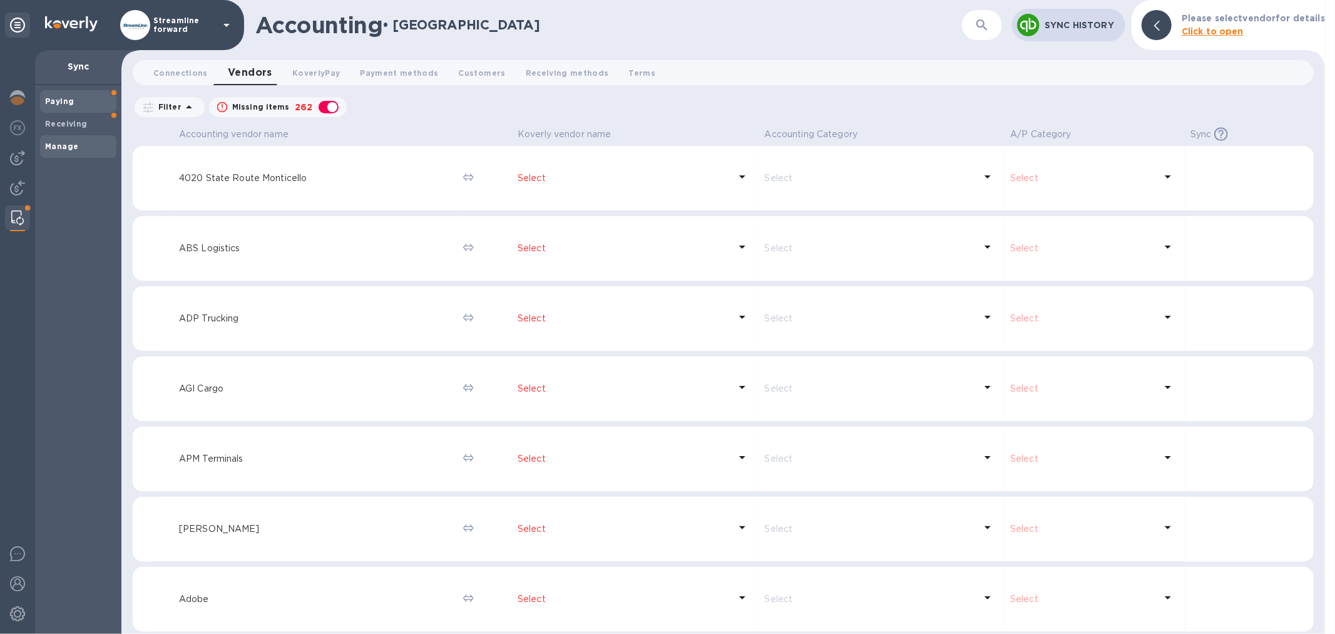
click at [79, 100] on span "Paying" at bounding box center [78, 101] width 66 height 13
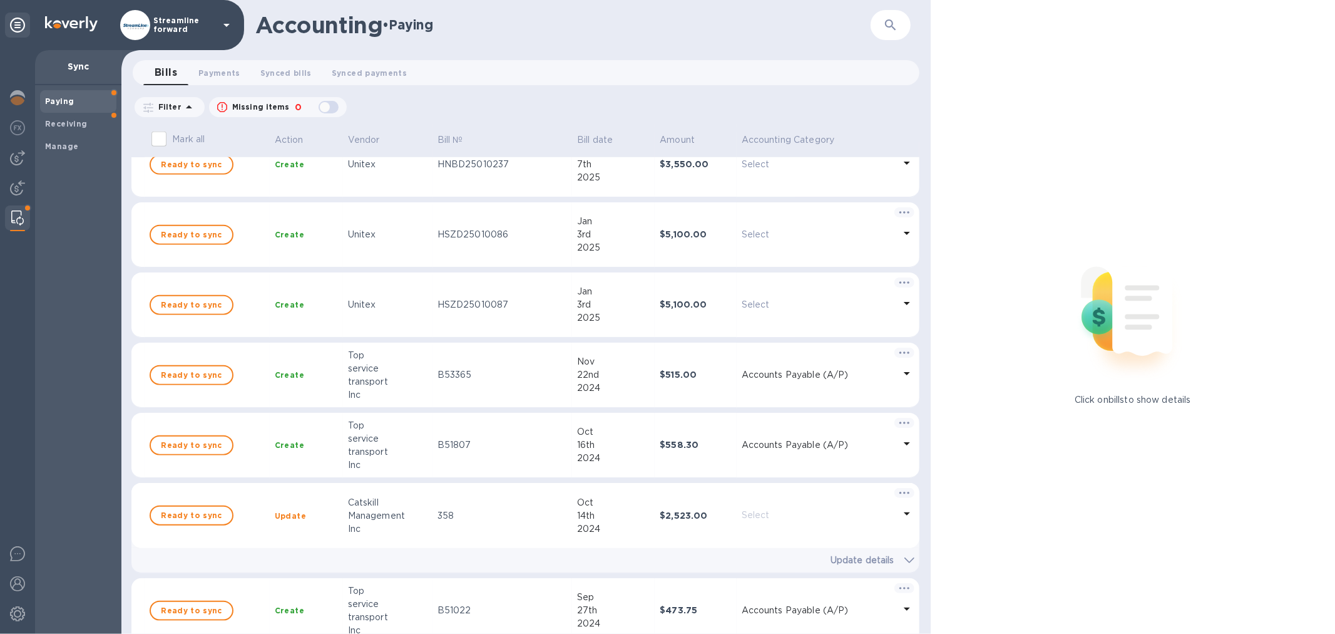
scroll to position [1043, 0]
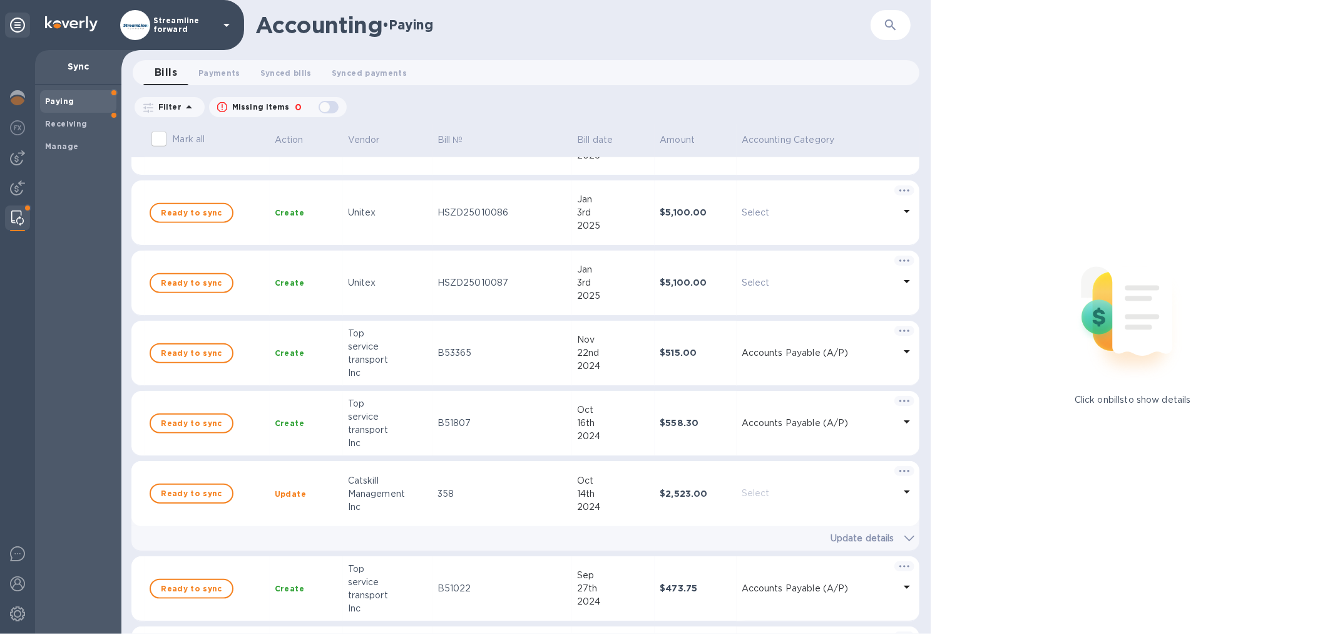
click at [326, 106] on div "button" at bounding box center [328, 107] width 25 height 18
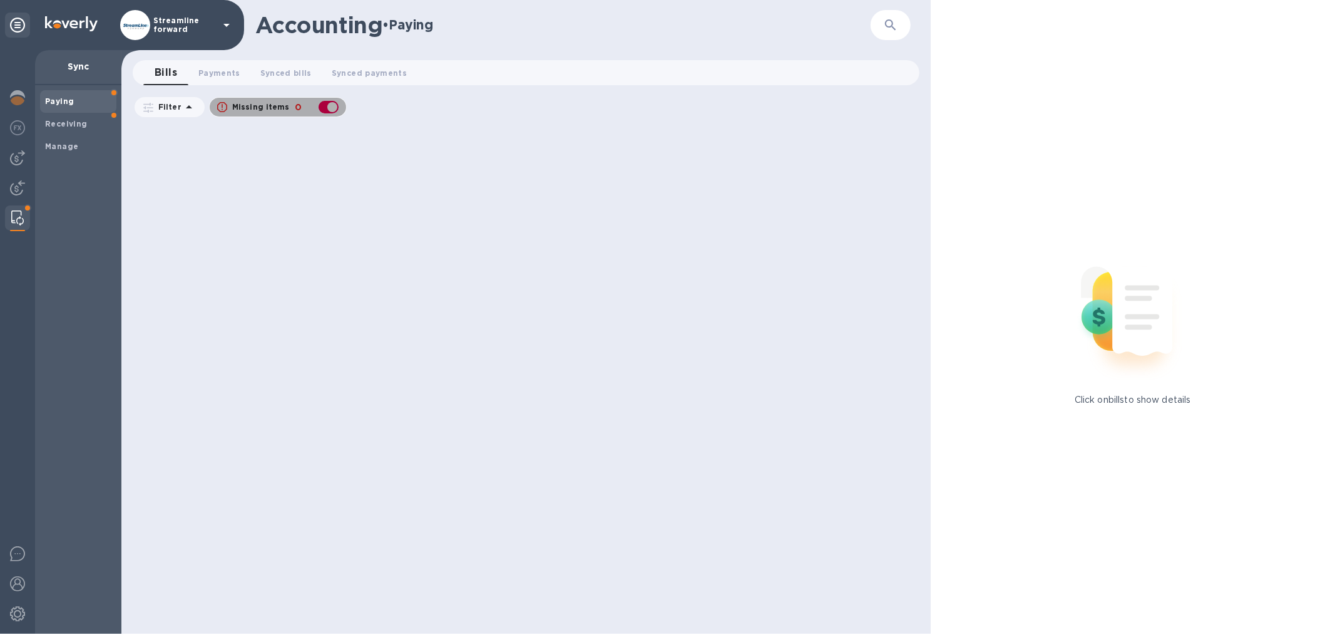
click at [334, 107] on div "button" at bounding box center [328, 107] width 25 height 18
checkbox input "false"
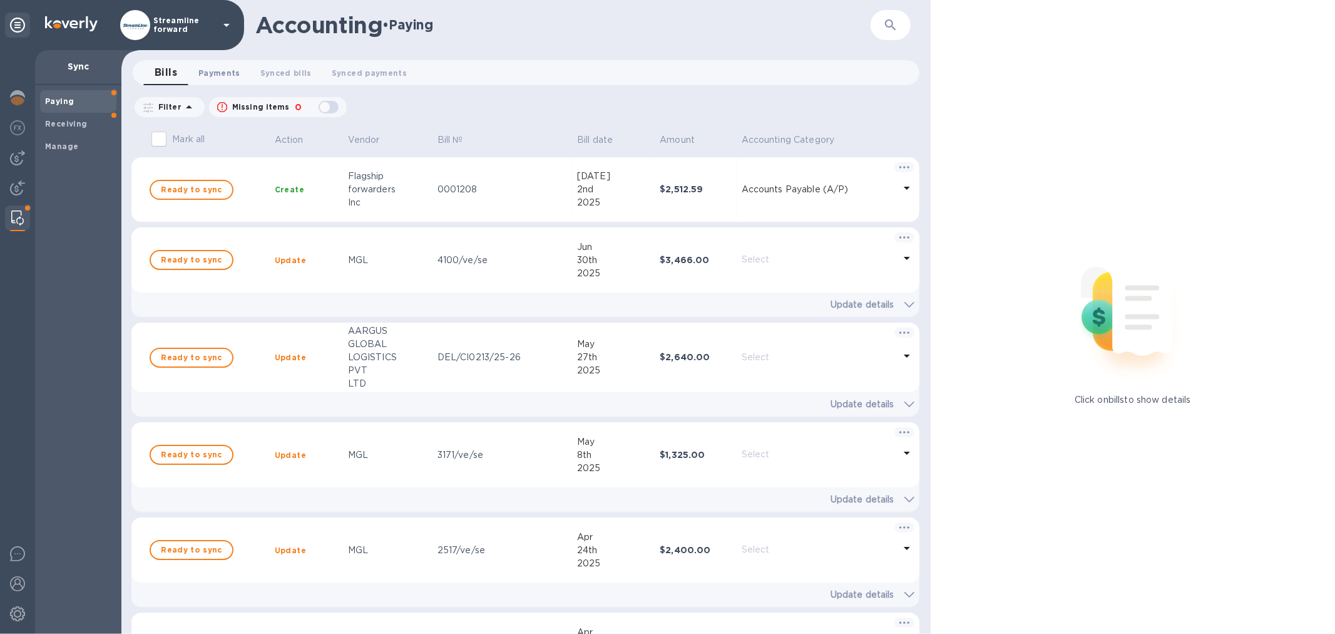
click at [224, 66] on span "Payments 0" at bounding box center [219, 72] width 42 height 13
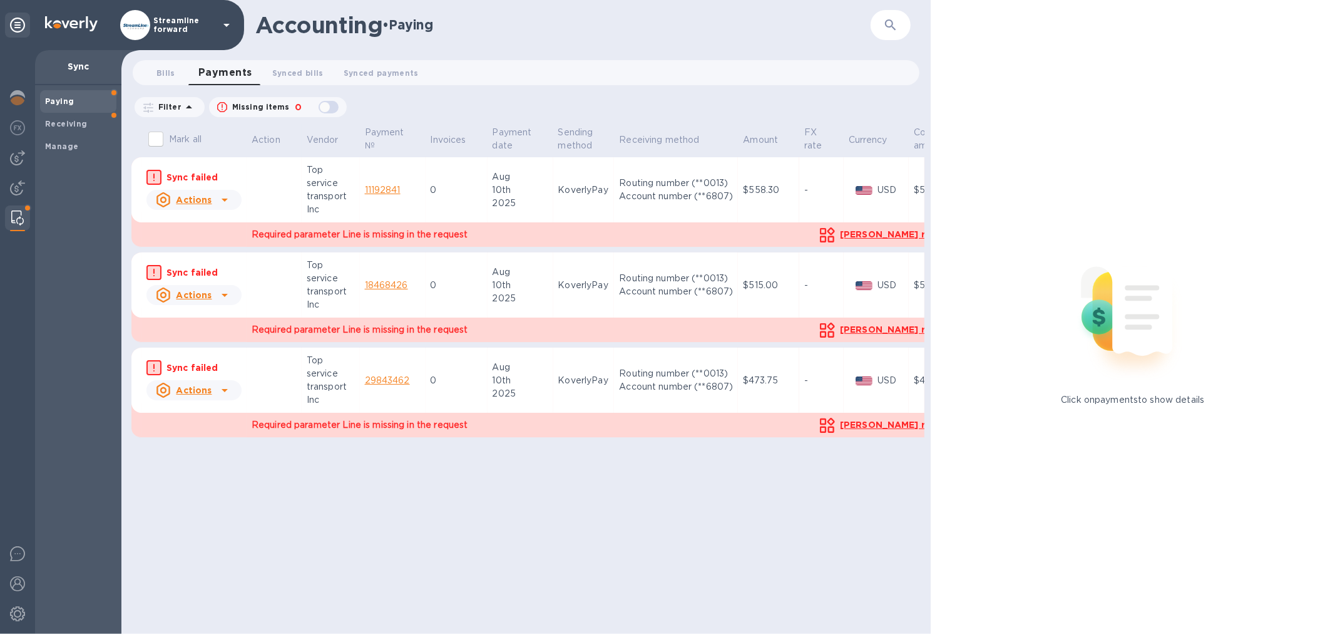
click at [452, 182] on td "0" at bounding box center [457, 189] width 62 height 65
click at [475, 202] on td "0" at bounding box center [457, 189] width 62 height 65
click at [478, 201] on td "0" at bounding box center [457, 189] width 62 height 65
click at [387, 187] on link "11192841" at bounding box center [383, 190] width 36 height 10
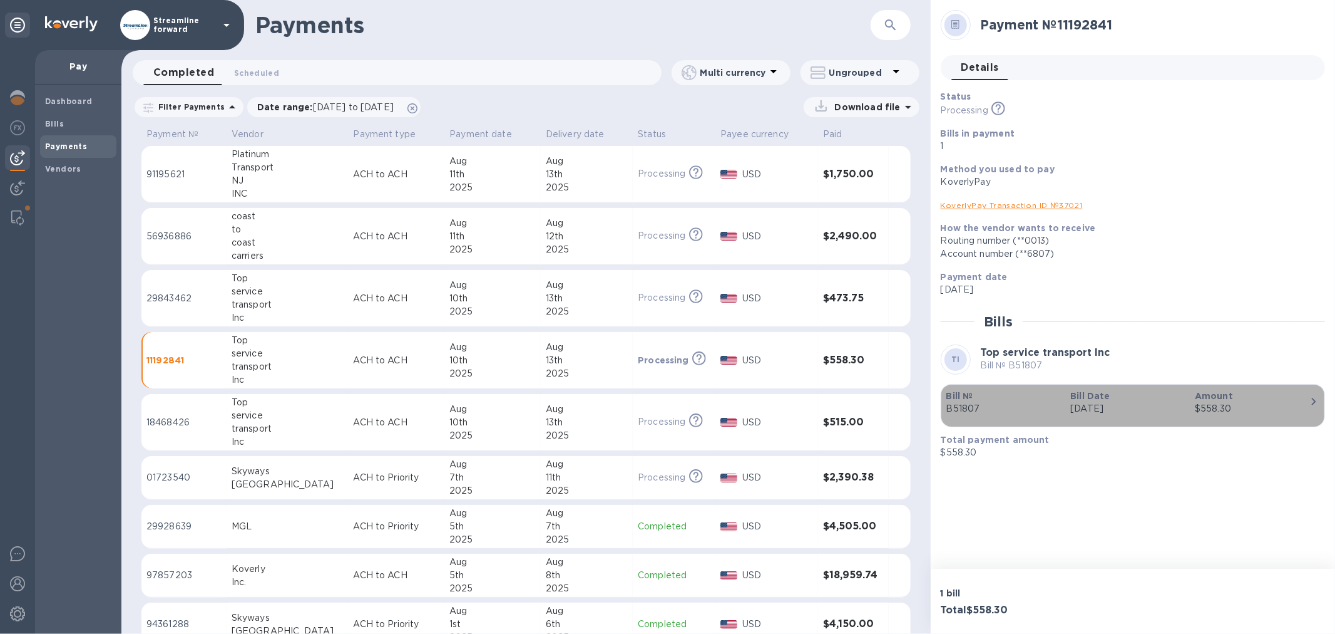
drag, startPoint x: 972, startPoint y: 412, endPoint x: 944, endPoint y: 409, distance: 28.3
click at [944, 409] on div "Bill № B51807" at bounding box center [1004, 402] width 125 height 36
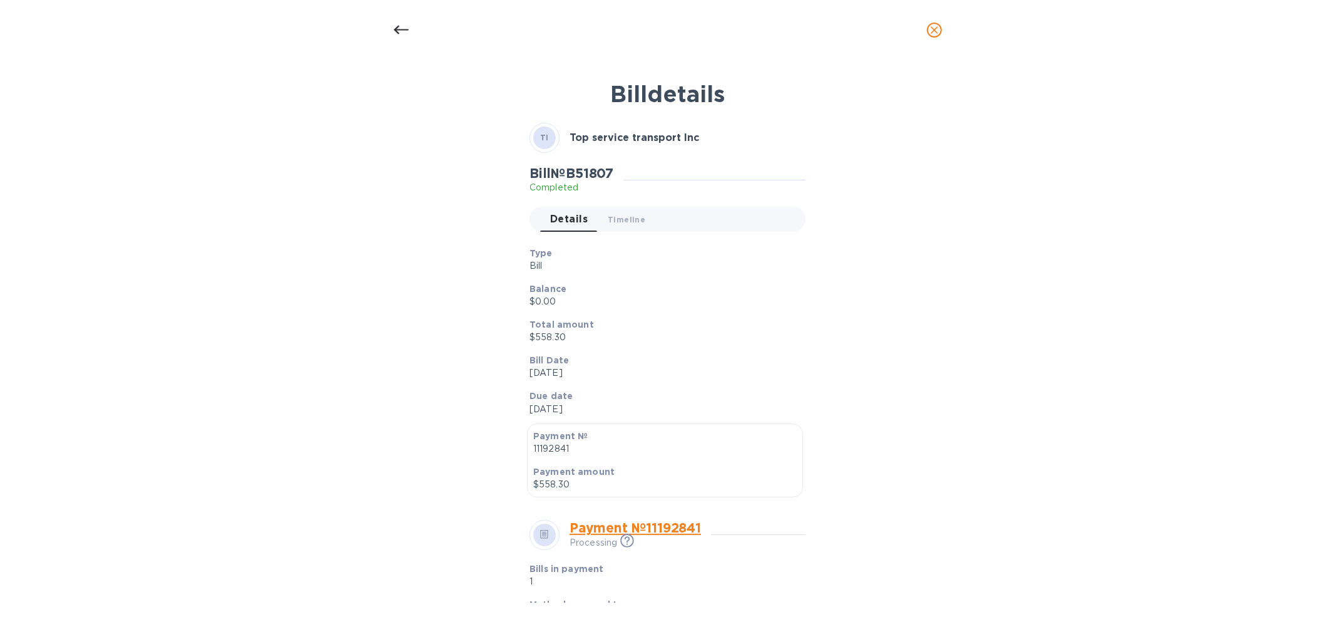
click at [595, 172] on h2 "Bill № B51807" at bounding box center [572, 173] width 84 height 16
copy h2 "B51807"
click at [394, 26] on icon at bounding box center [401, 30] width 15 height 15
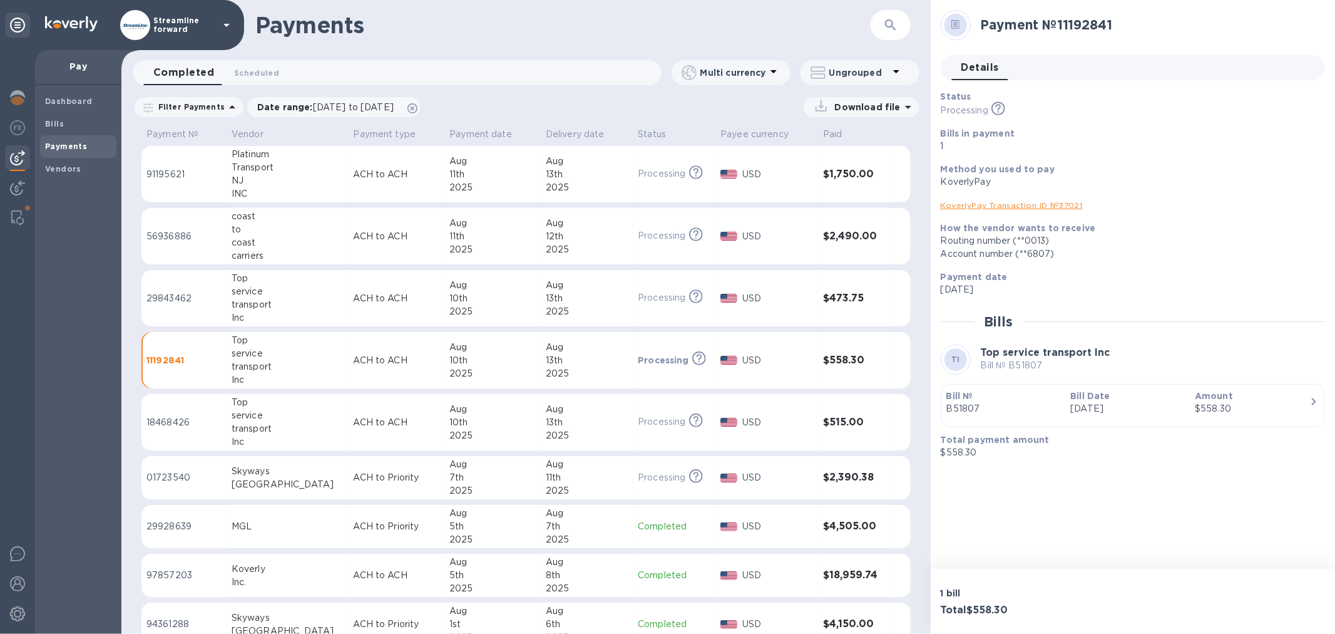
click at [83, 145] on b "Payments" at bounding box center [66, 145] width 42 height 9
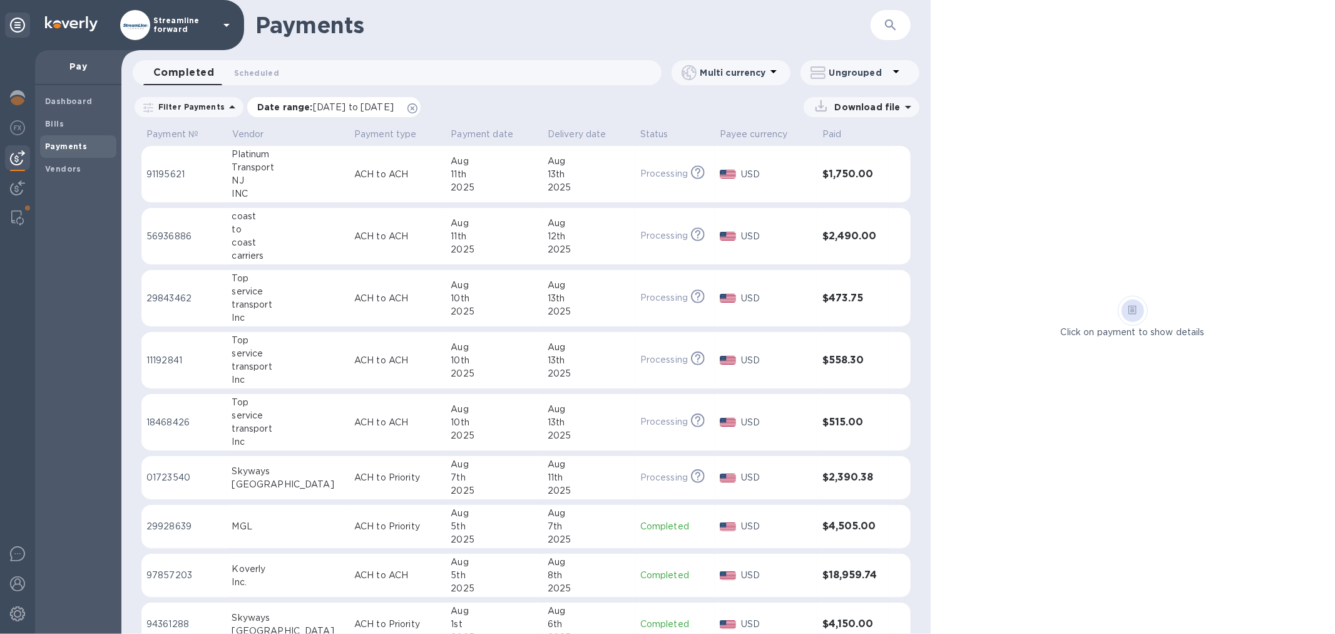
click at [418, 106] on icon at bounding box center [413, 108] width 10 height 10
click at [71, 118] on span "Bills" at bounding box center [78, 124] width 66 height 13
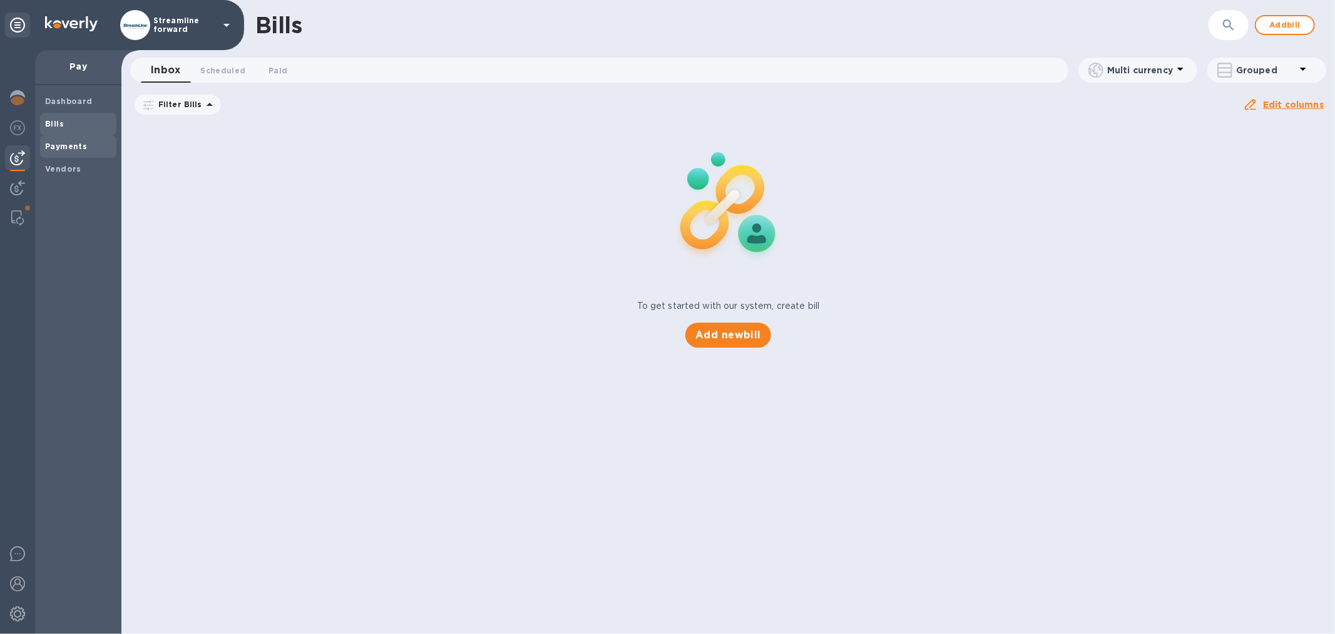
click at [71, 145] on b "Payments" at bounding box center [66, 145] width 42 height 9
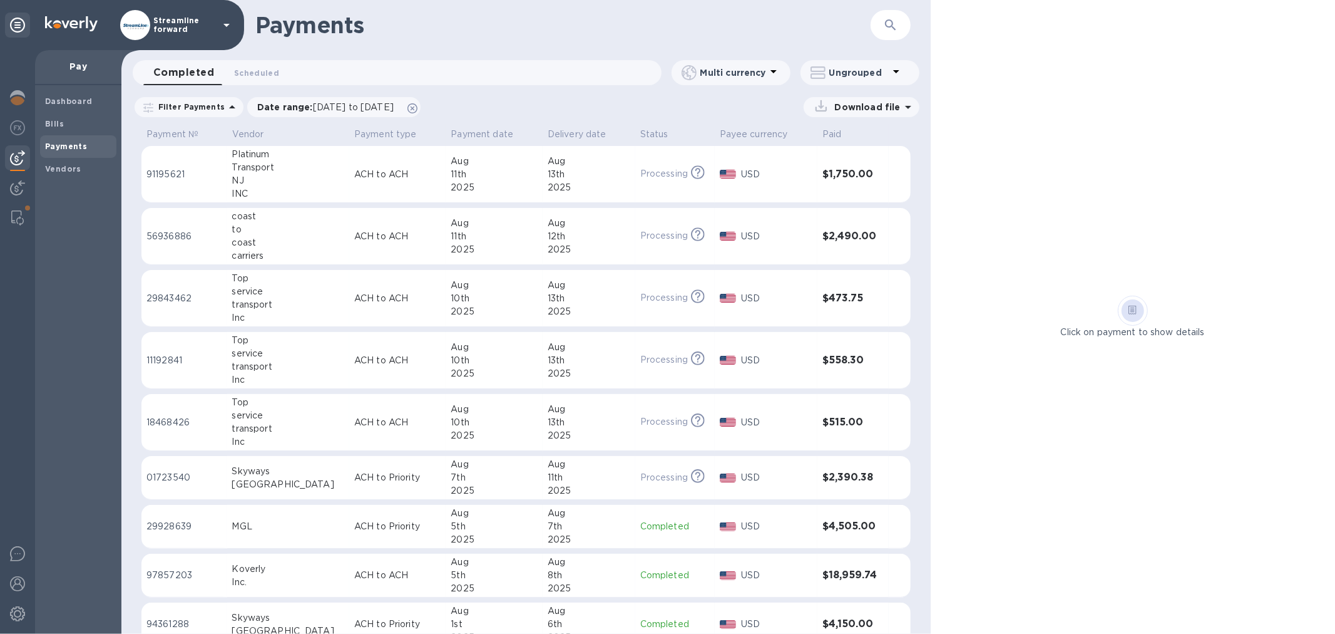
click at [548, 168] on div "13th" at bounding box center [589, 174] width 83 height 13
